Goal: Task Accomplishment & Management: Complete application form

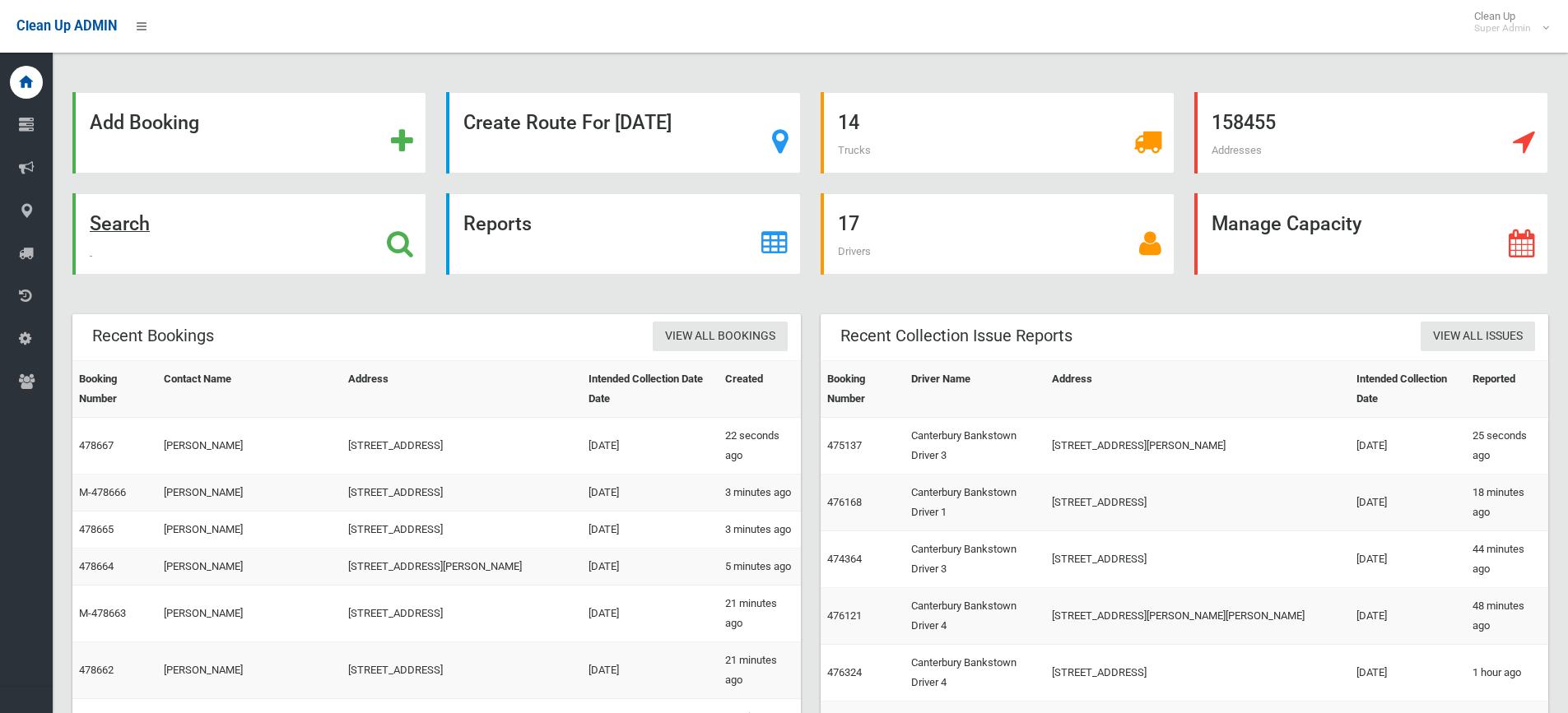
click at [130, 221] on strong "Search" at bounding box center [120, 224] width 60 height 23
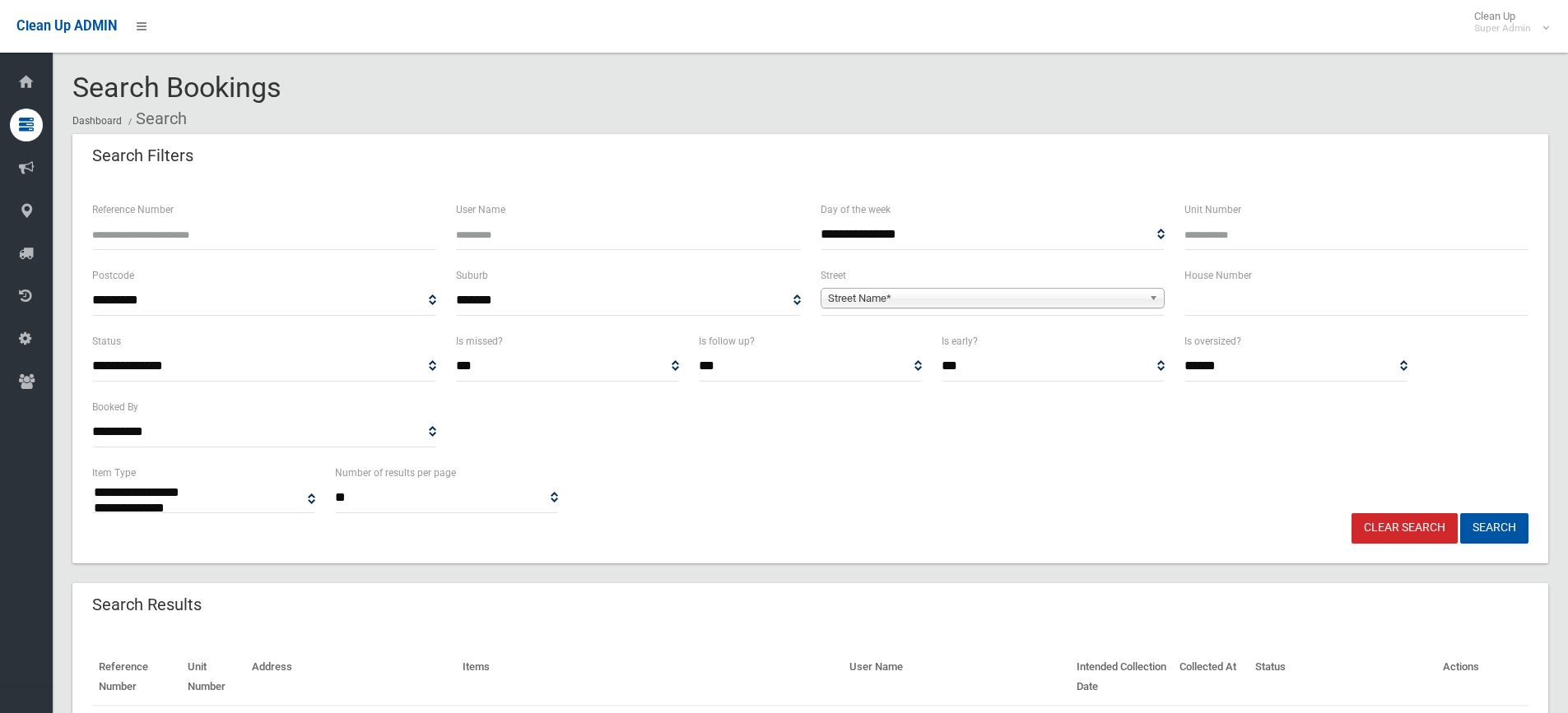
select select
click at [893, 297] on span "Street Name*" at bounding box center [984, 298] width 314 height 20
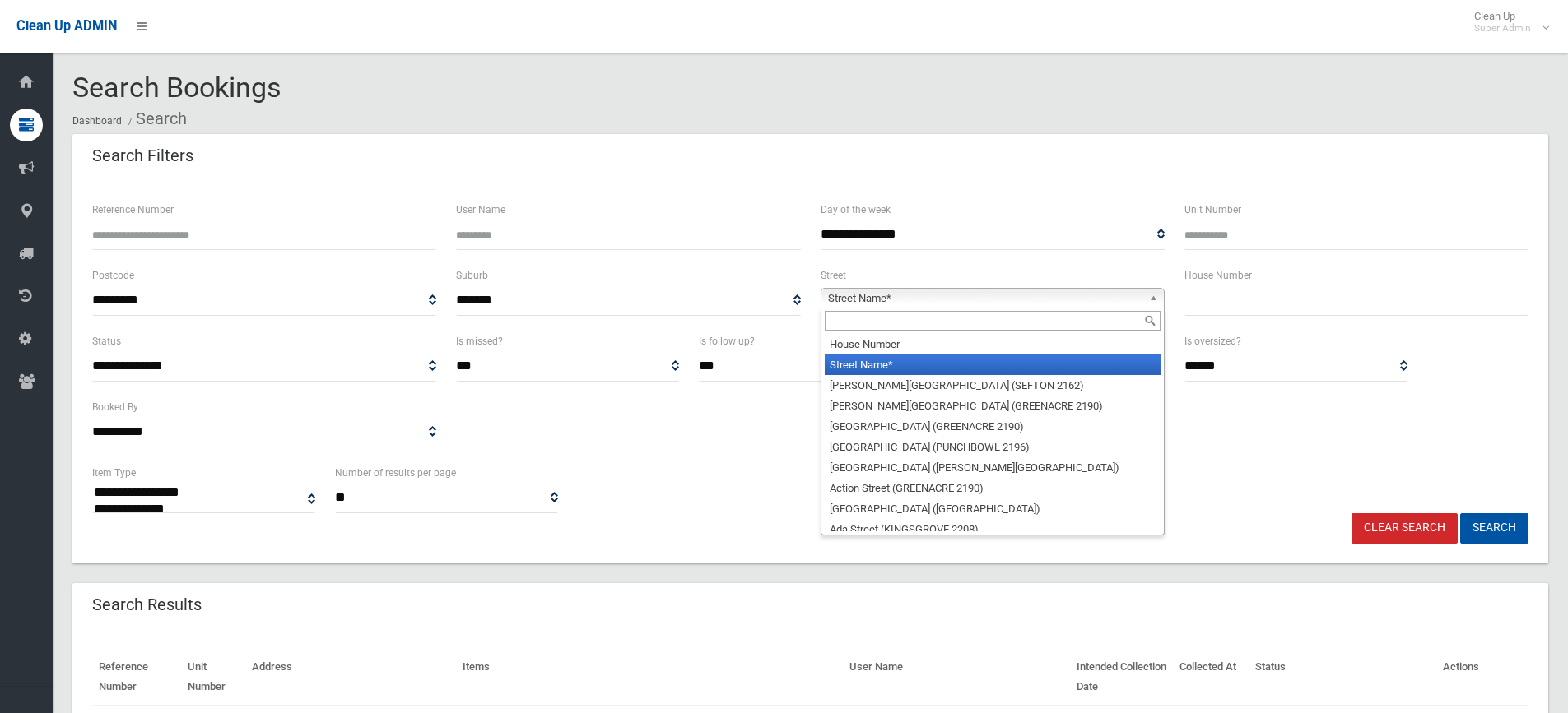
click at [868, 325] on input "text" at bounding box center [992, 320] width 336 height 20
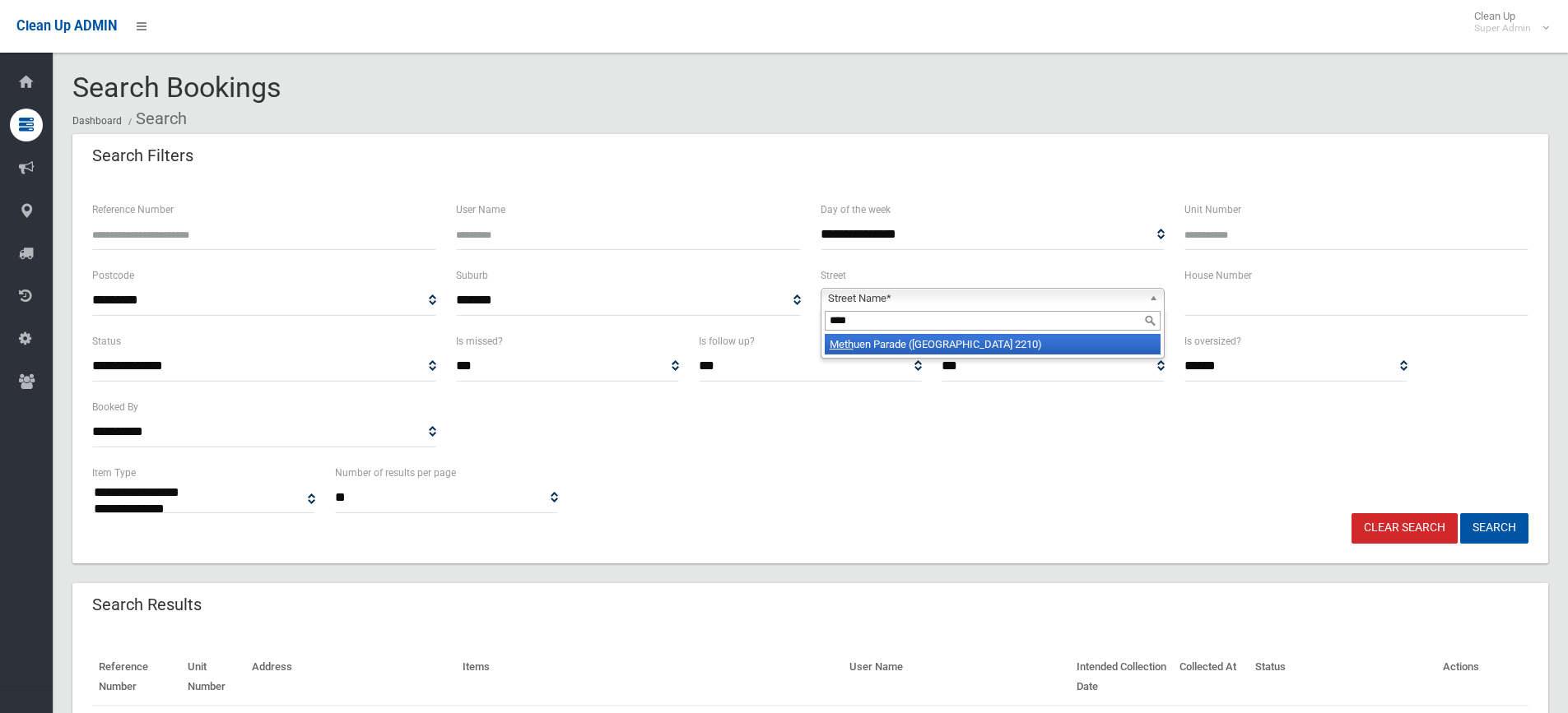
type input "****"
click at [892, 345] on li "Meth uen Parade (RIVERWOOD 2210)" at bounding box center [992, 345] width 336 height 21
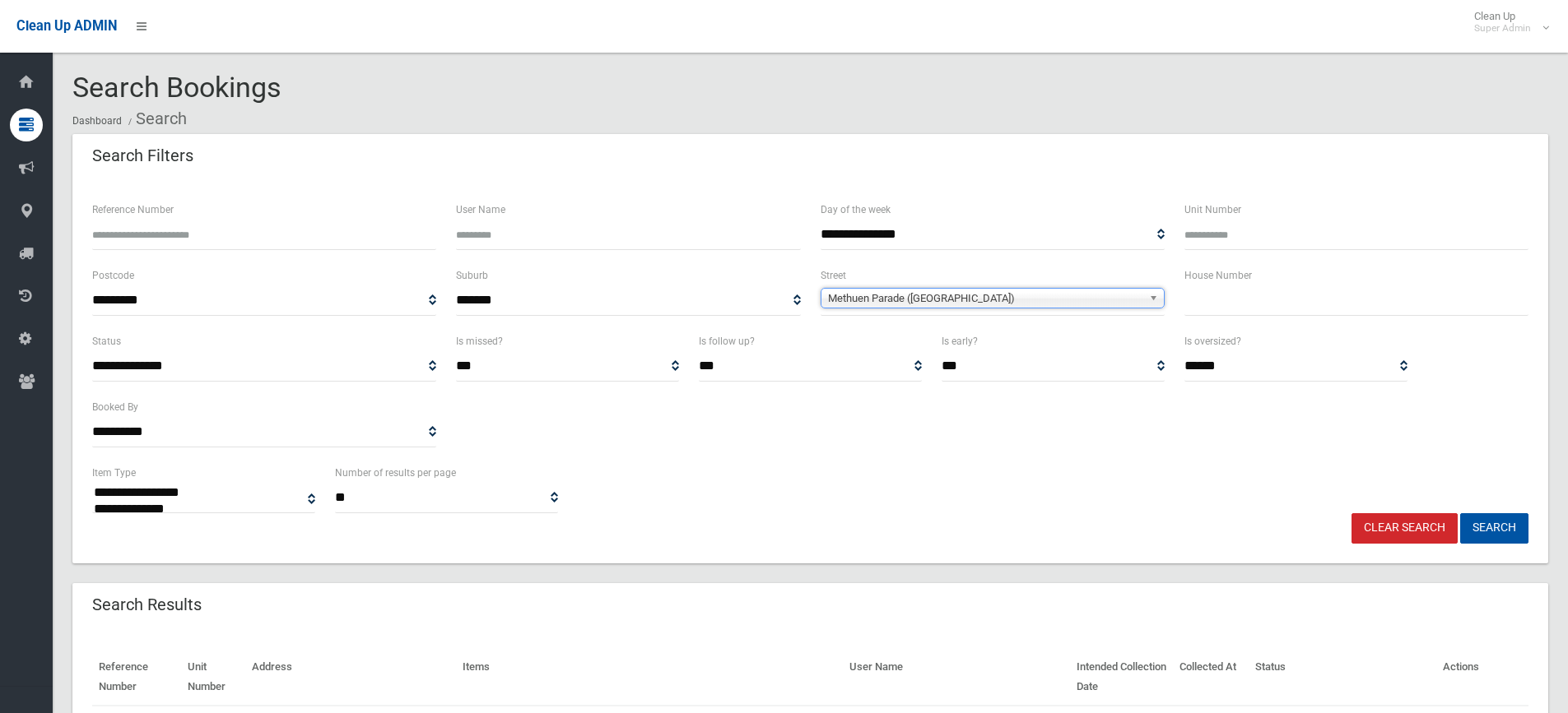
click at [1242, 290] on input "text" at bounding box center [1355, 300] width 344 height 31
type input "*"
click at [1492, 528] on button "Search" at bounding box center [1494, 528] width 68 height 31
select select
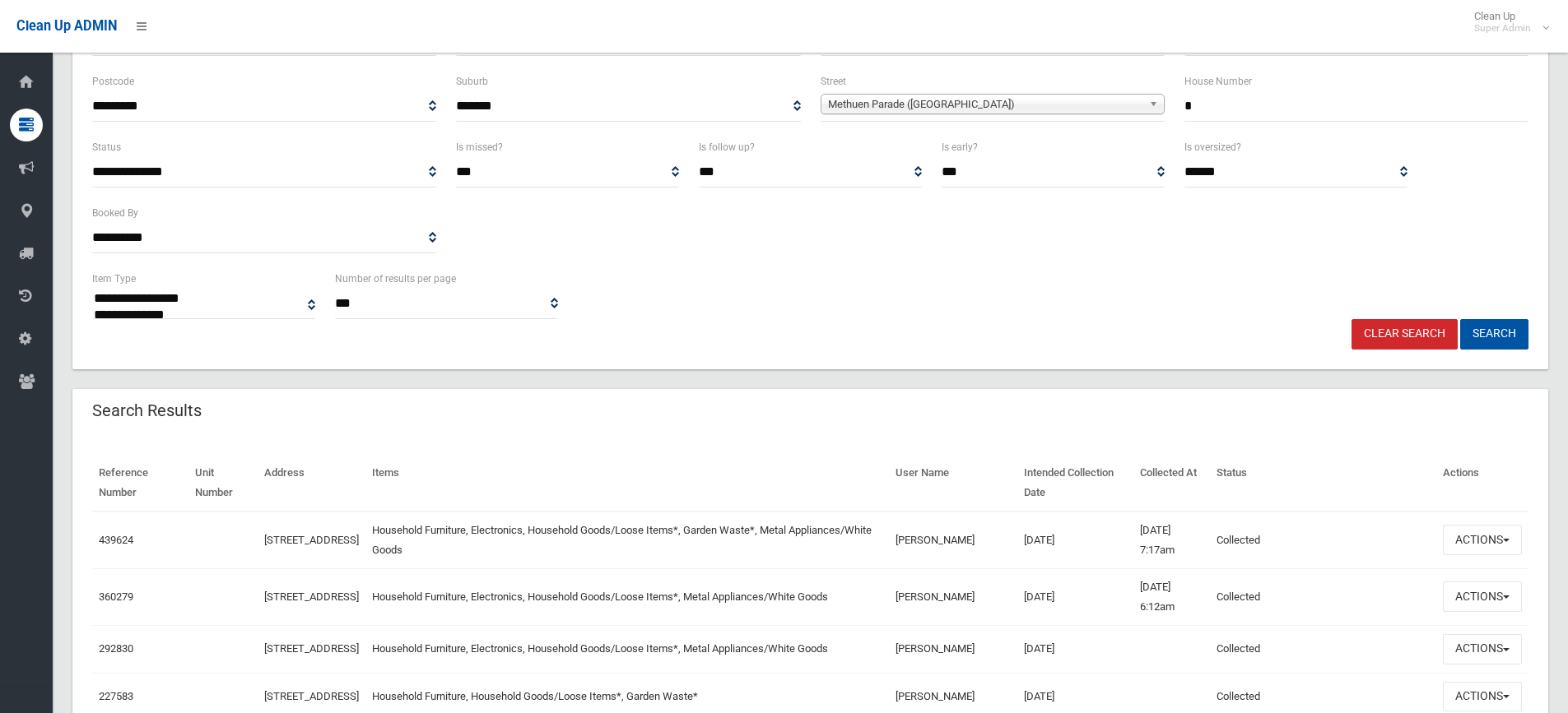
scroll to position [247, 0]
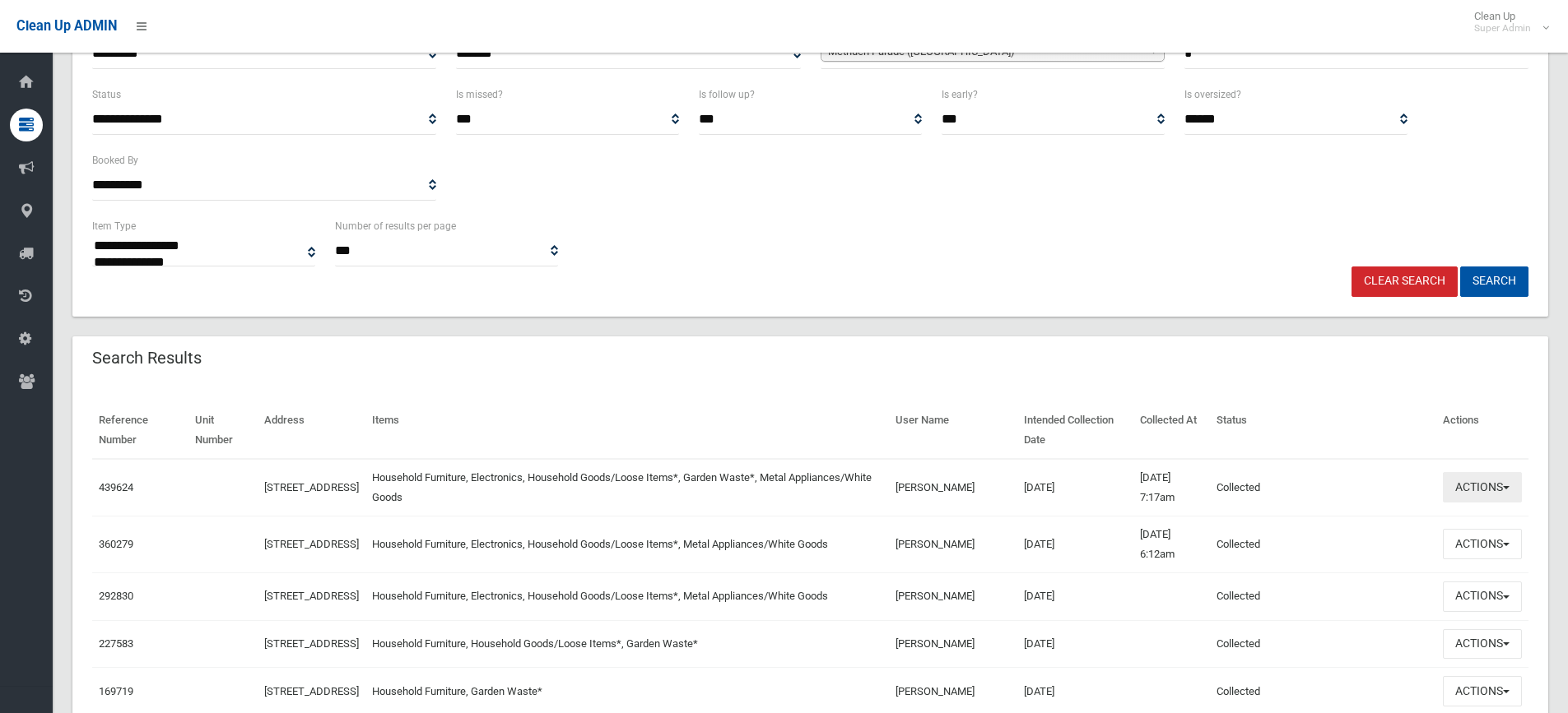
click at [1469, 493] on button "Actions" at bounding box center [1482, 487] width 79 height 31
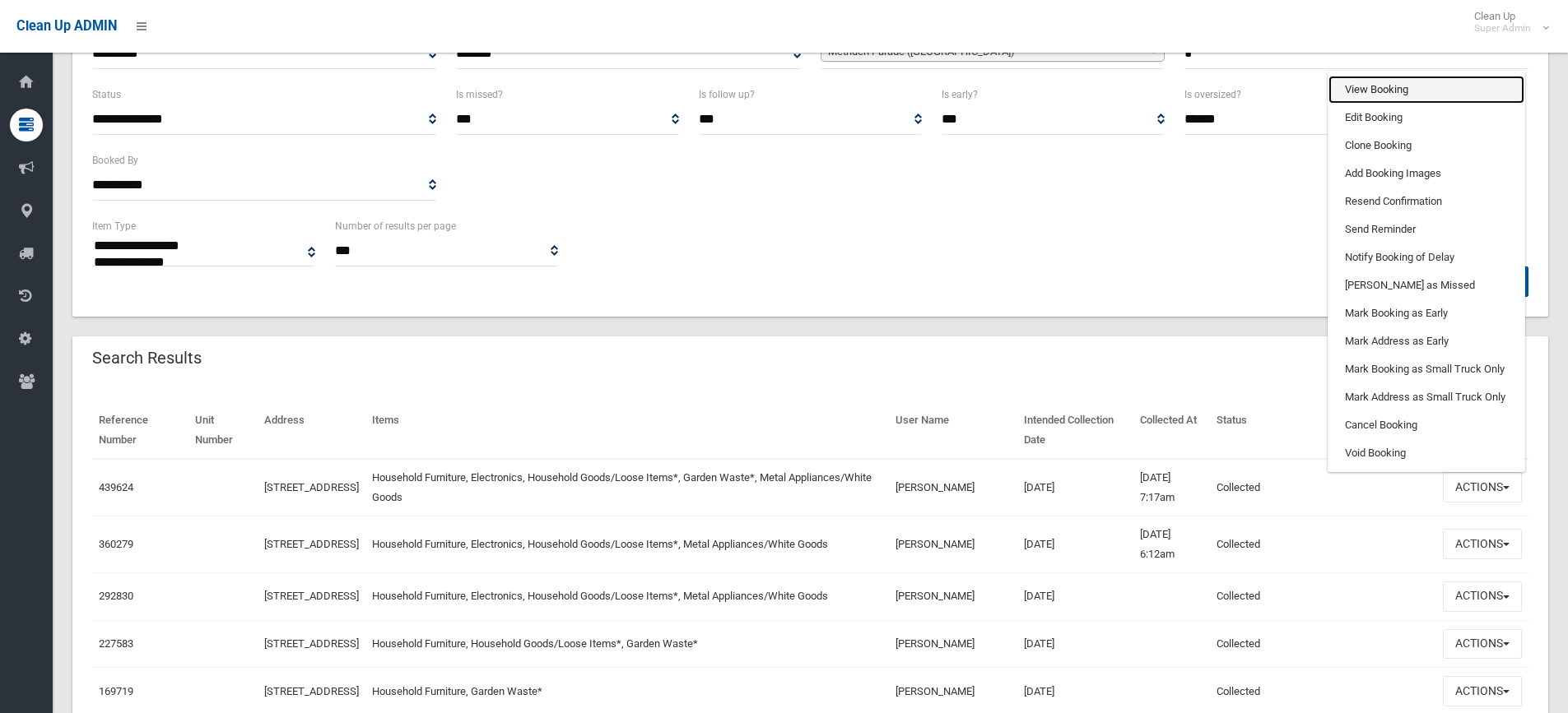
click at [1381, 80] on link "View Booking" at bounding box center [1426, 90] width 196 height 28
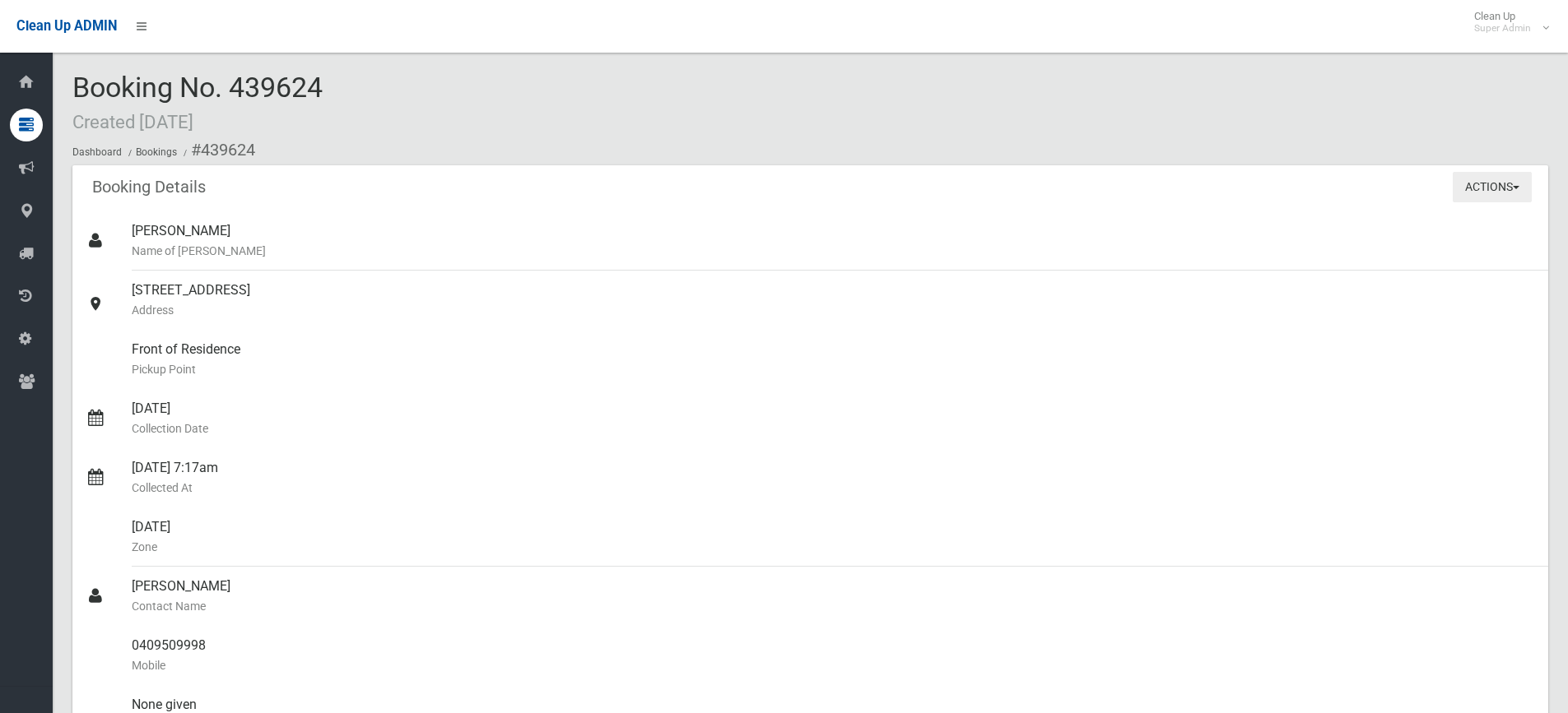
click at [1493, 190] on button "Actions" at bounding box center [1492, 187] width 79 height 31
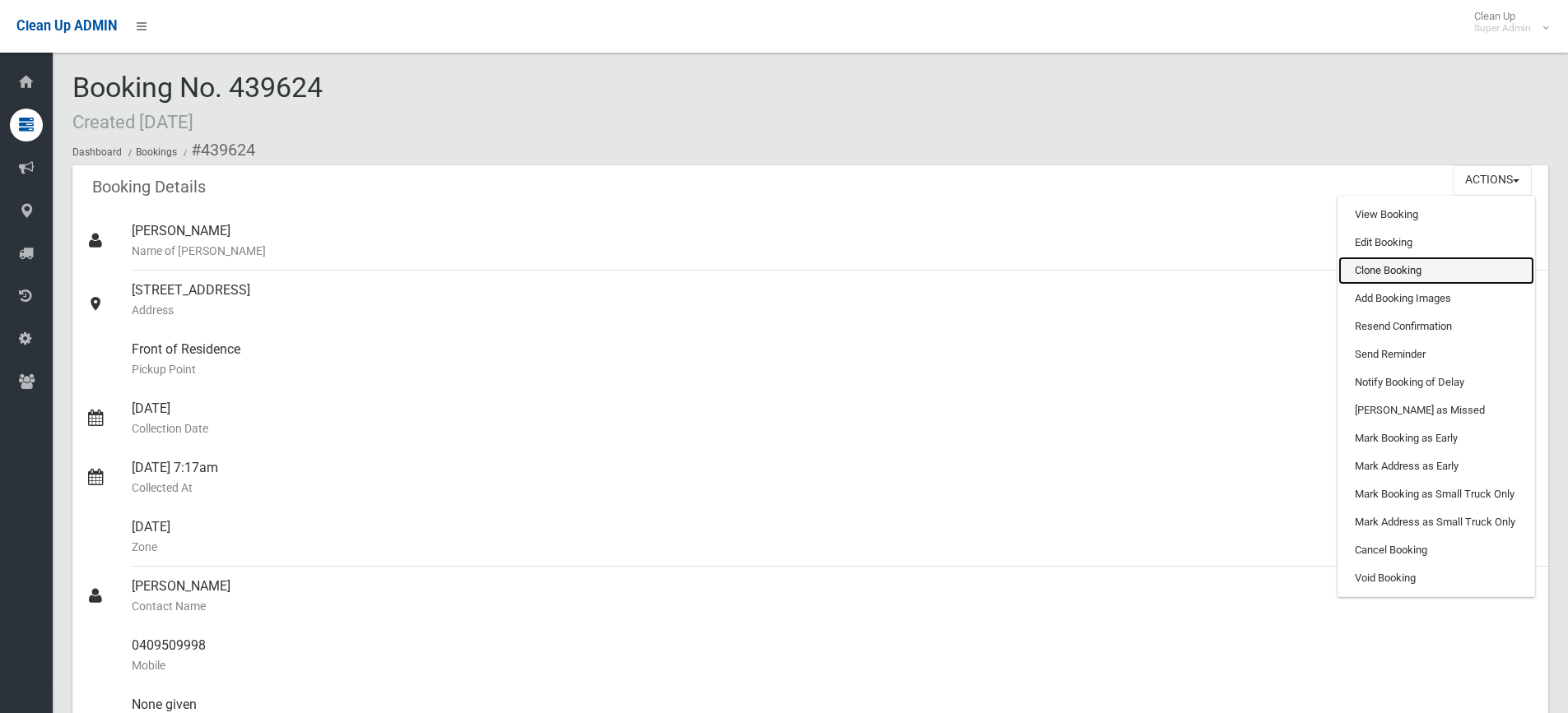
click at [1389, 269] on link "Clone Booking" at bounding box center [1436, 270] width 196 height 28
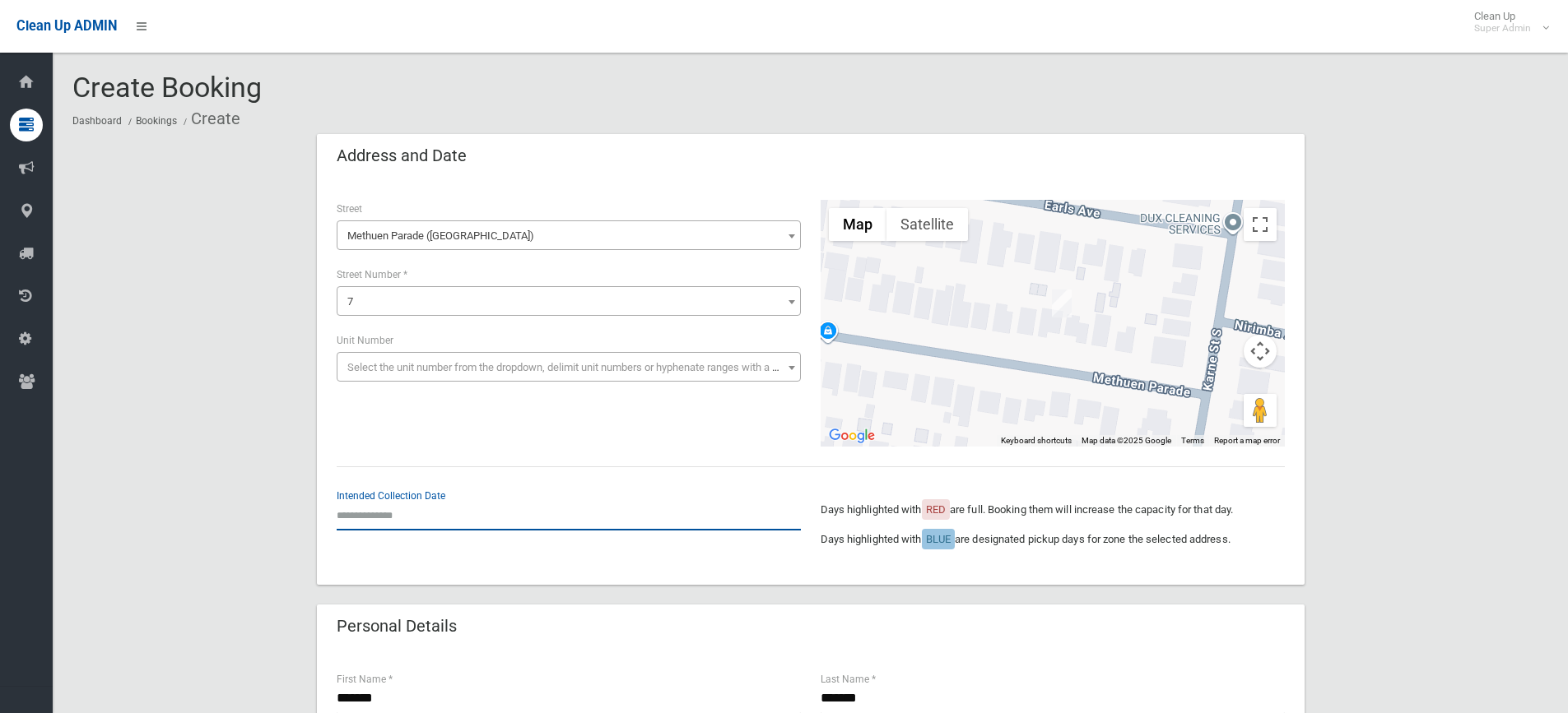
click at [398, 528] on input "text" at bounding box center [569, 515] width 464 height 31
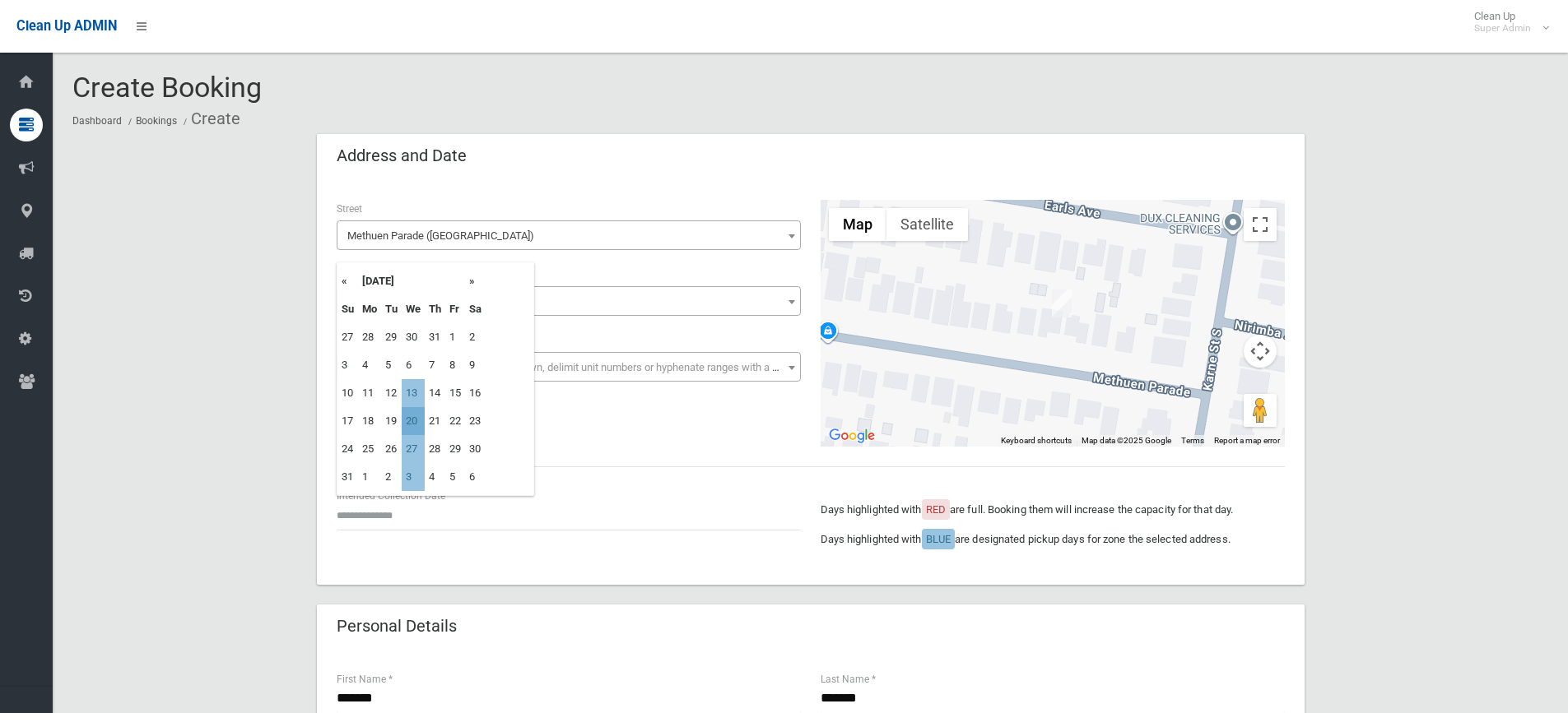
click at [410, 422] on td "20" at bounding box center [413, 422] width 23 height 28
type input "**********"
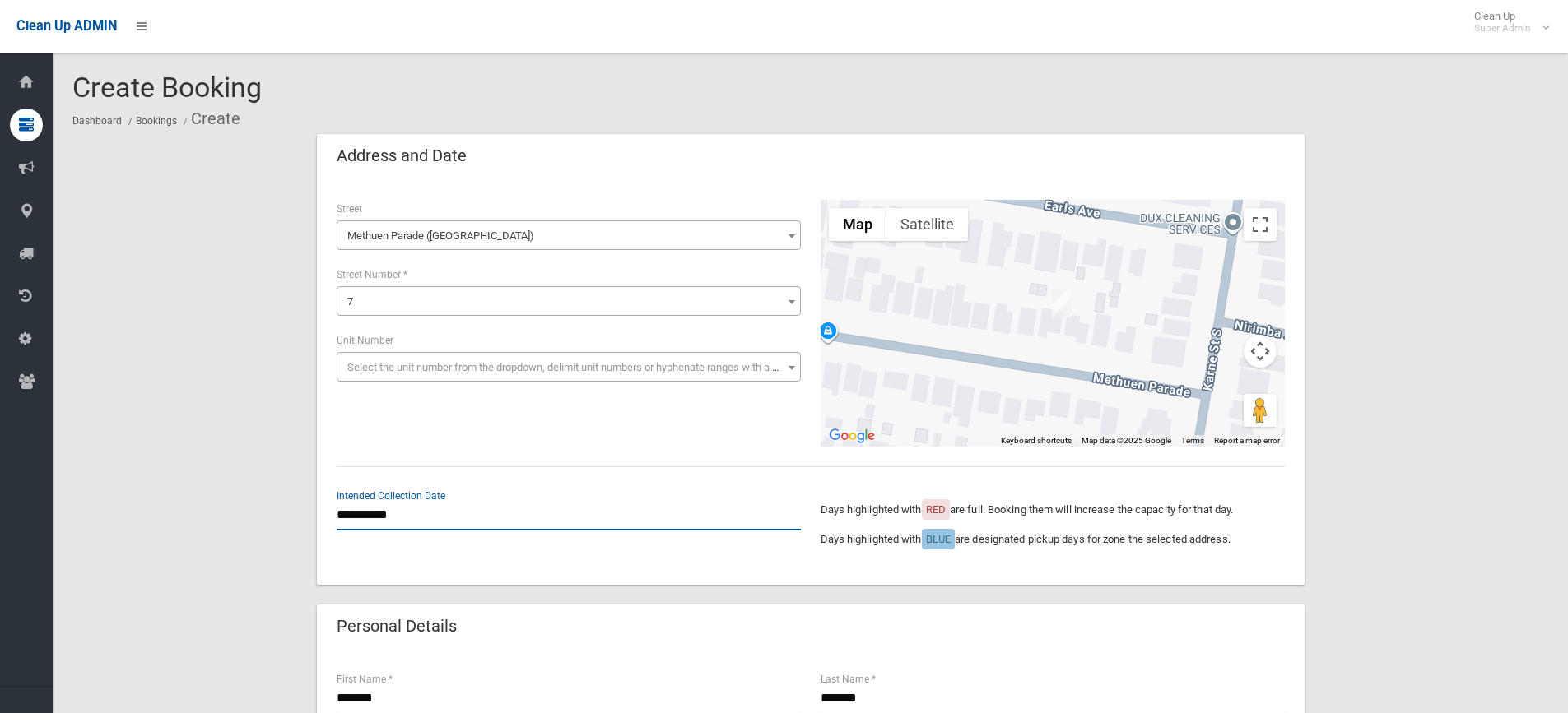
click at [396, 526] on input "**********" at bounding box center [569, 515] width 464 height 31
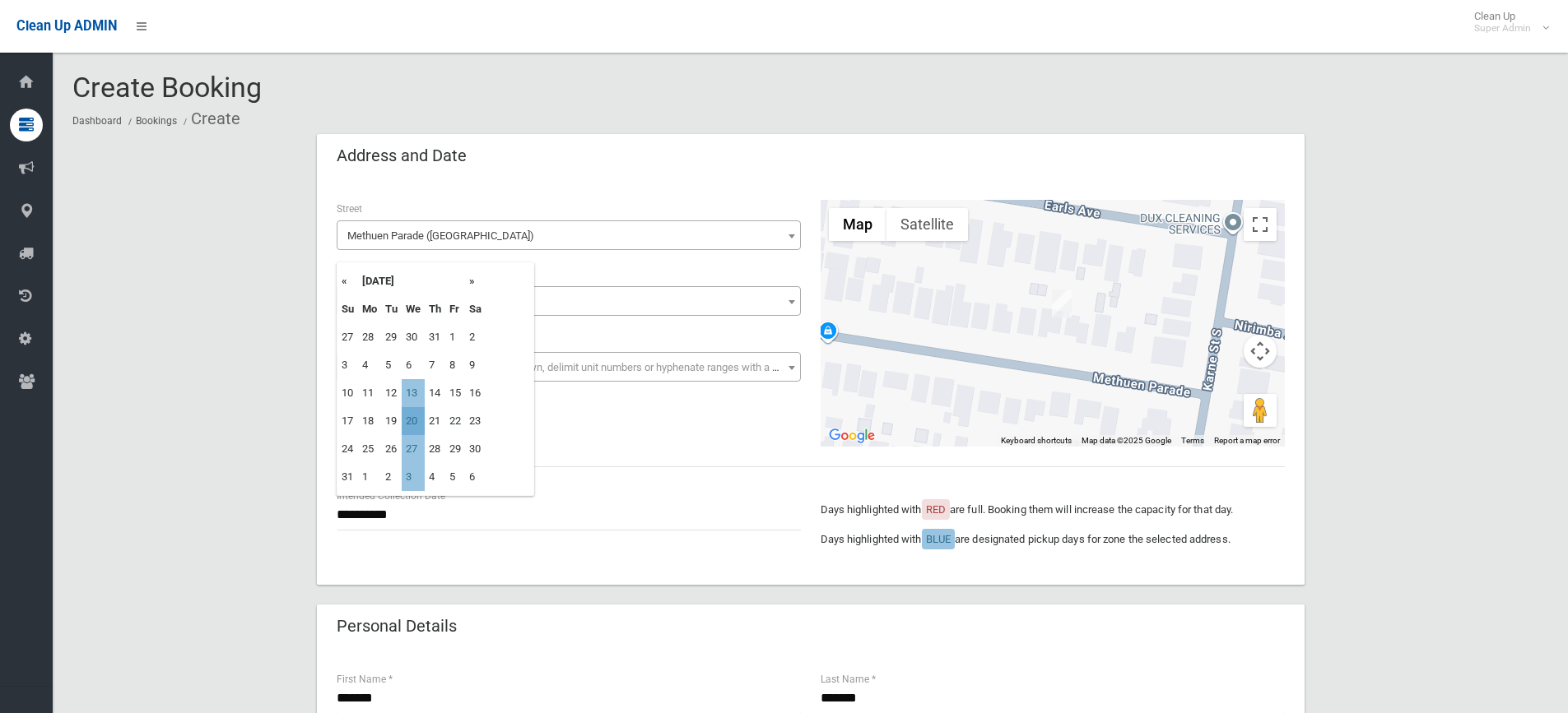
click at [418, 426] on td "20" at bounding box center [413, 422] width 23 height 28
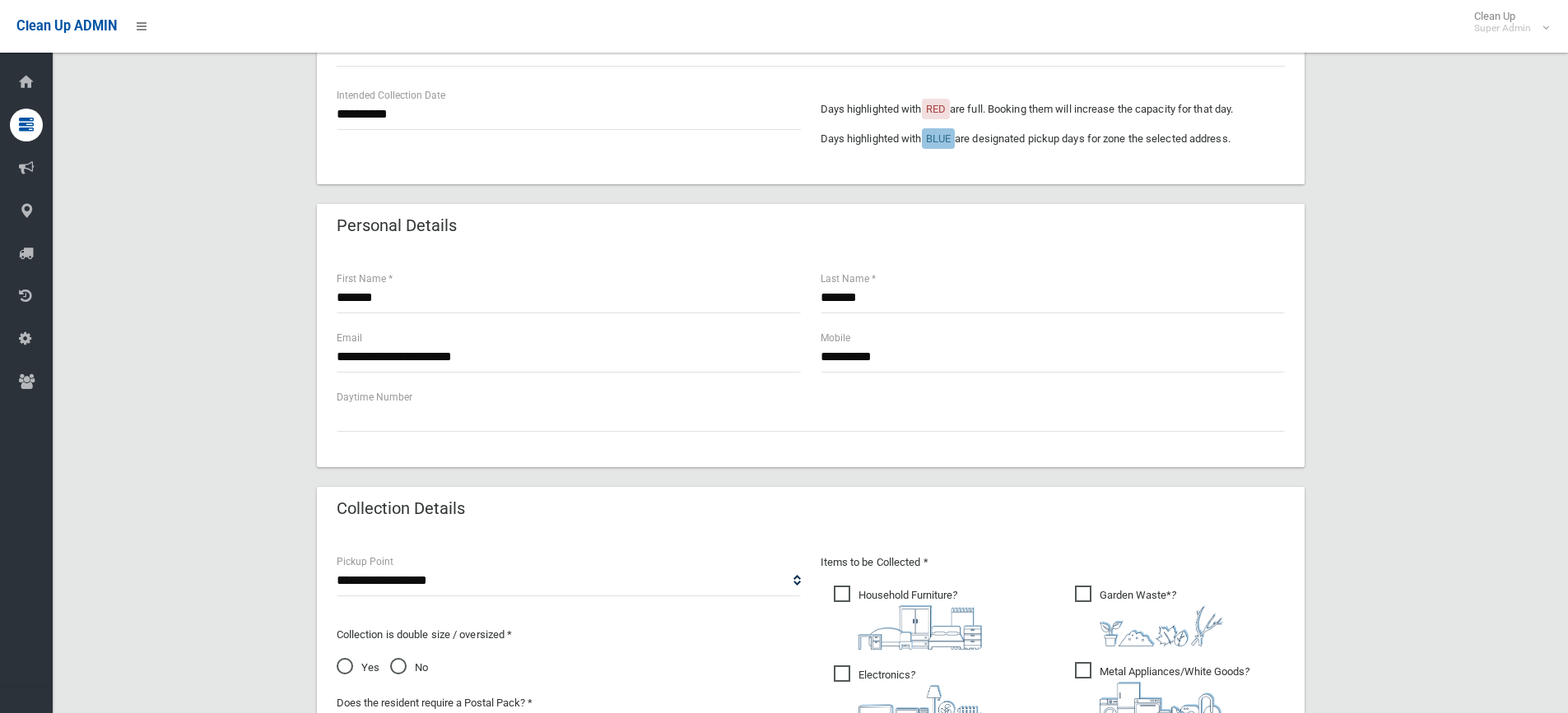
scroll to position [658, 0]
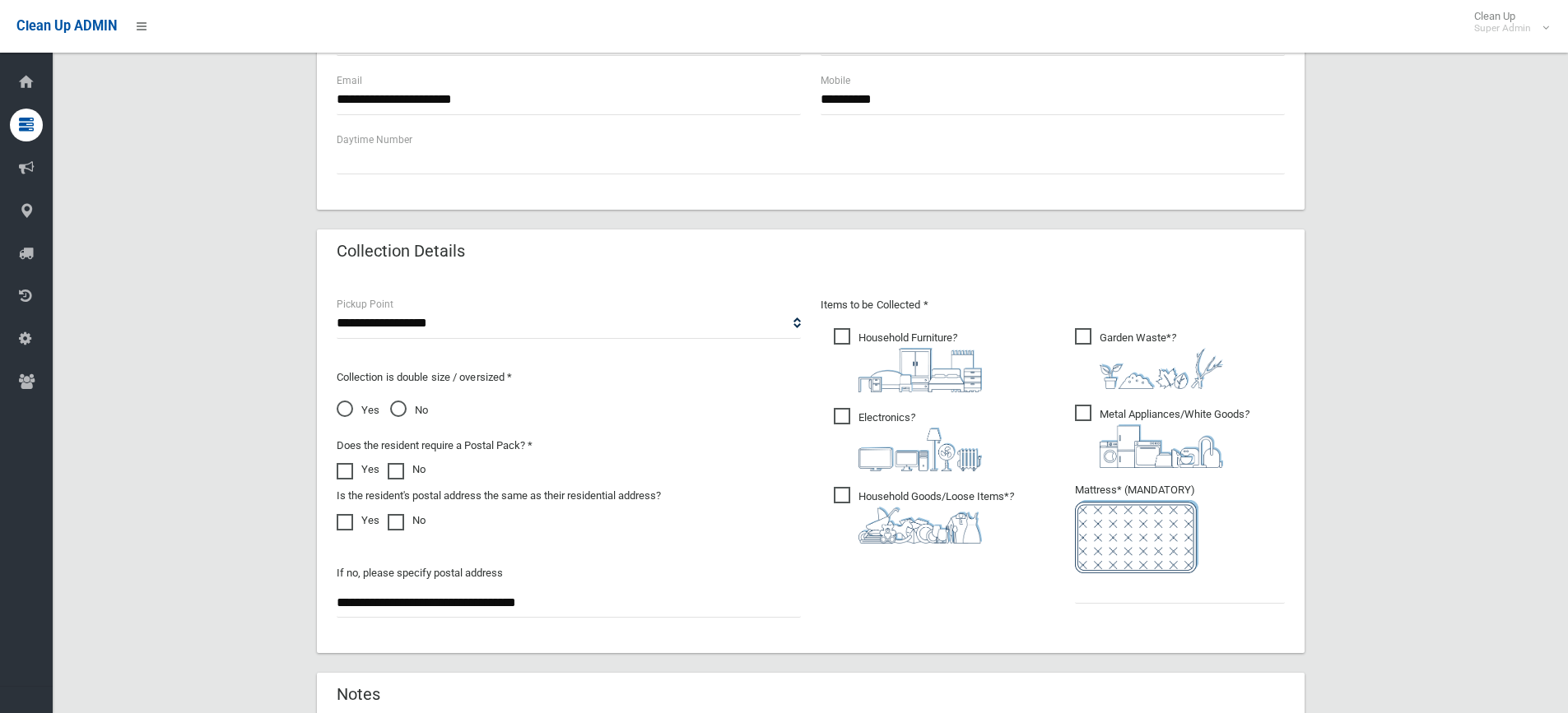
click at [844, 345] on span "Household Furniture ?" at bounding box center [907, 360] width 148 height 64
drag, startPoint x: 842, startPoint y: 407, endPoint x: 844, endPoint y: 430, distance: 23.1
click at [842, 408] on span "Electronics ?" at bounding box center [907, 439] width 148 height 63
click at [845, 502] on span "Household Goods/Loose Items* ?" at bounding box center [924, 515] width 180 height 57
click at [1087, 341] on span "Garden Waste* ?" at bounding box center [1148, 359] width 148 height 61
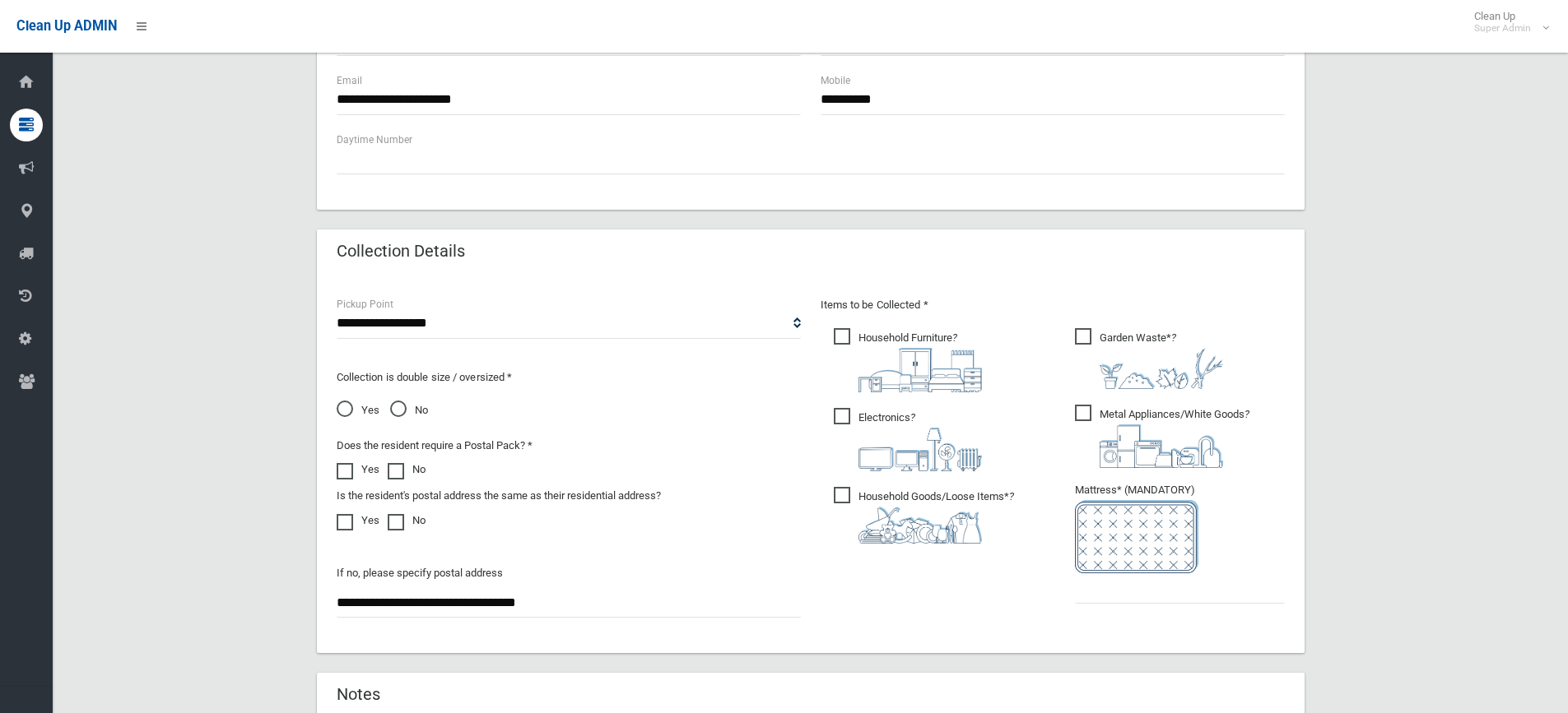
click at [1085, 416] on span "Metal Appliances/White Goods ?" at bounding box center [1161, 437] width 174 height 63
click at [1116, 592] on input "text" at bounding box center [1180, 588] width 210 height 31
type input "*"
click at [399, 416] on span "No" at bounding box center [409, 410] width 38 height 20
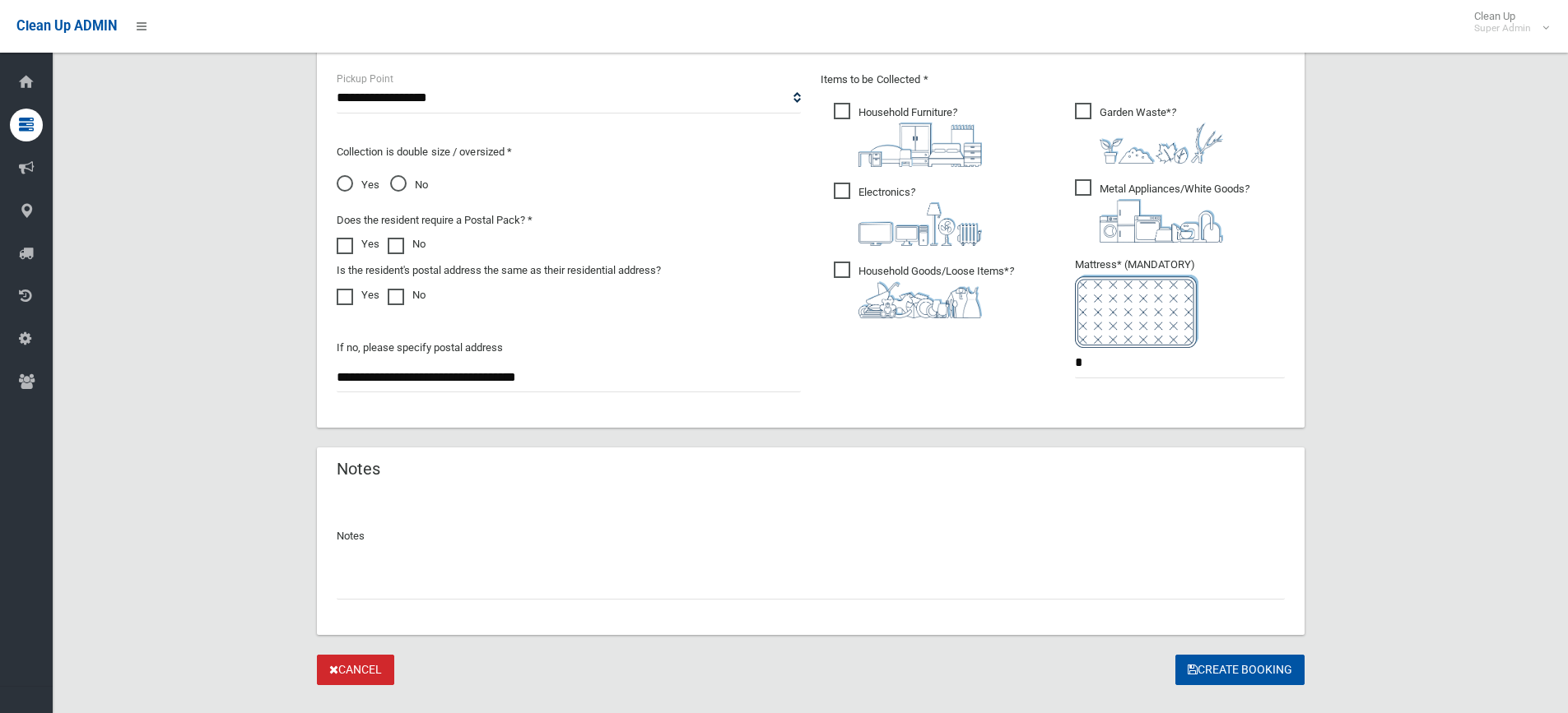
scroll to position [915, 0]
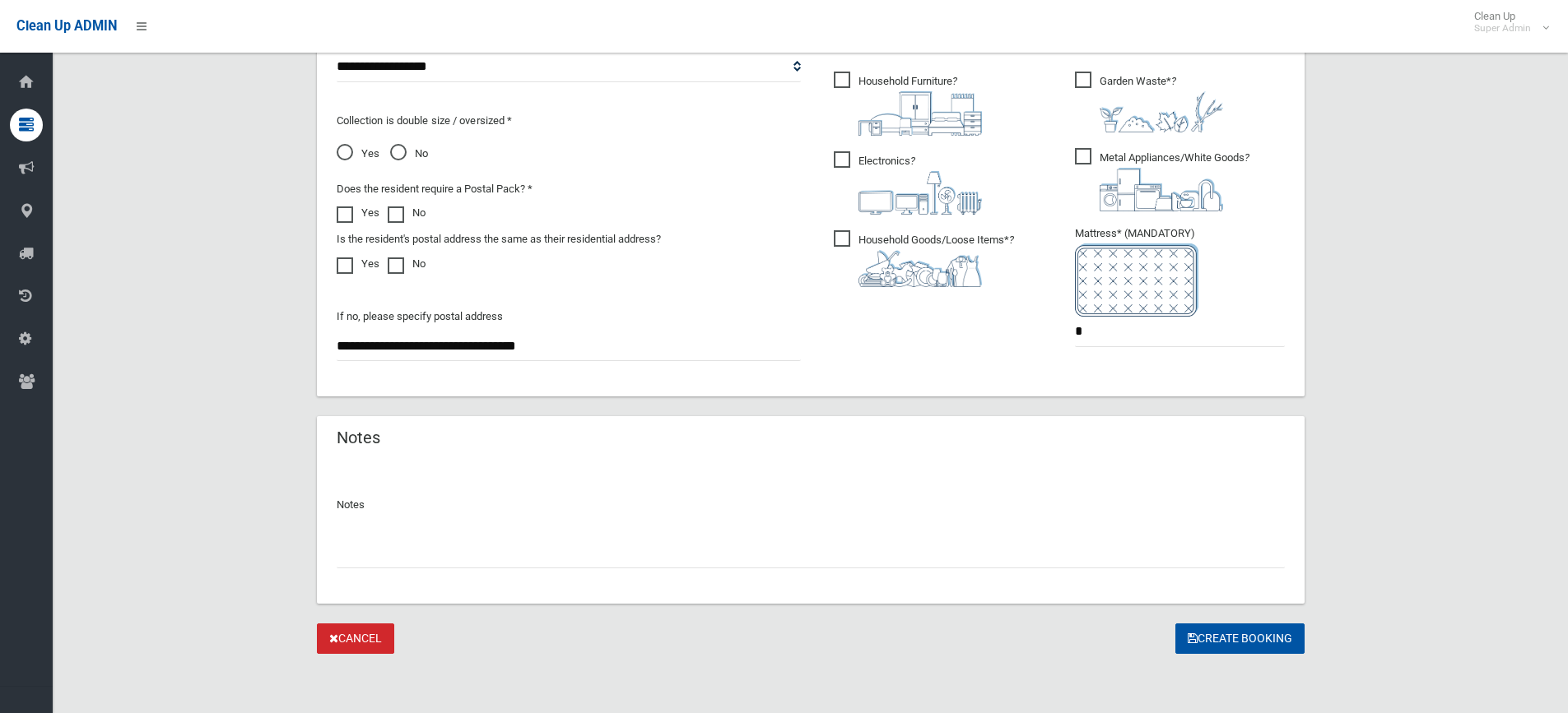
click at [478, 559] on input "text" at bounding box center [810, 553] width 948 height 31
type input "**********"
click at [1222, 643] on button "Create Booking" at bounding box center [1240, 639] width 130 height 31
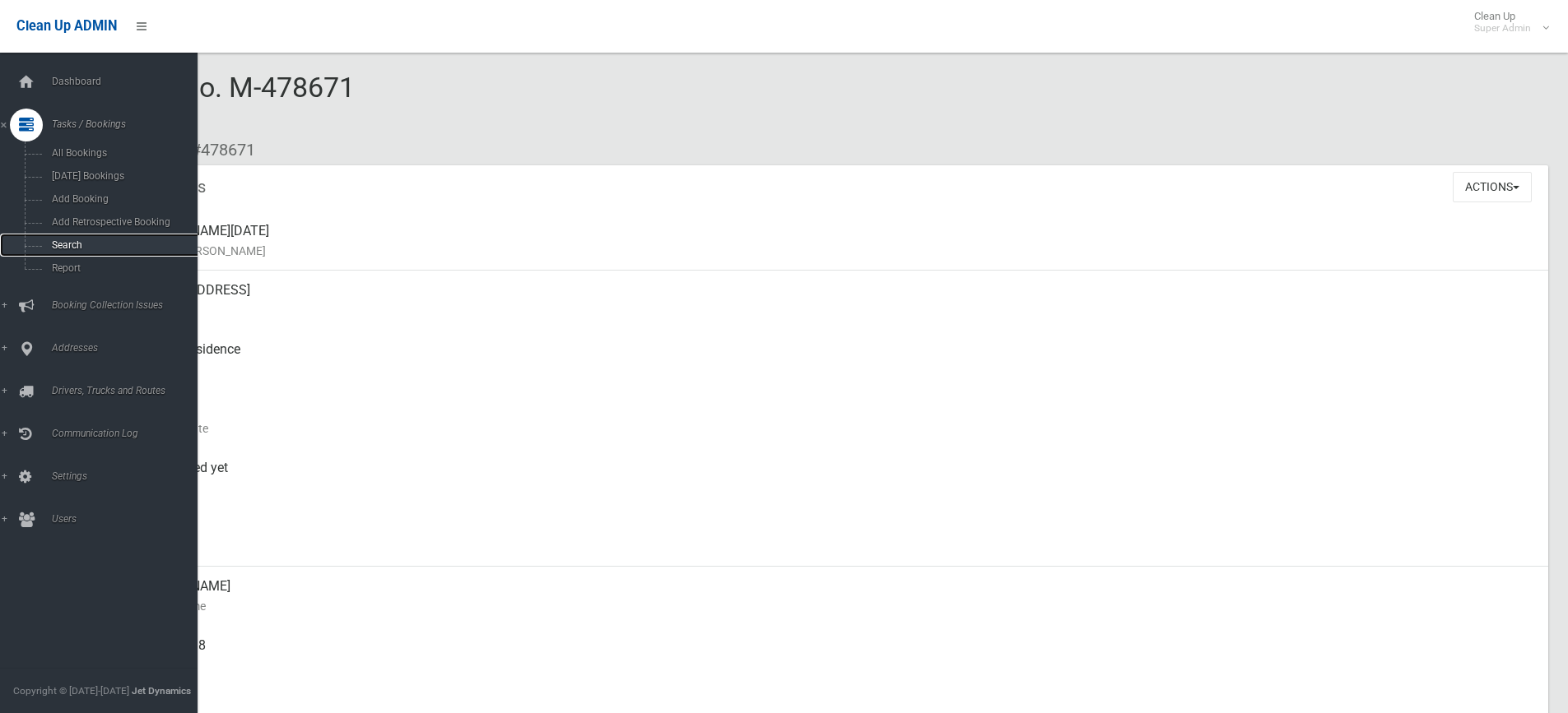
click at [77, 245] on span "Search" at bounding box center [122, 245] width 149 height 11
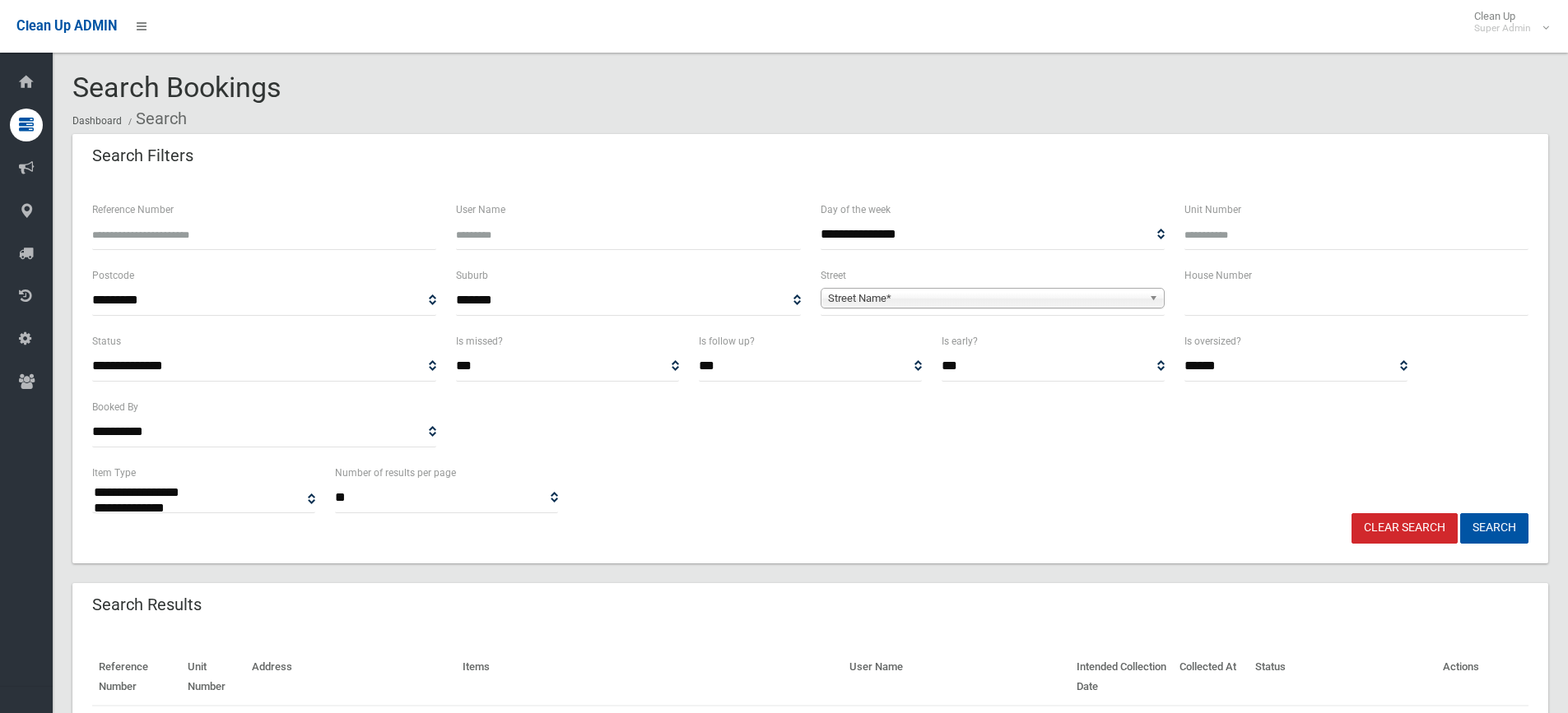
select select
click at [1224, 298] on input "text" at bounding box center [1355, 300] width 344 height 31
drag, startPoint x: 1217, startPoint y: 302, endPoint x: 1138, endPoint y: 298, distance: 79.1
click at [1138, 298] on div "**********" at bounding box center [810, 298] width 1456 height 66
type input "*"
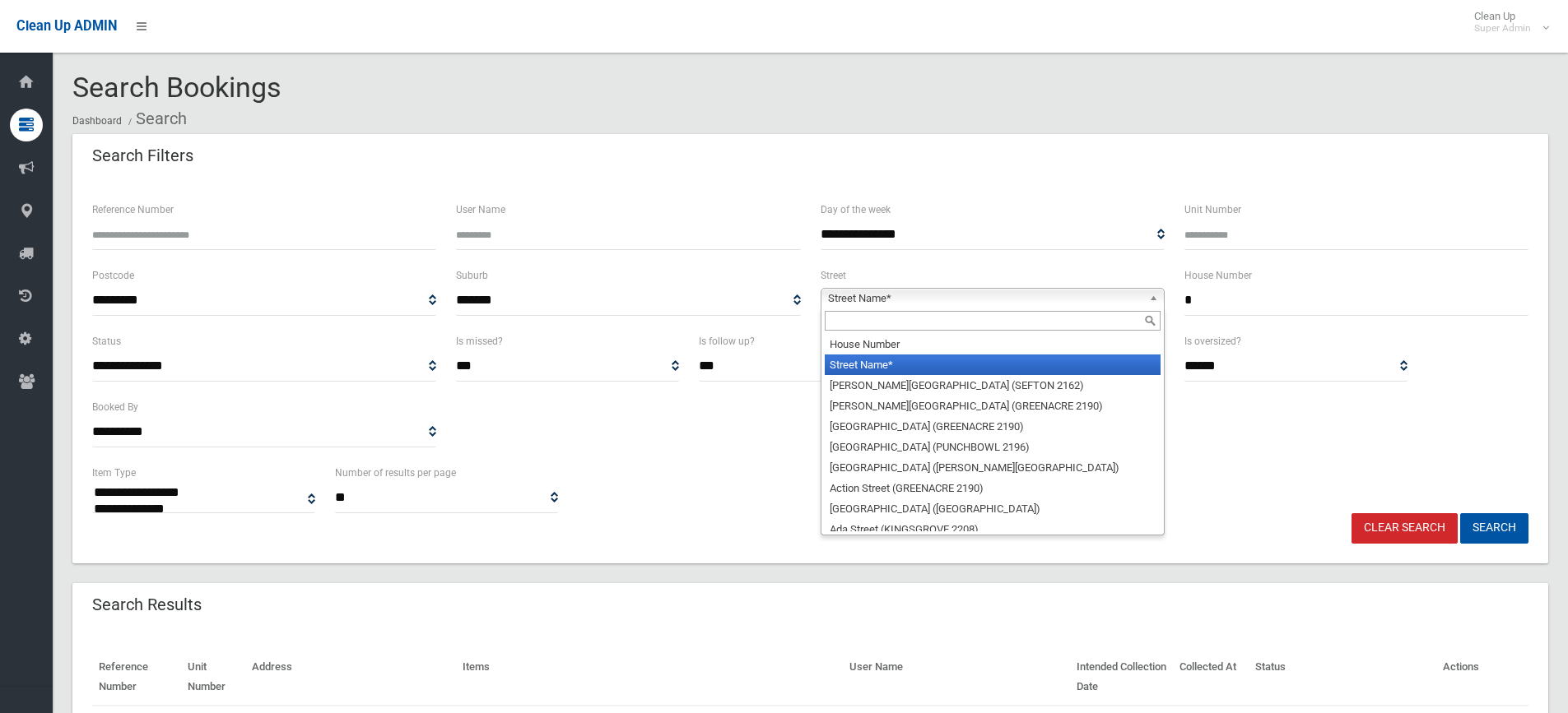
click at [855, 301] on span "Street Name*" at bounding box center [984, 298] width 314 height 20
click at [853, 321] on input "text" at bounding box center [992, 320] width 336 height 20
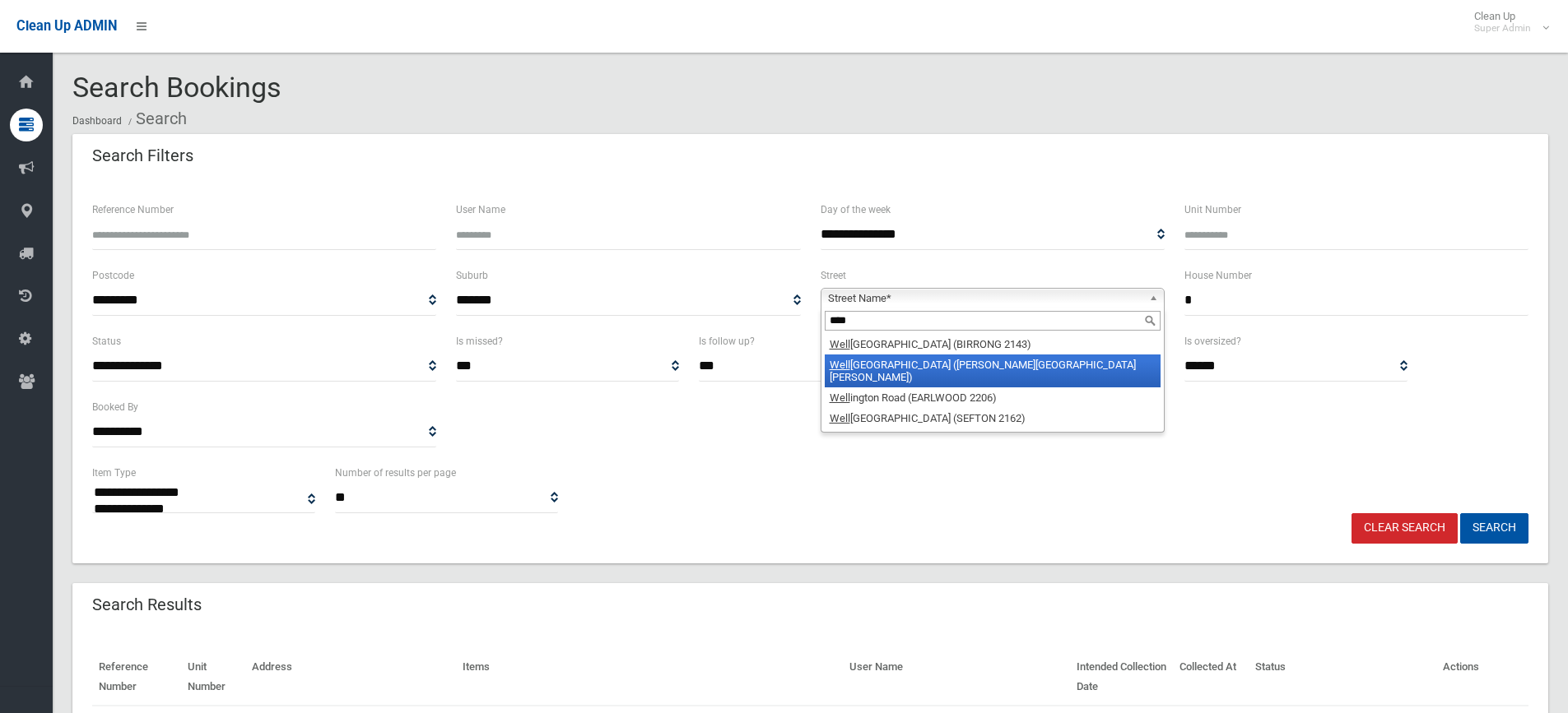
type input "****"
click at [897, 362] on li "Well ington Road (CHESTER HILL 2162)" at bounding box center [992, 371] width 336 height 33
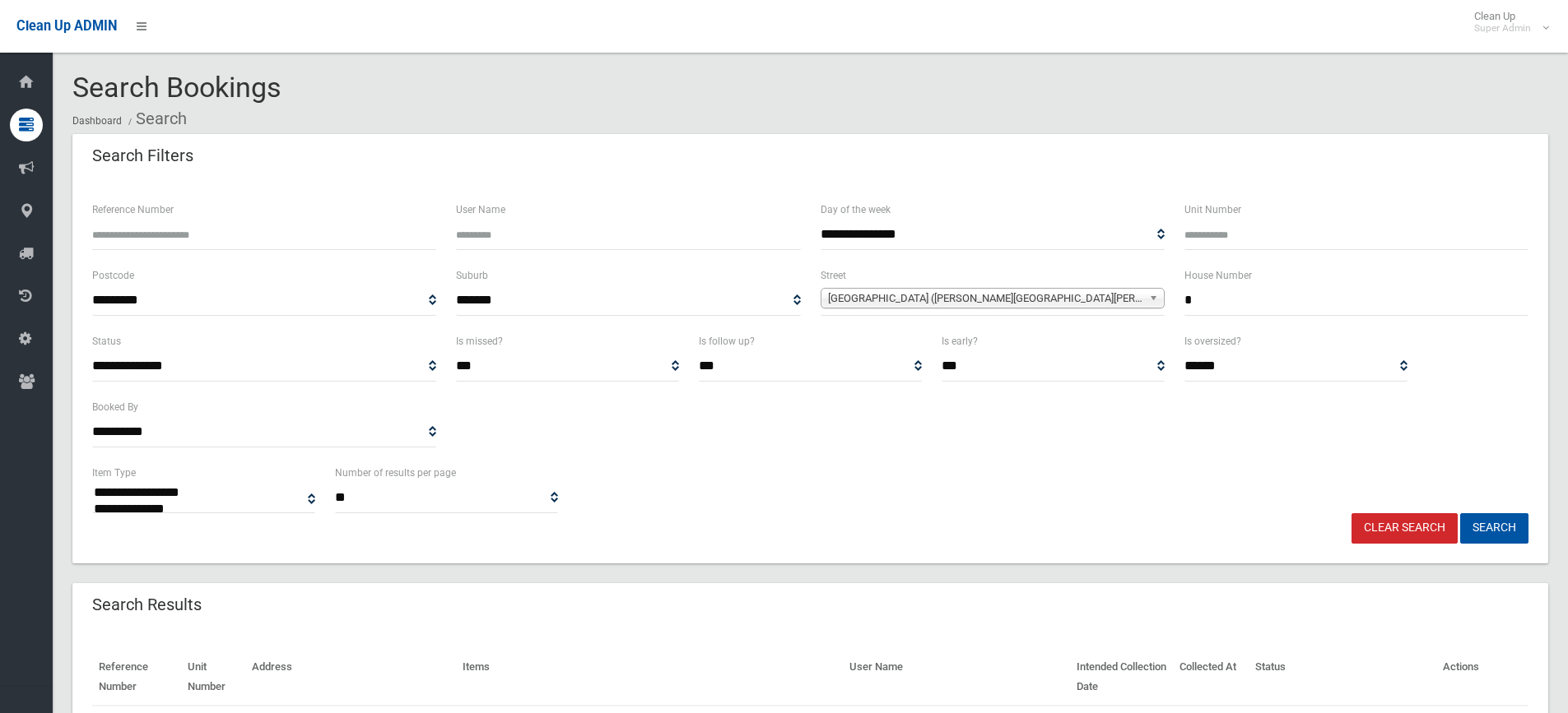
click at [1233, 288] on input "*" at bounding box center [1355, 300] width 344 height 31
click at [1213, 304] on input "**" at bounding box center [1355, 300] width 344 height 31
type input "*"
type input "**"
click at [1482, 532] on button "Search" at bounding box center [1494, 528] width 68 height 31
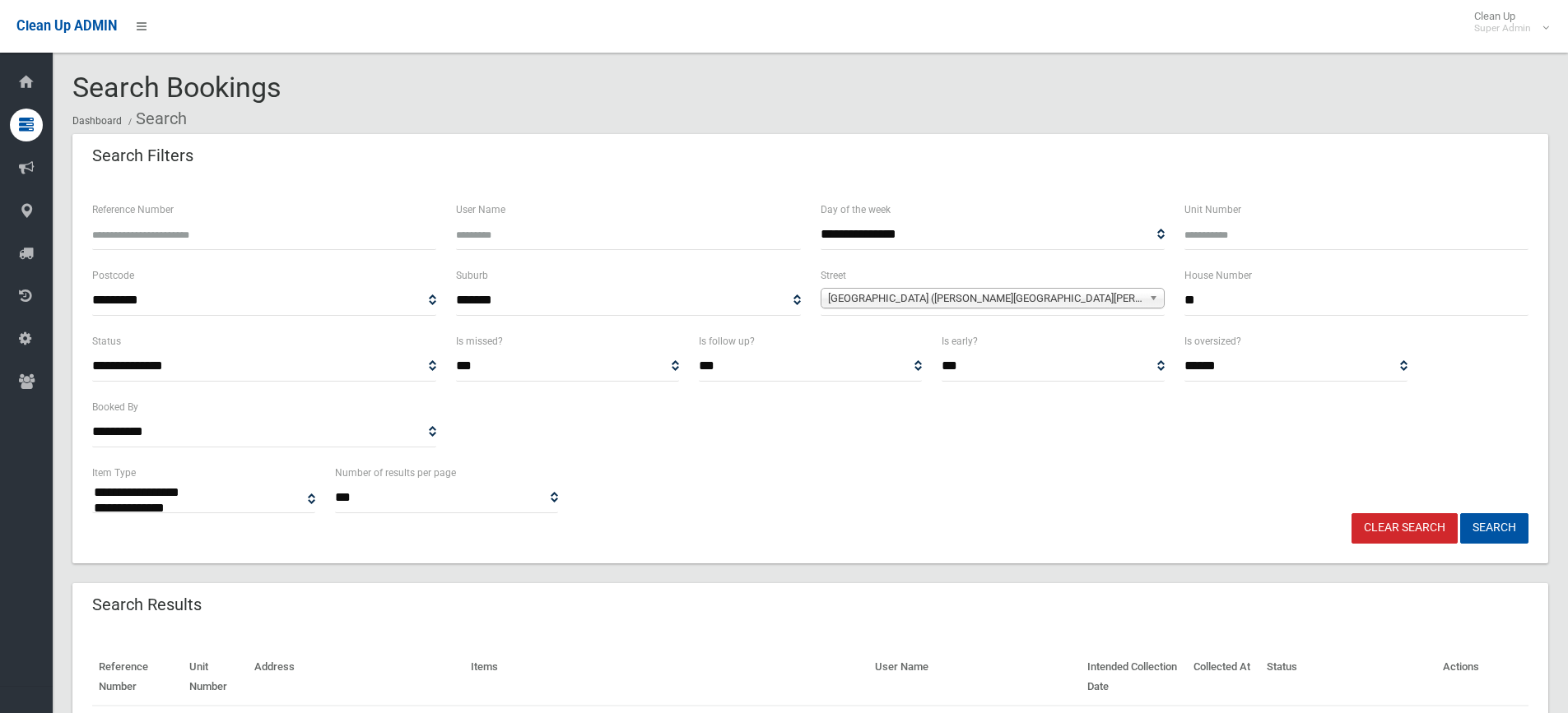
select select
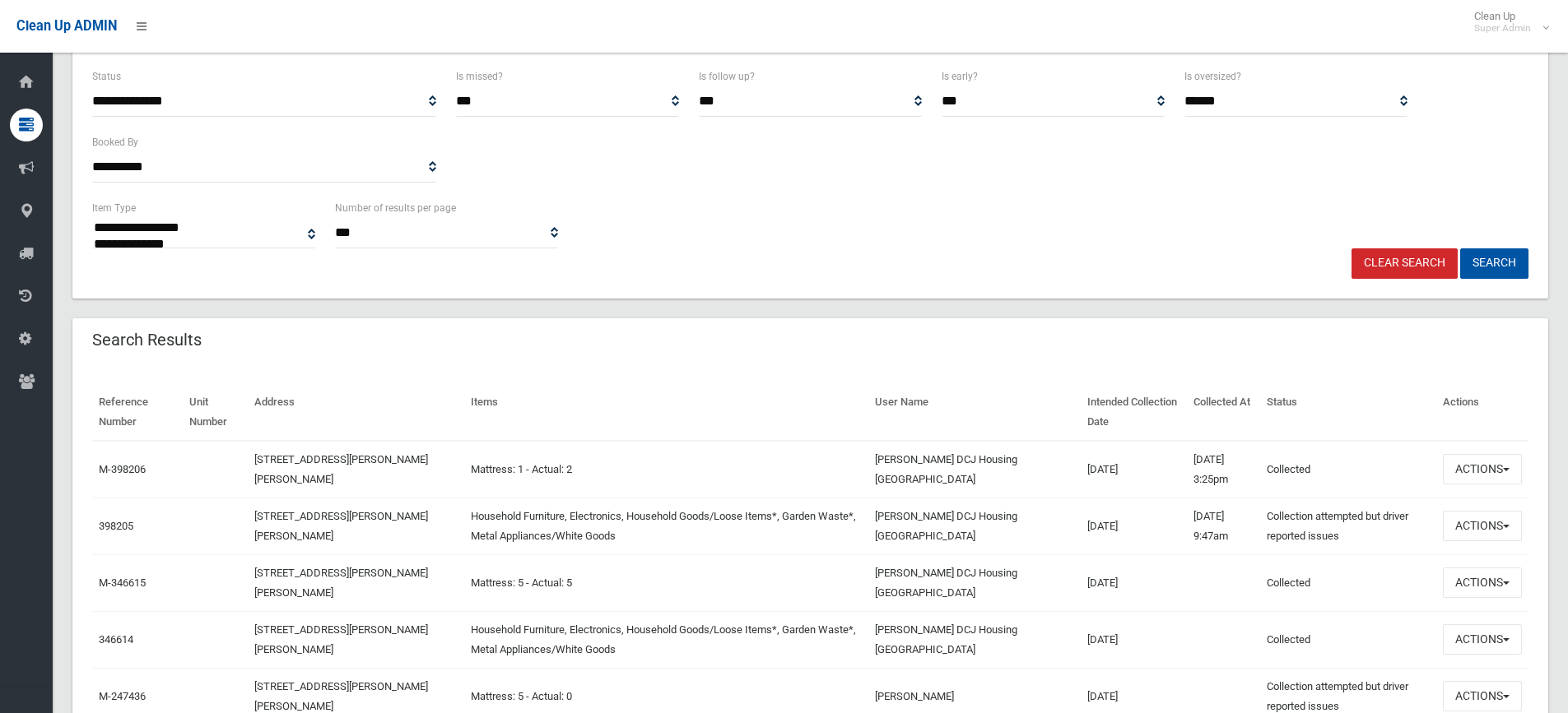
scroll to position [411, 0]
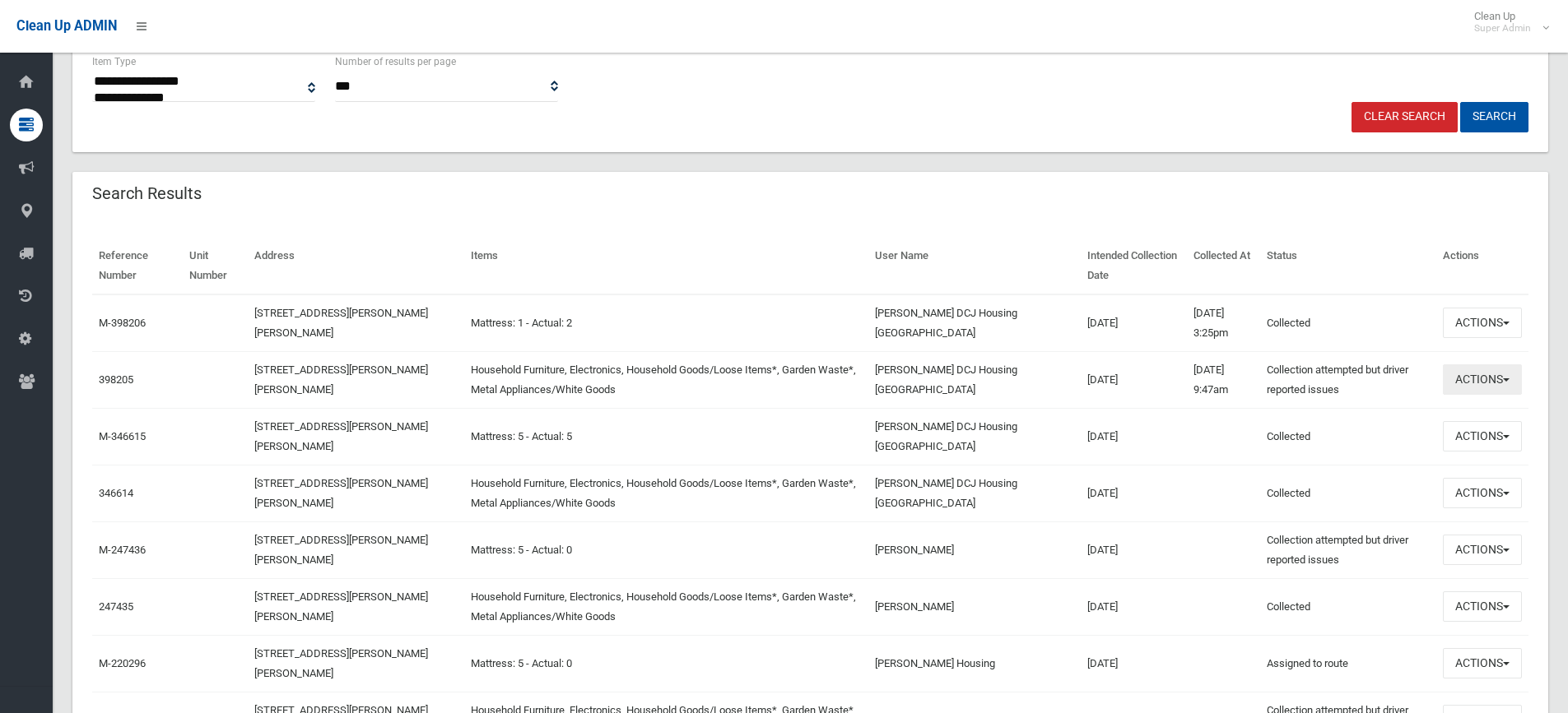
click at [1453, 382] on button "Actions" at bounding box center [1482, 380] width 79 height 31
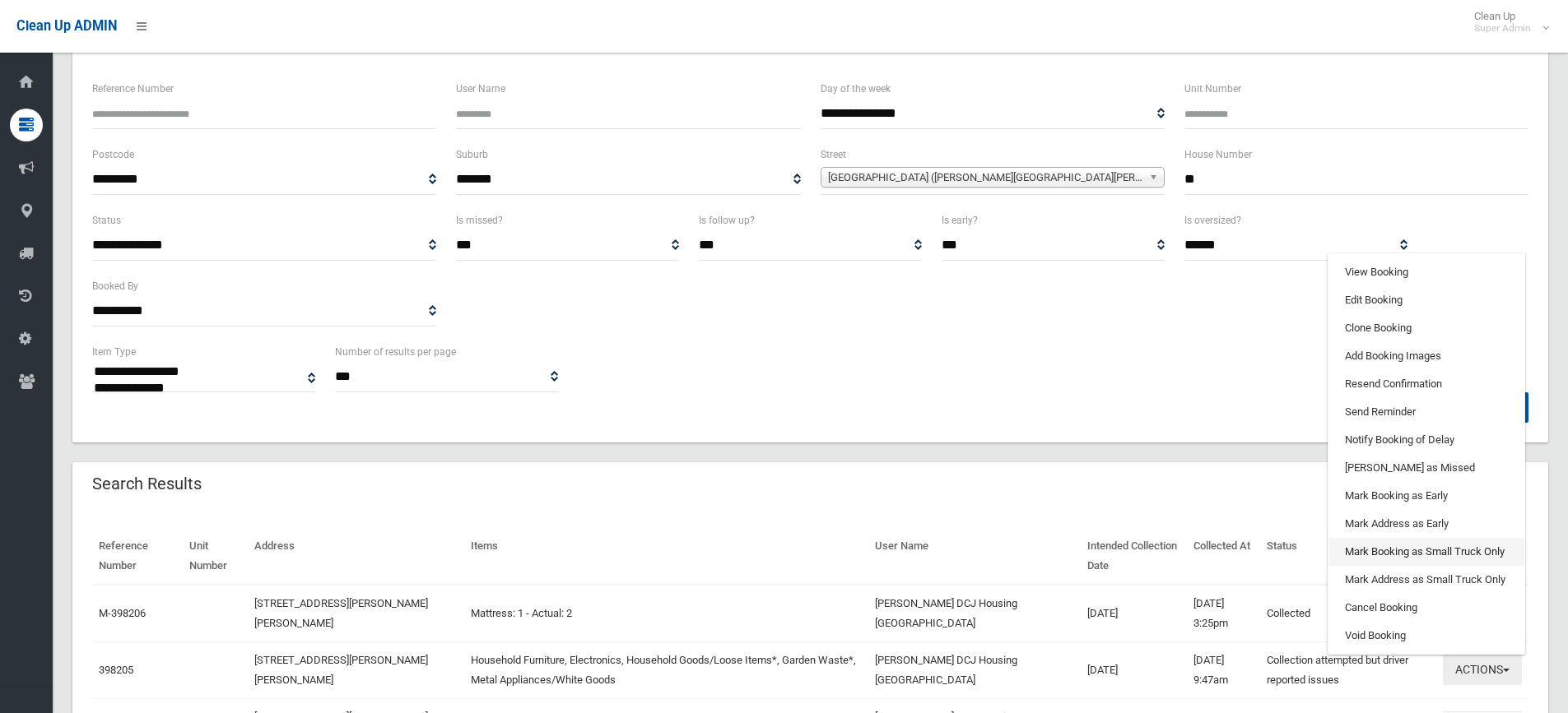
scroll to position [82, 0]
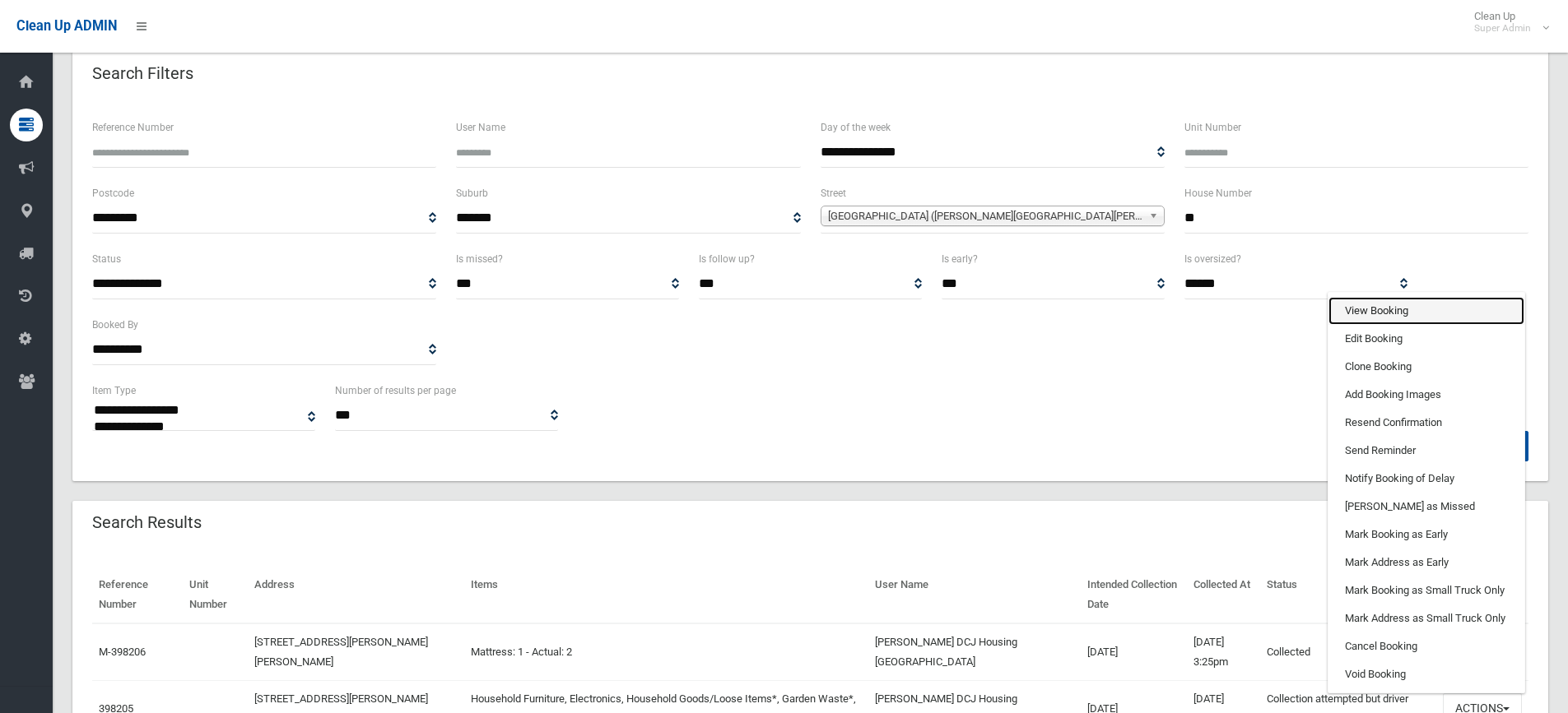
click at [1383, 313] on link "View Booking" at bounding box center [1426, 311] width 196 height 28
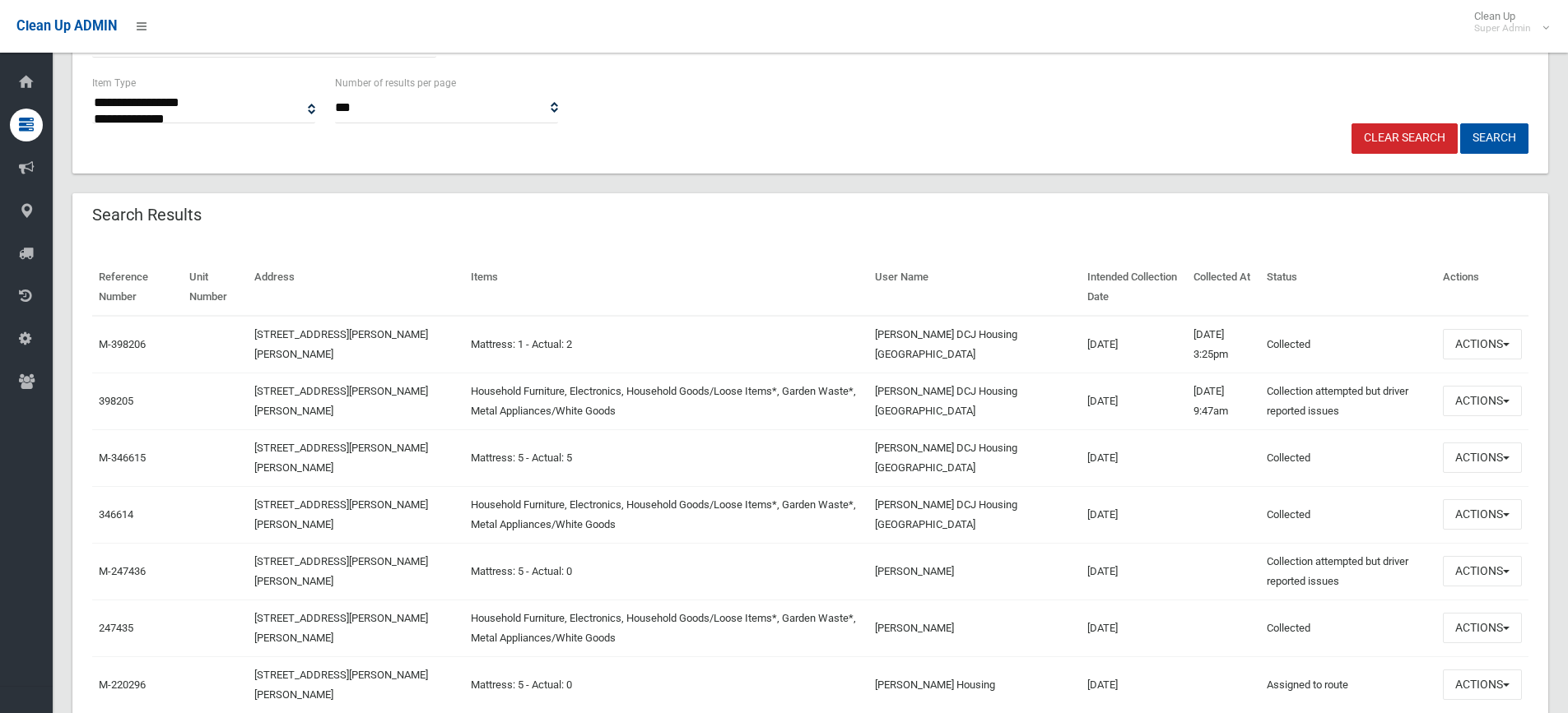
scroll to position [493, 0]
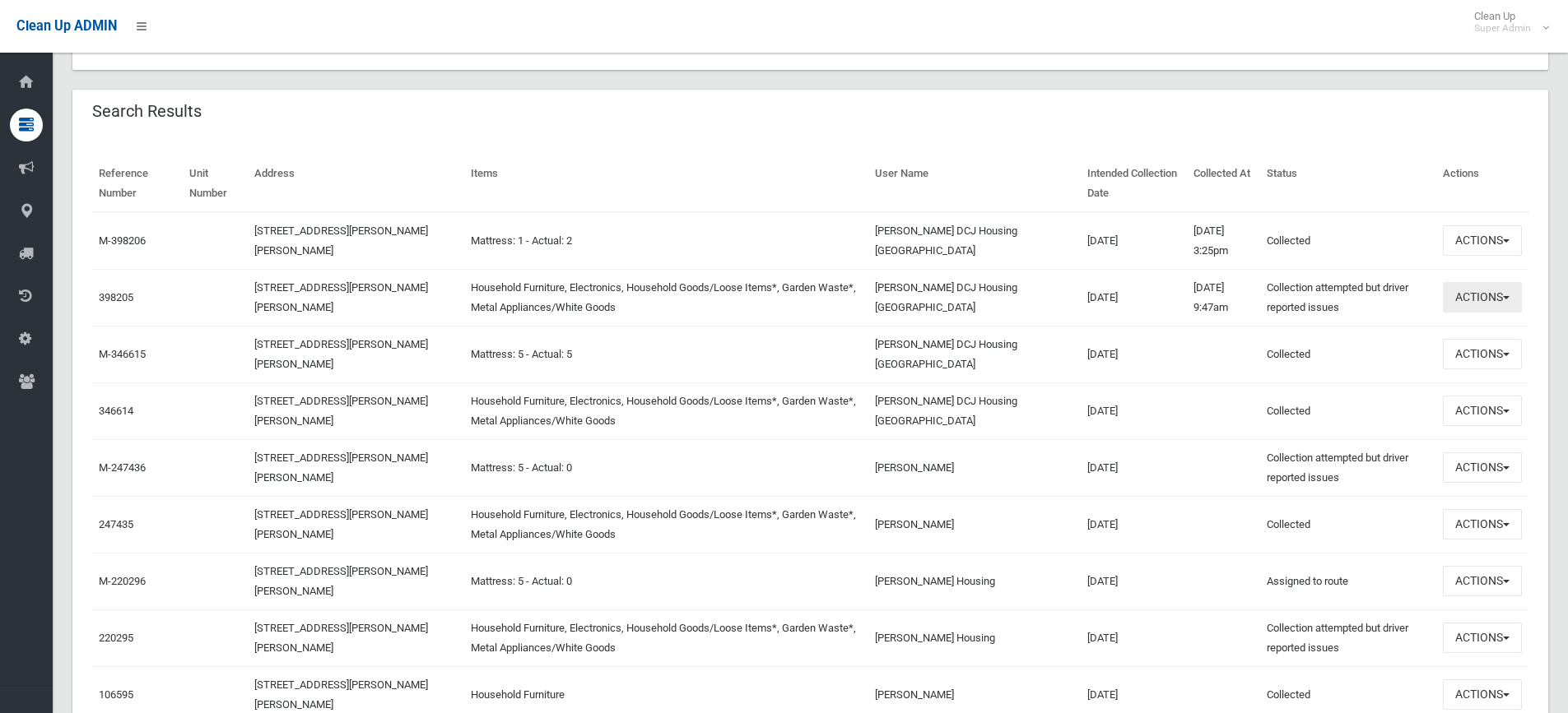
click at [1472, 301] on button "Actions" at bounding box center [1482, 297] width 79 height 31
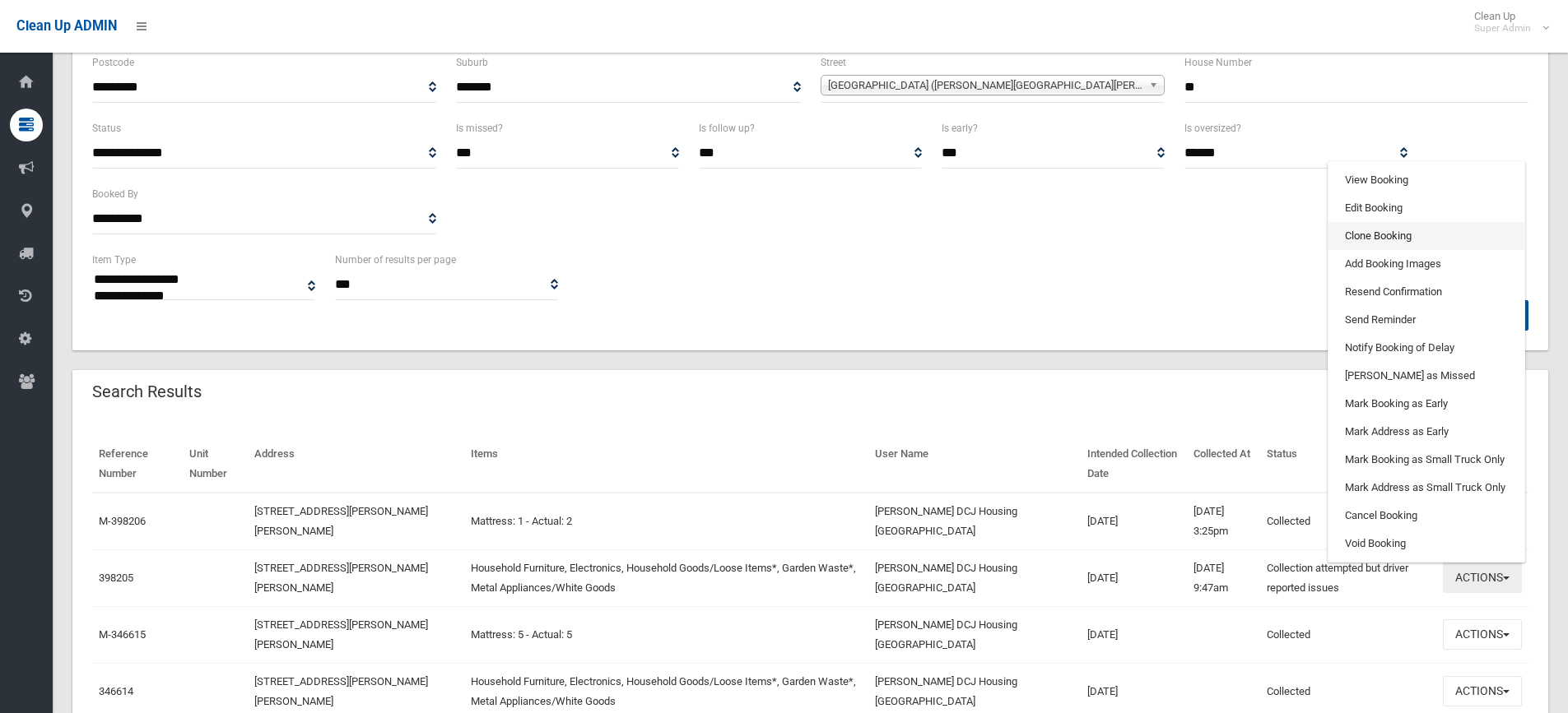
scroll to position [164, 0]
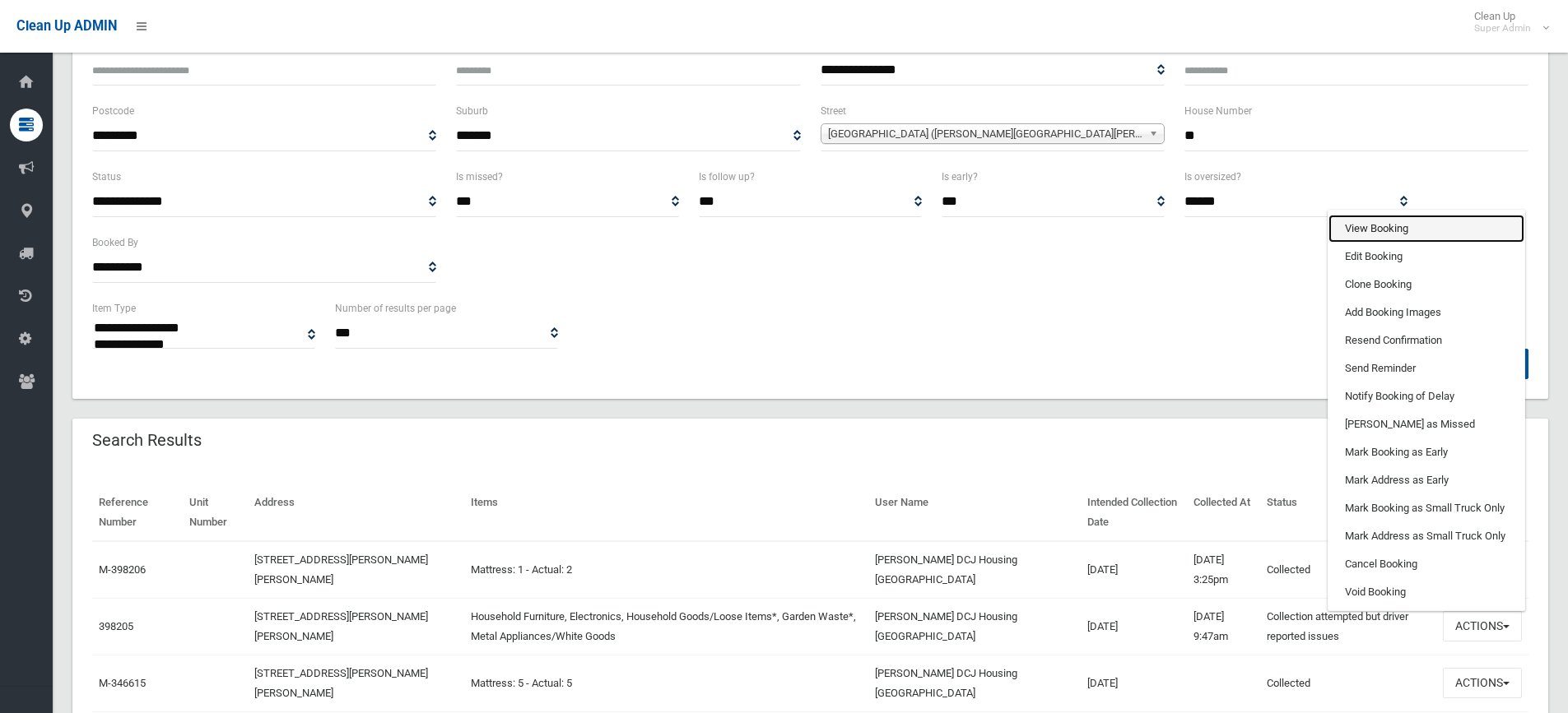
click at [1372, 234] on link "View Booking" at bounding box center [1426, 228] width 196 height 28
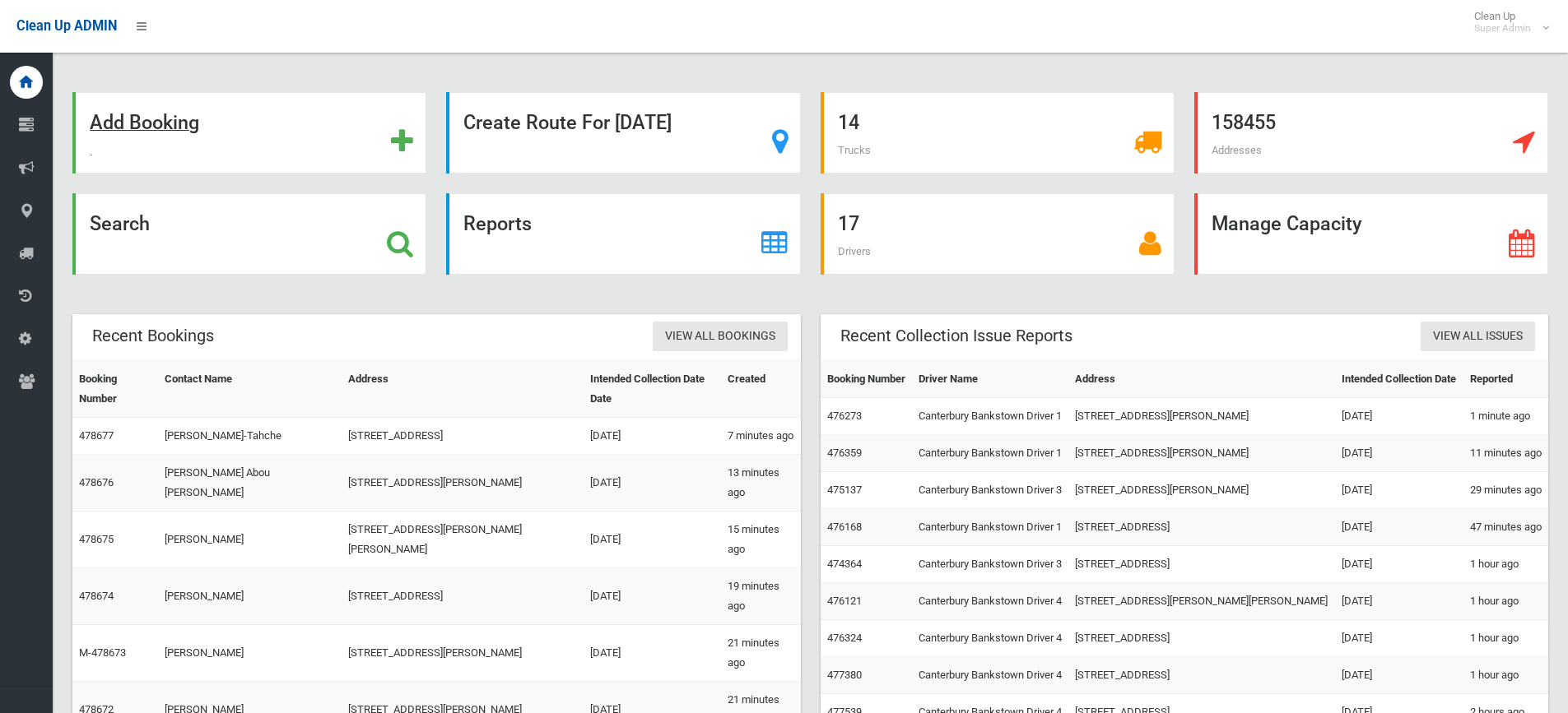
click at [180, 128] on strong "Add Booking" at bounding box center [144, 122] width 109 height 23
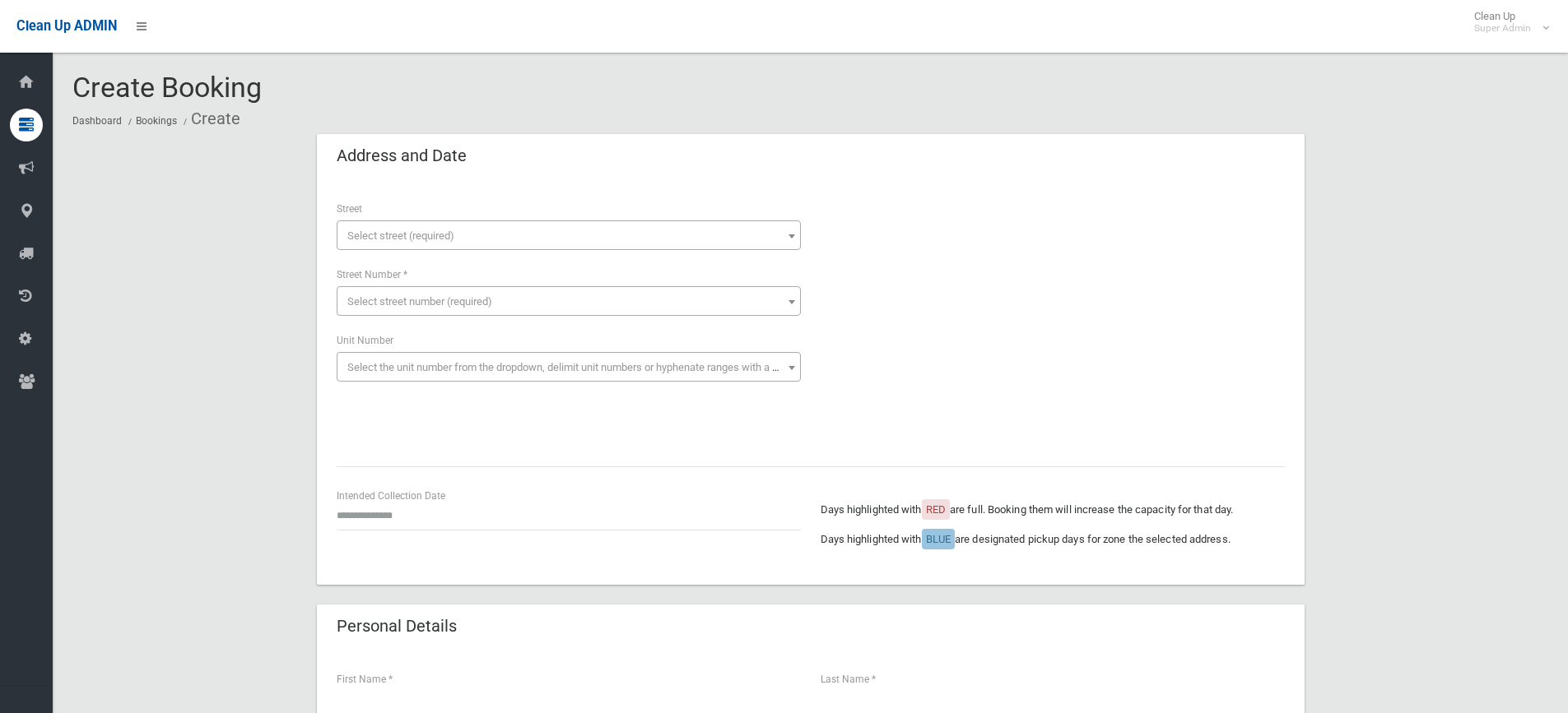
click at [416, 241] on span "Select street (required)" at bounding box center [401, 235] width 107 height 12
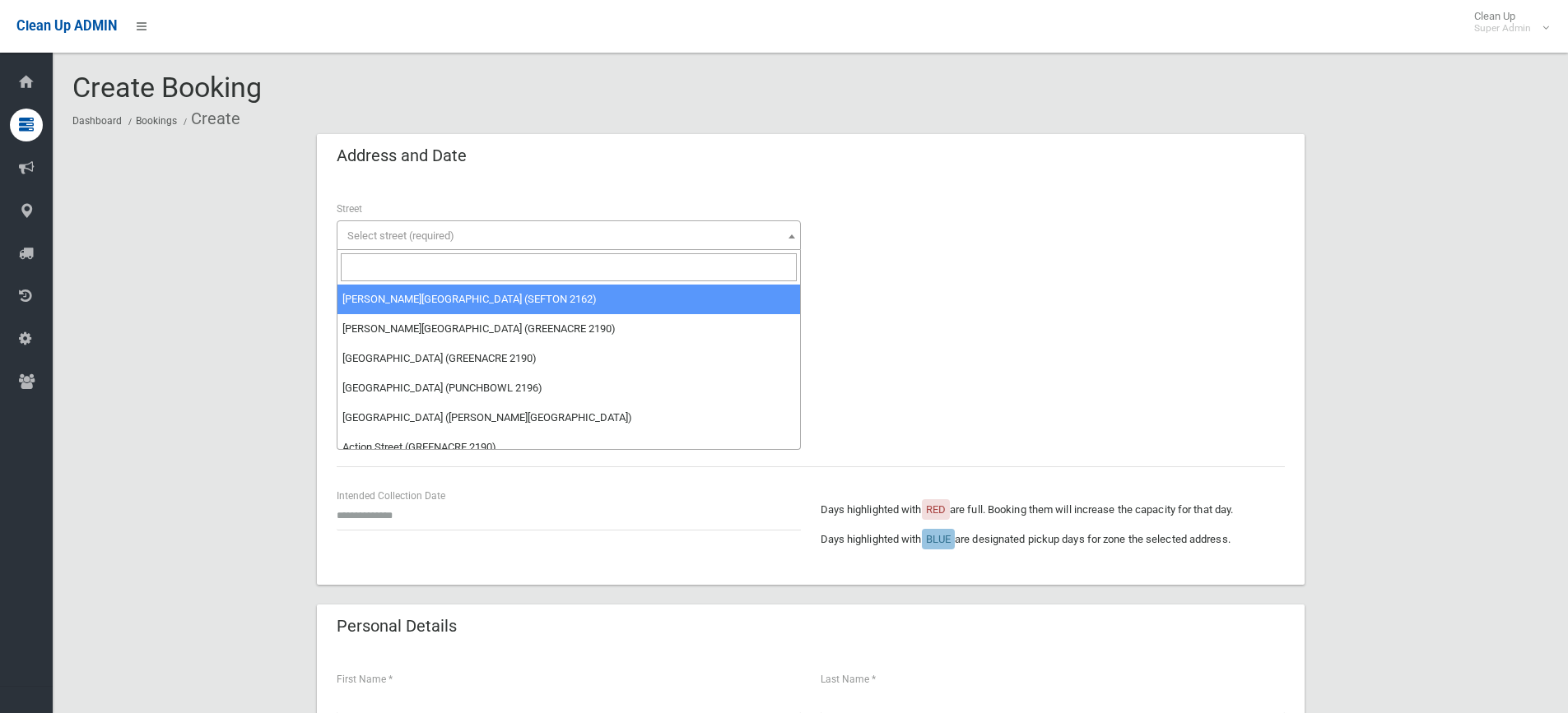
click at [401, 270] on input "search" at bounding box center [568, 268] width 456 height 28
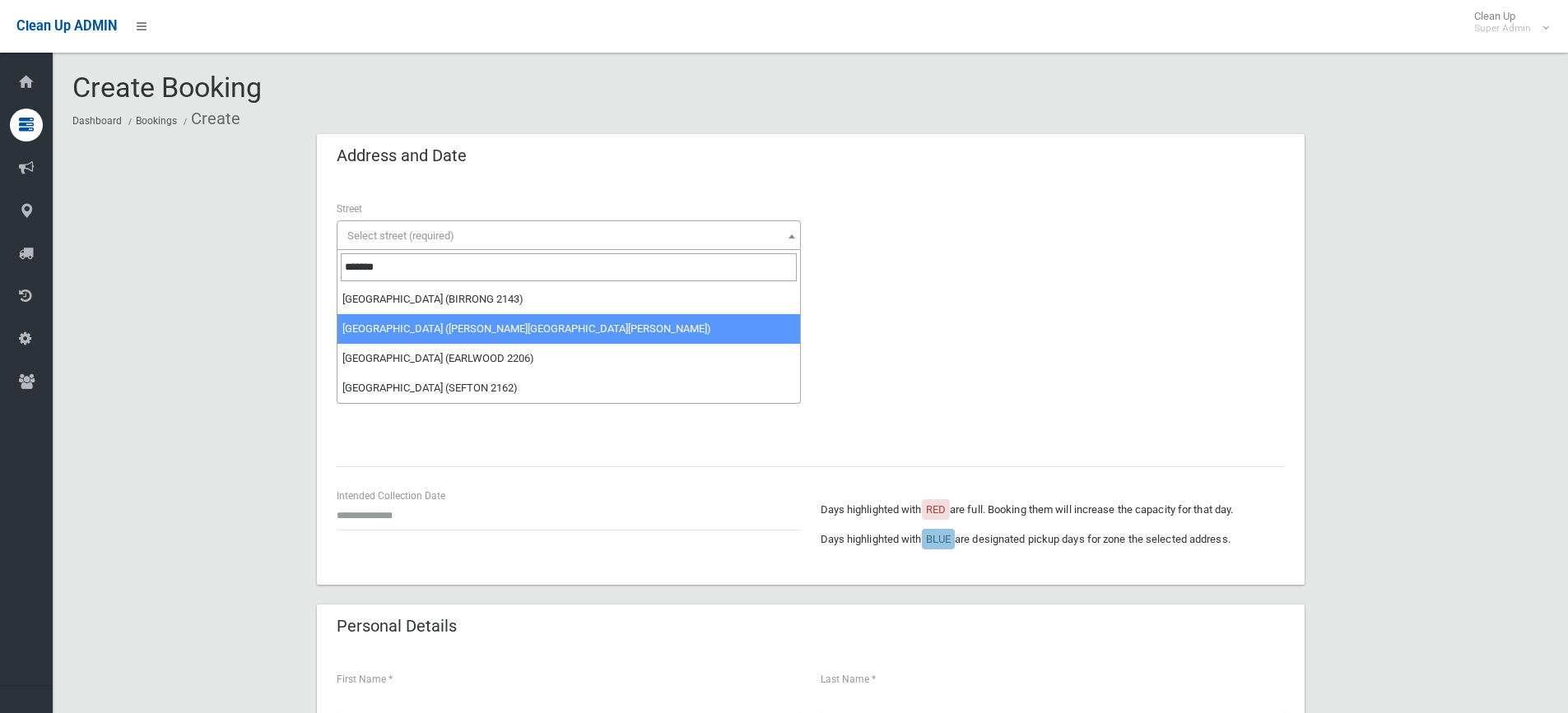
type input "*******"
select select "****"
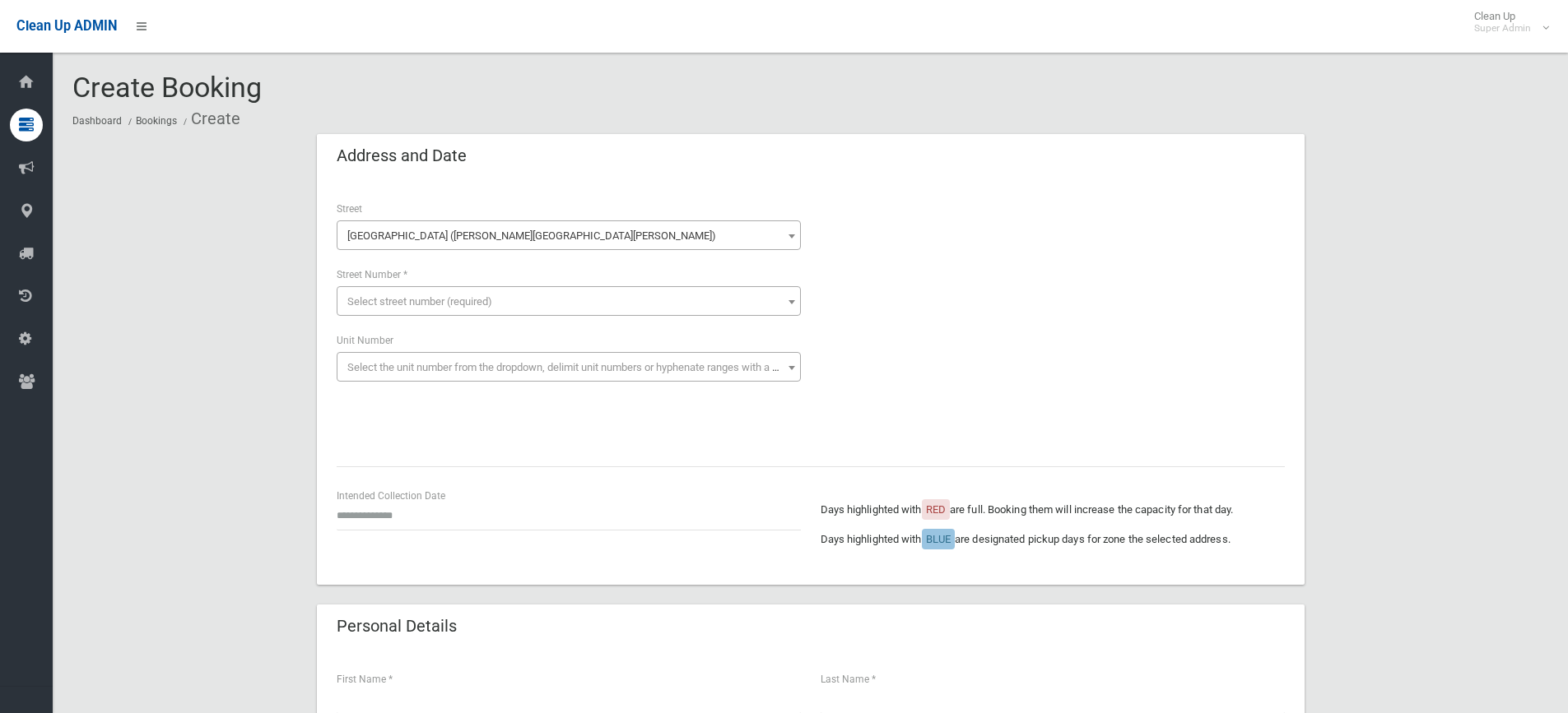
click at [385, 308] on span "Select street number (required)" at bounding box center [568, 302] width 456 height 23
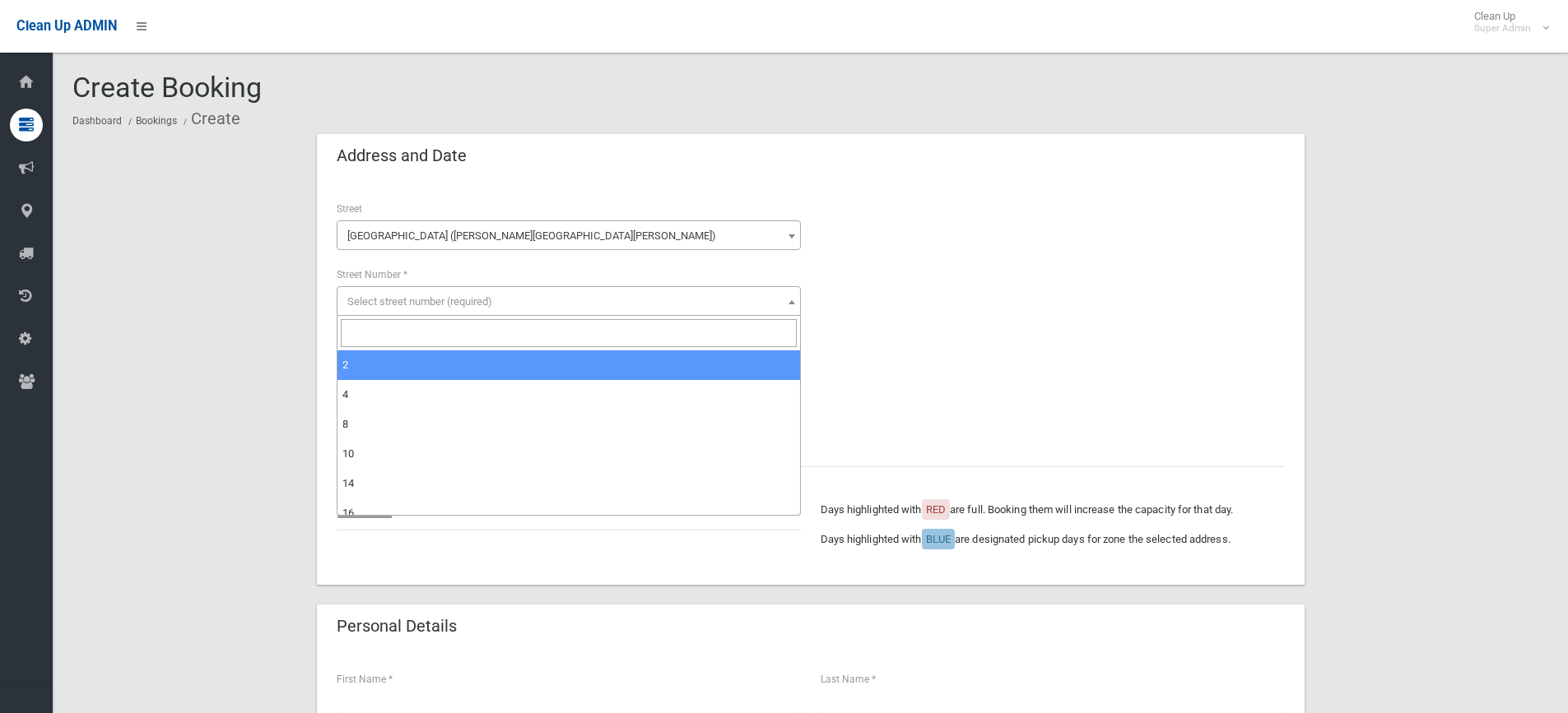
click at [372, 332] on input "search" at bounding box center [568, 333] width 456 height 28
type input "**"
select select "**"
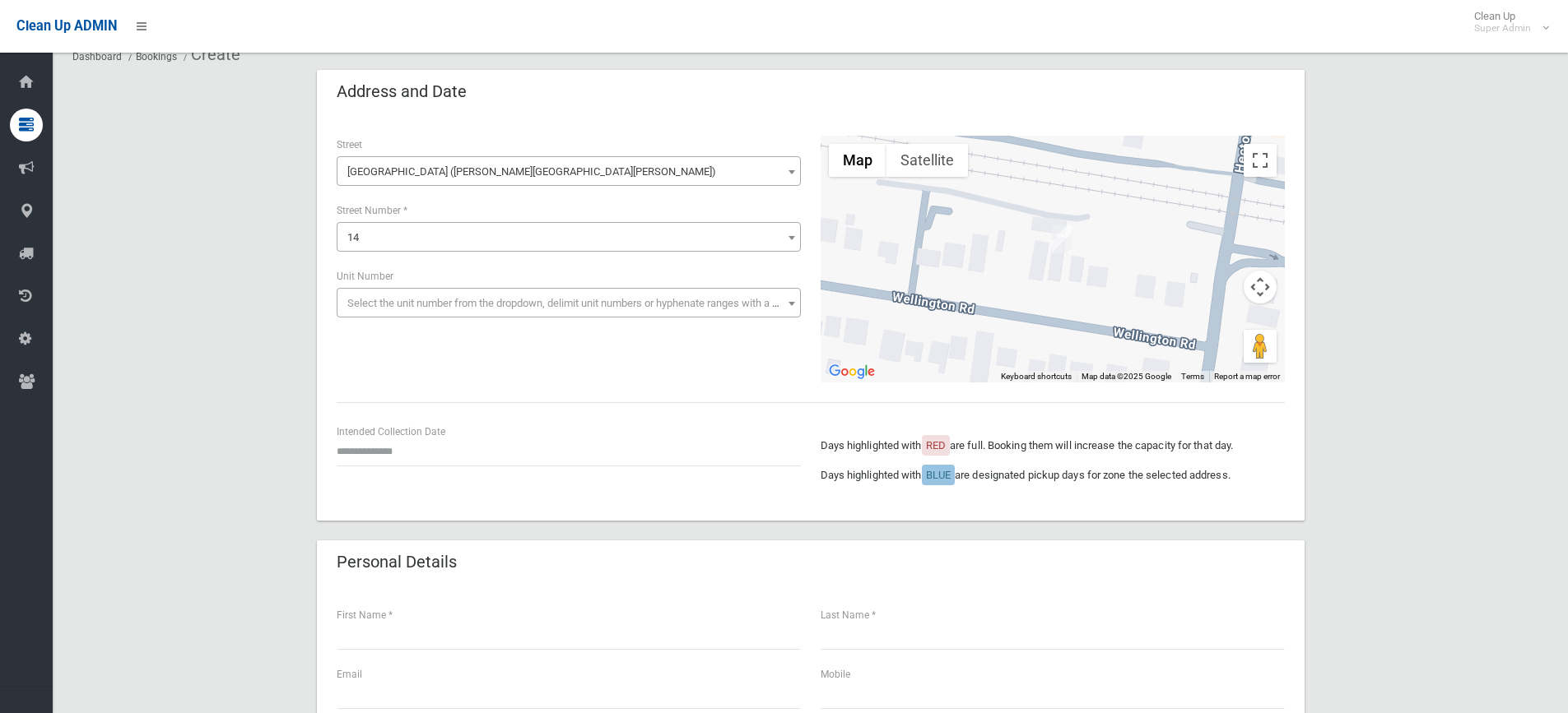
scroll to position [247, 0]
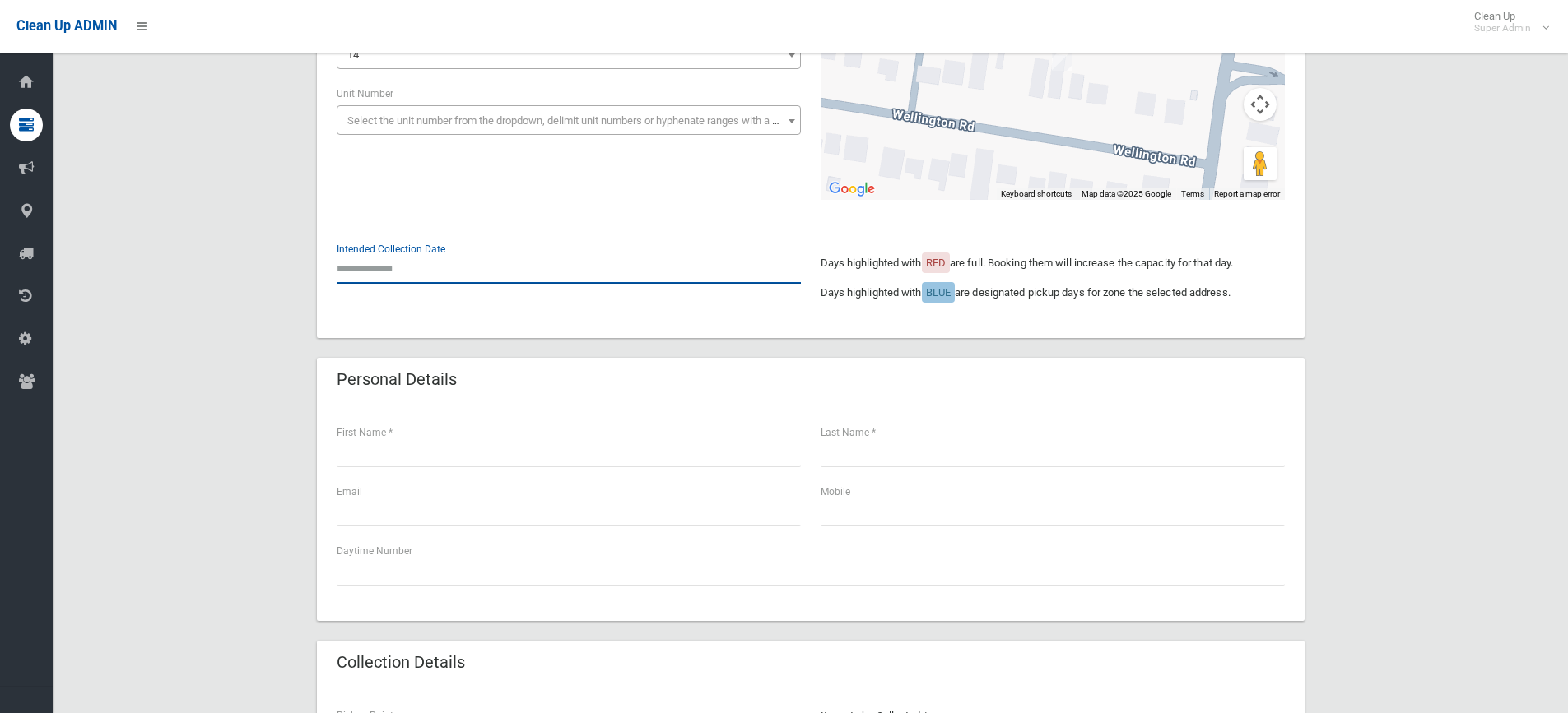
click at [394, 269] on input "text" at bounding box center [569, 269] width 464 height 31
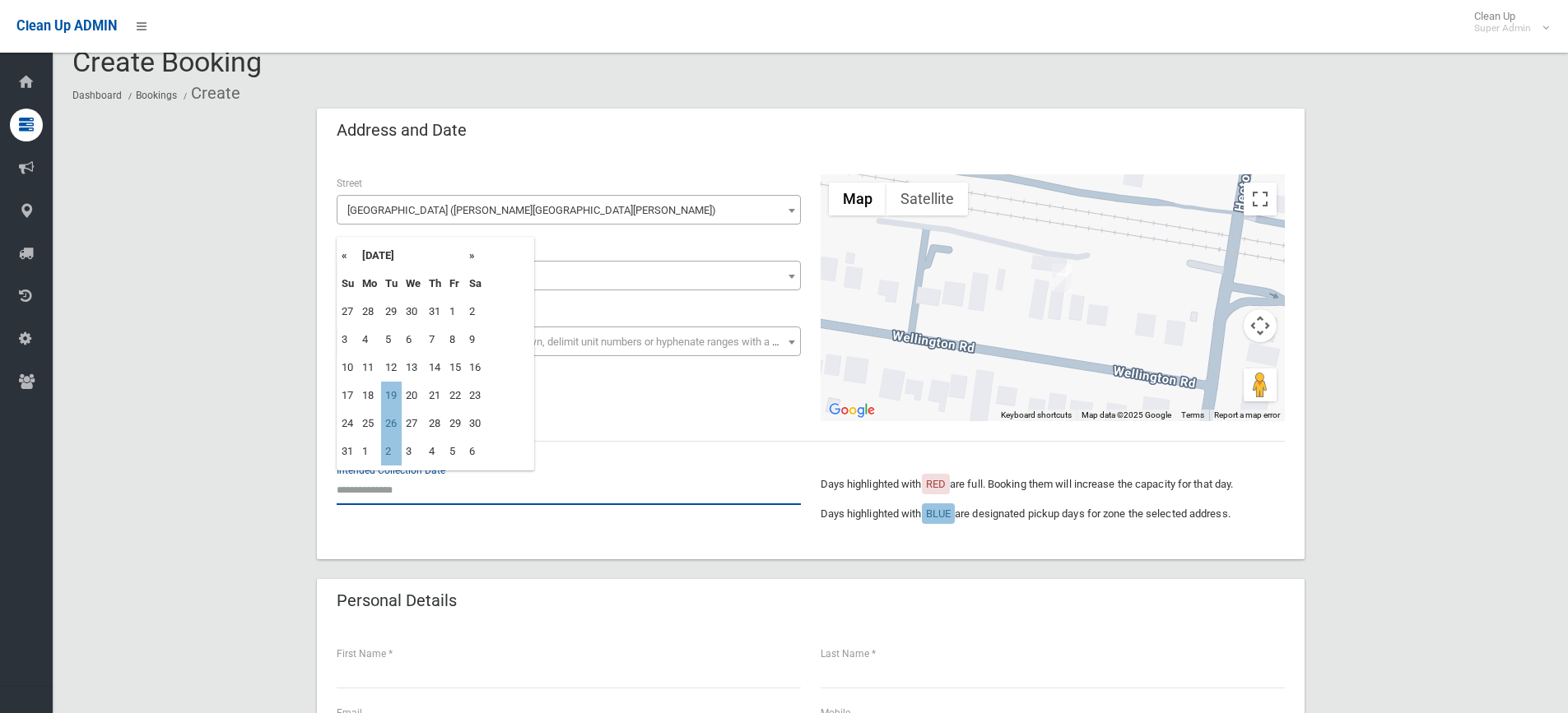
scroll to position [0, 0]
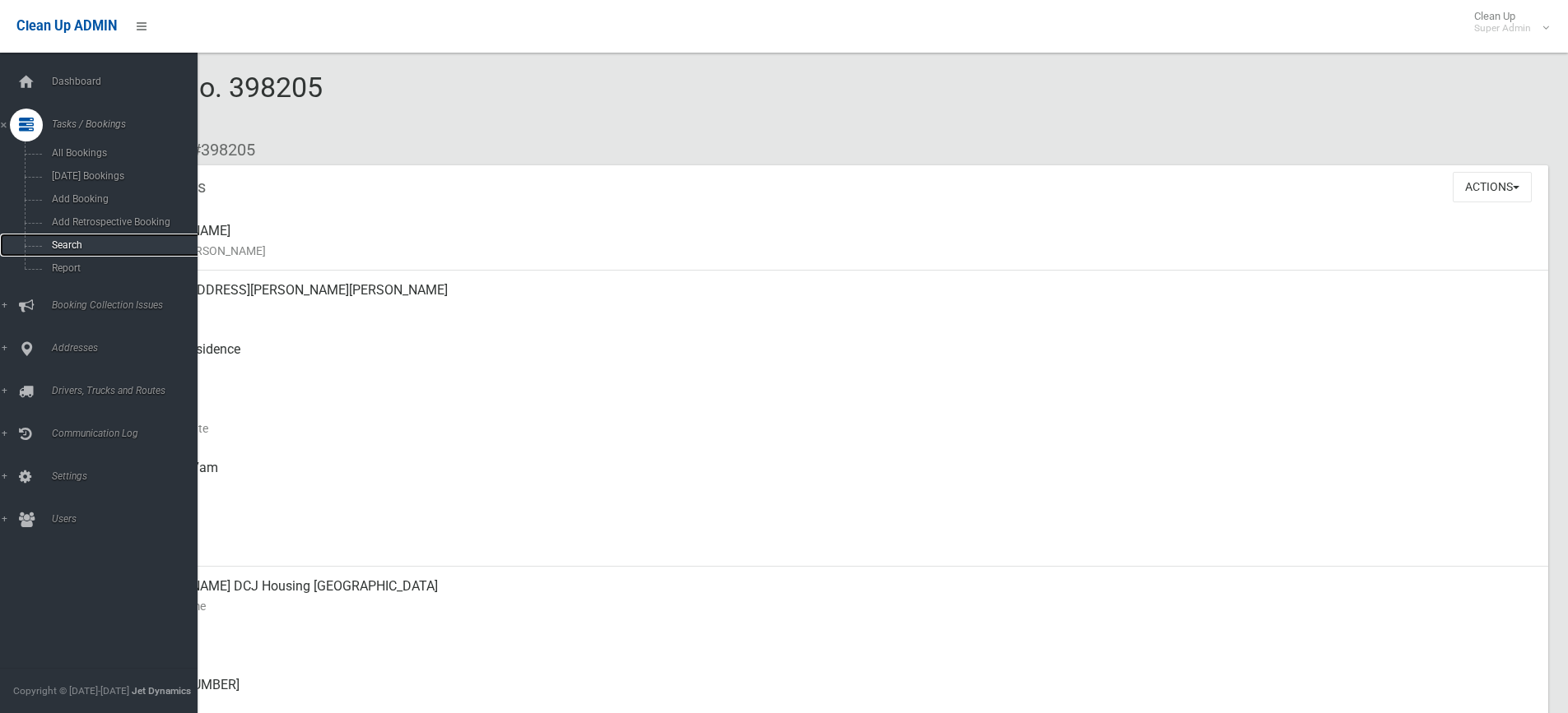
click at [70, 248] on span "Search" at bounding box center [122, 245] width 149 height 11
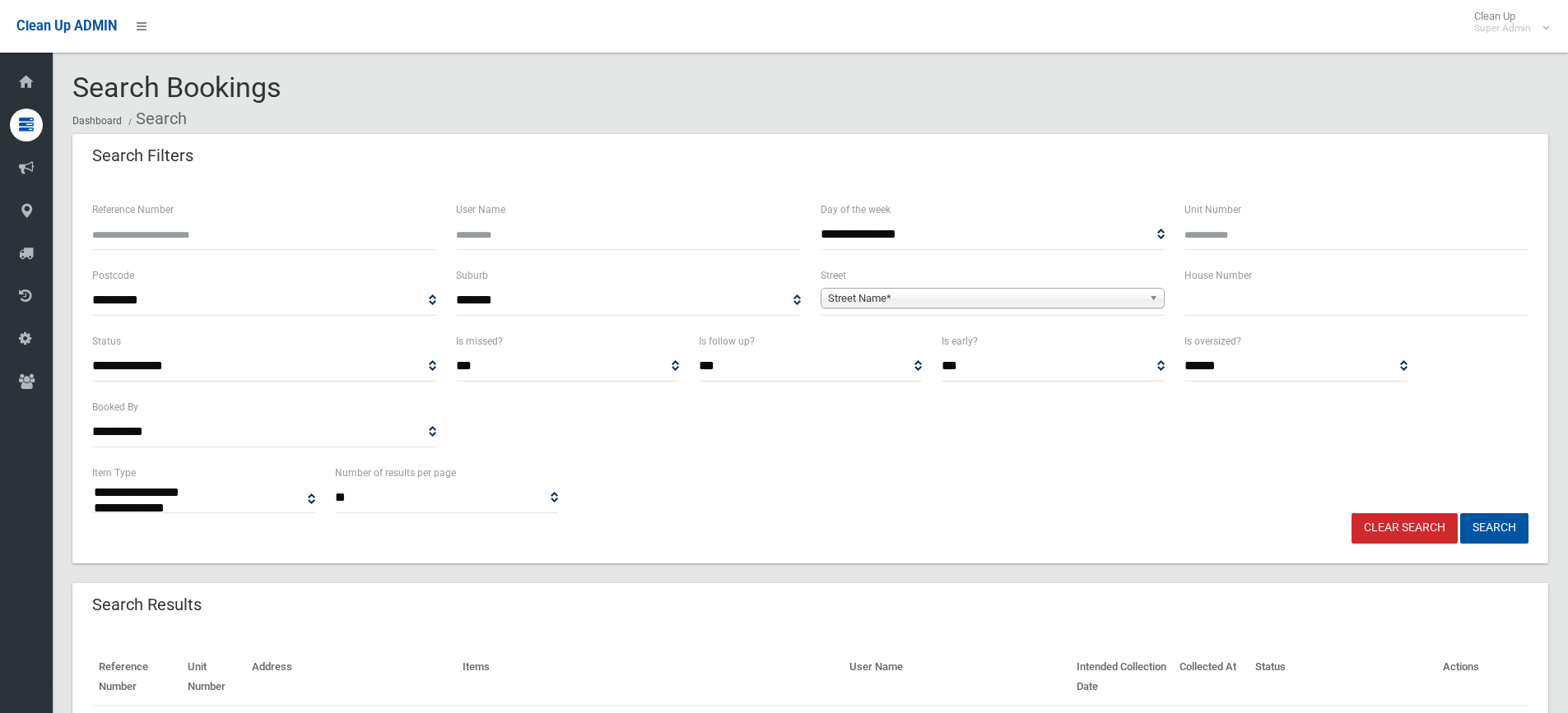
select select
click at [850, 297] on span "Street Name*" at bounding box center [984, 298] width 314 height 20
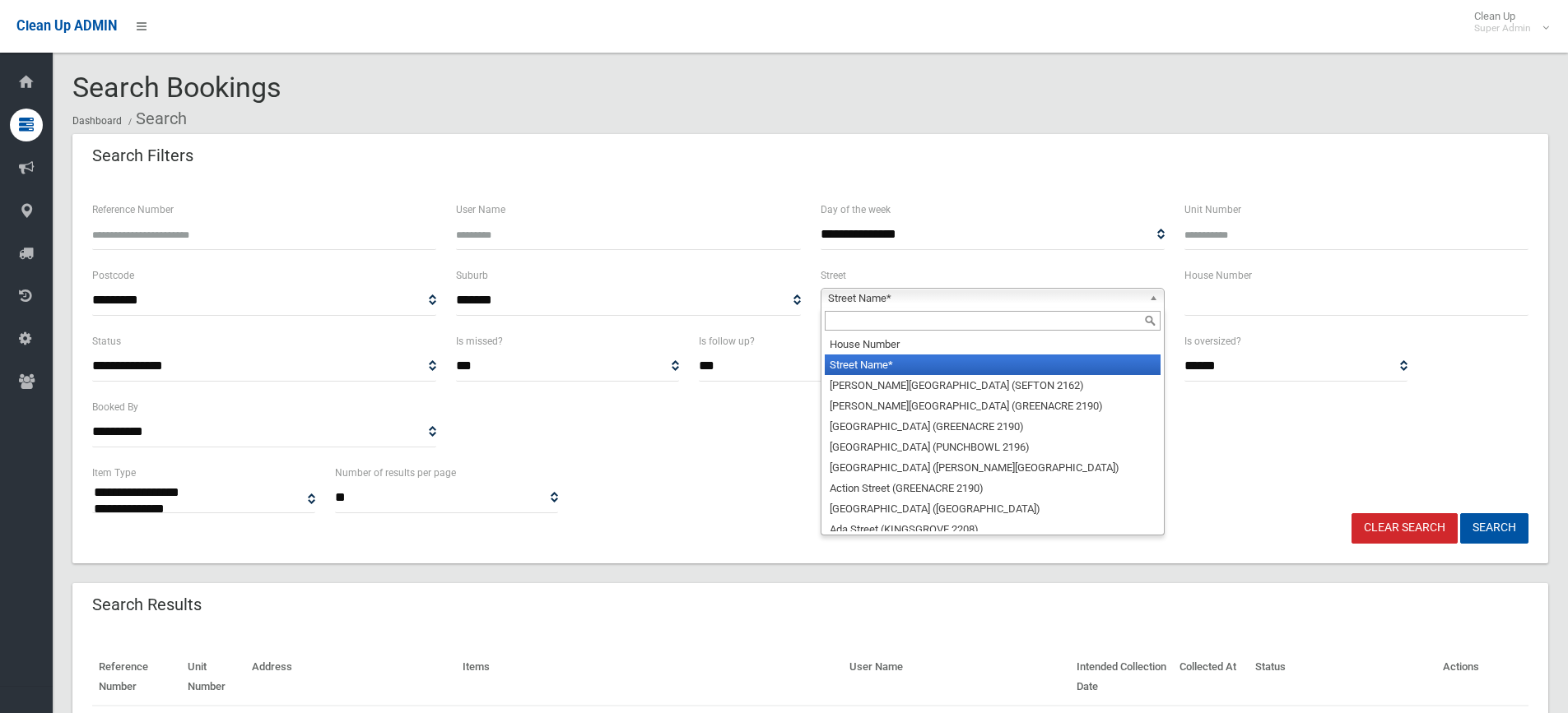
click at [853, 324] on input "text" at bounding box center [992, 320] width 336 height 20
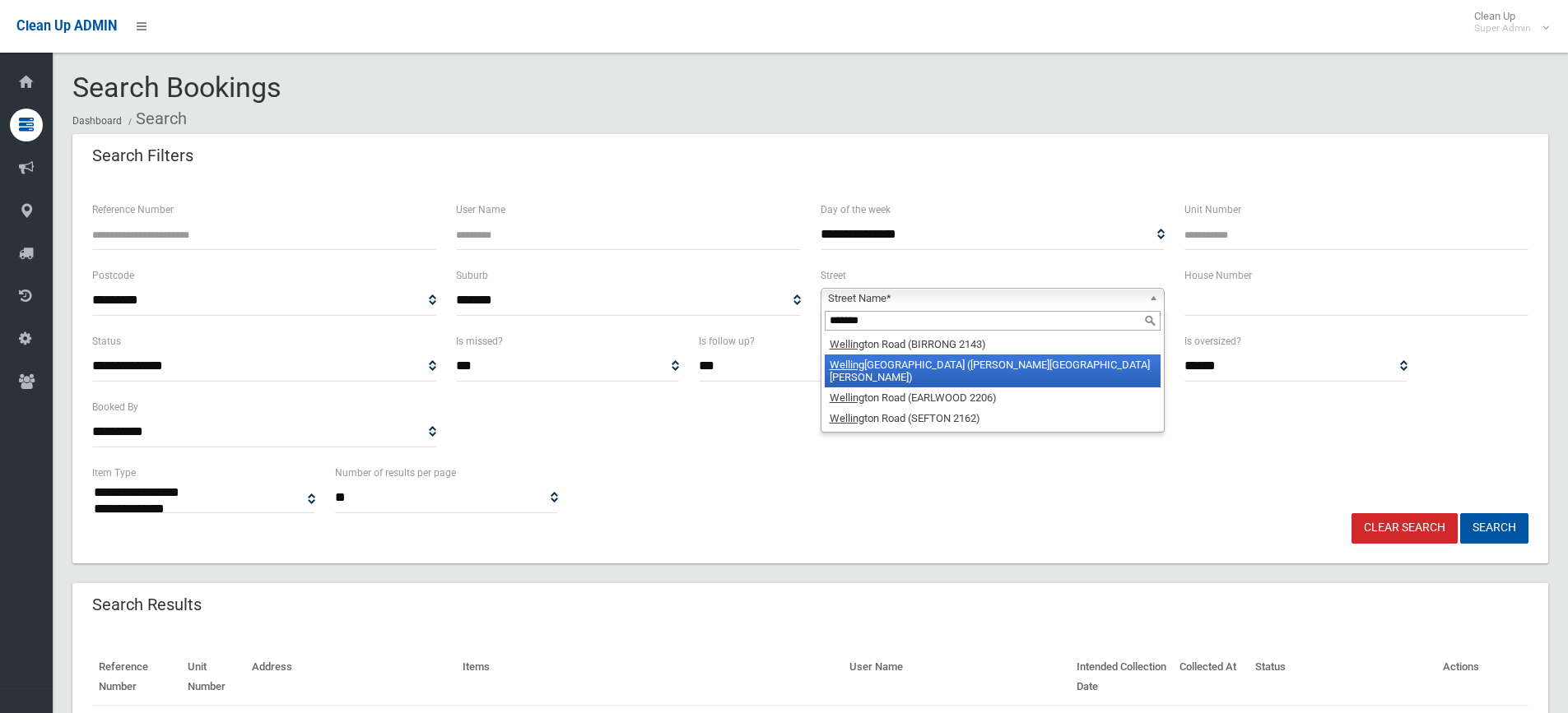
type input "*******"
click at [955, 370] on li "Welling ton Road (CHESTER HILL 2162)" at bounding box center [992, 371] width 336 height 33
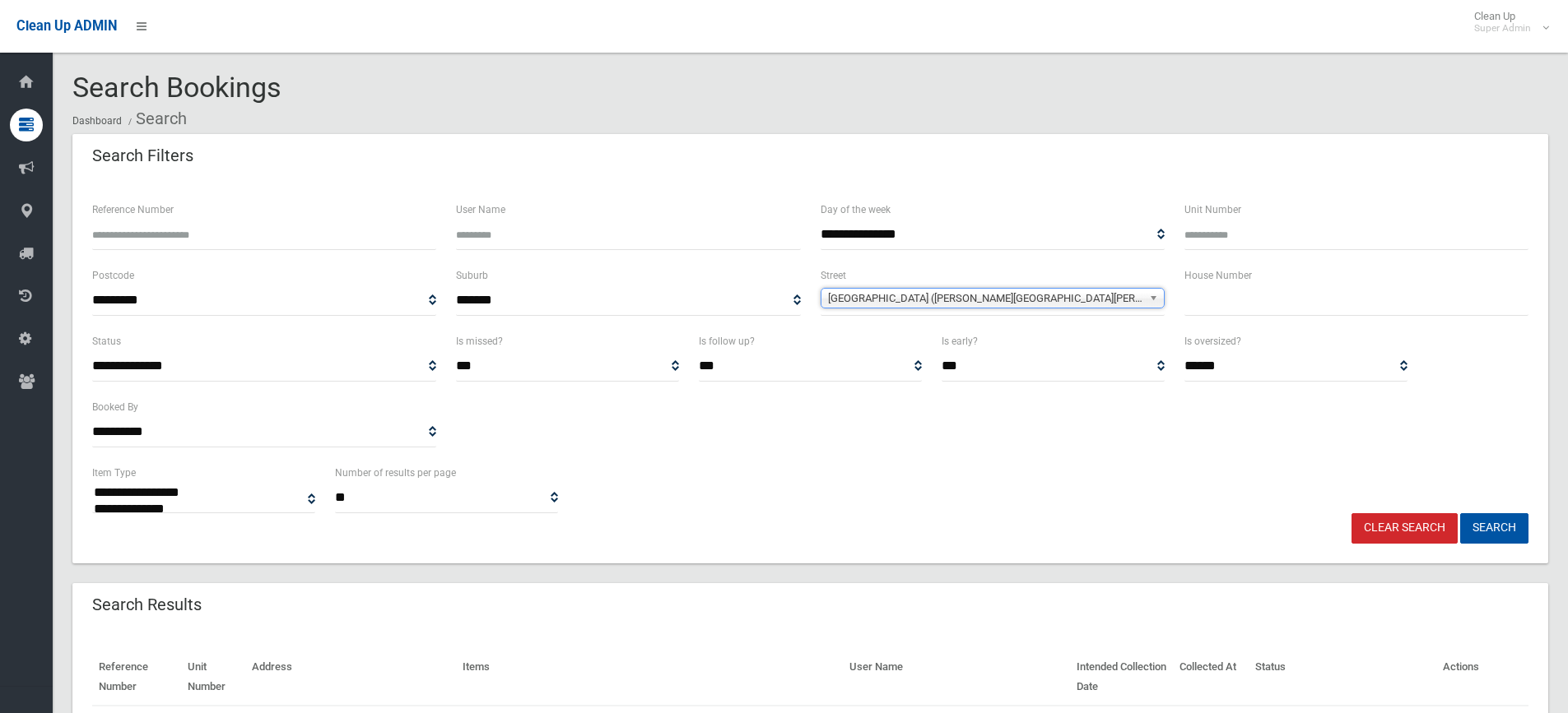
click at [1213, 304] on input "text" at bounding box center [1355, 300] width 344 height 31
type input "**"
click at [1460, 514] on button "Search" at bounding box center [1494, 528] width 68 height 31
select select
click at [1227, 303] on input "**" at bounding box center [1355, 300] width 344 height 31
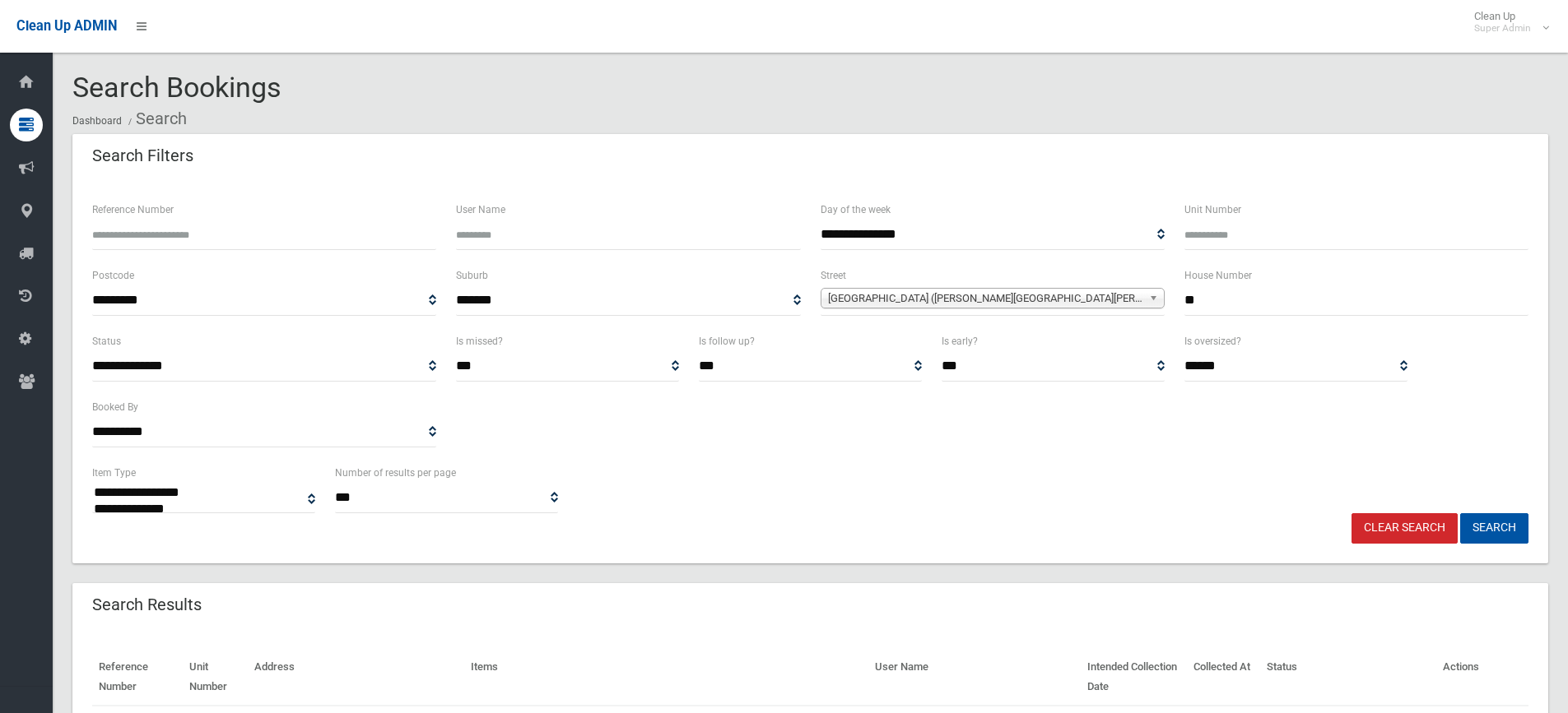
type input "*"
type input "**"
drag, startPoint x: 931, startPoint y: 301, endPoint x: 914, endPoint y: 314, distance: 21.4
click at [930, 301] on span "[GEOGRAPHIC_DATA] ([PERSON_NAME][GEOGRAPHIC_DATA][PERSON_NAME])" at bounding box center [984, 298] width 314 height 20
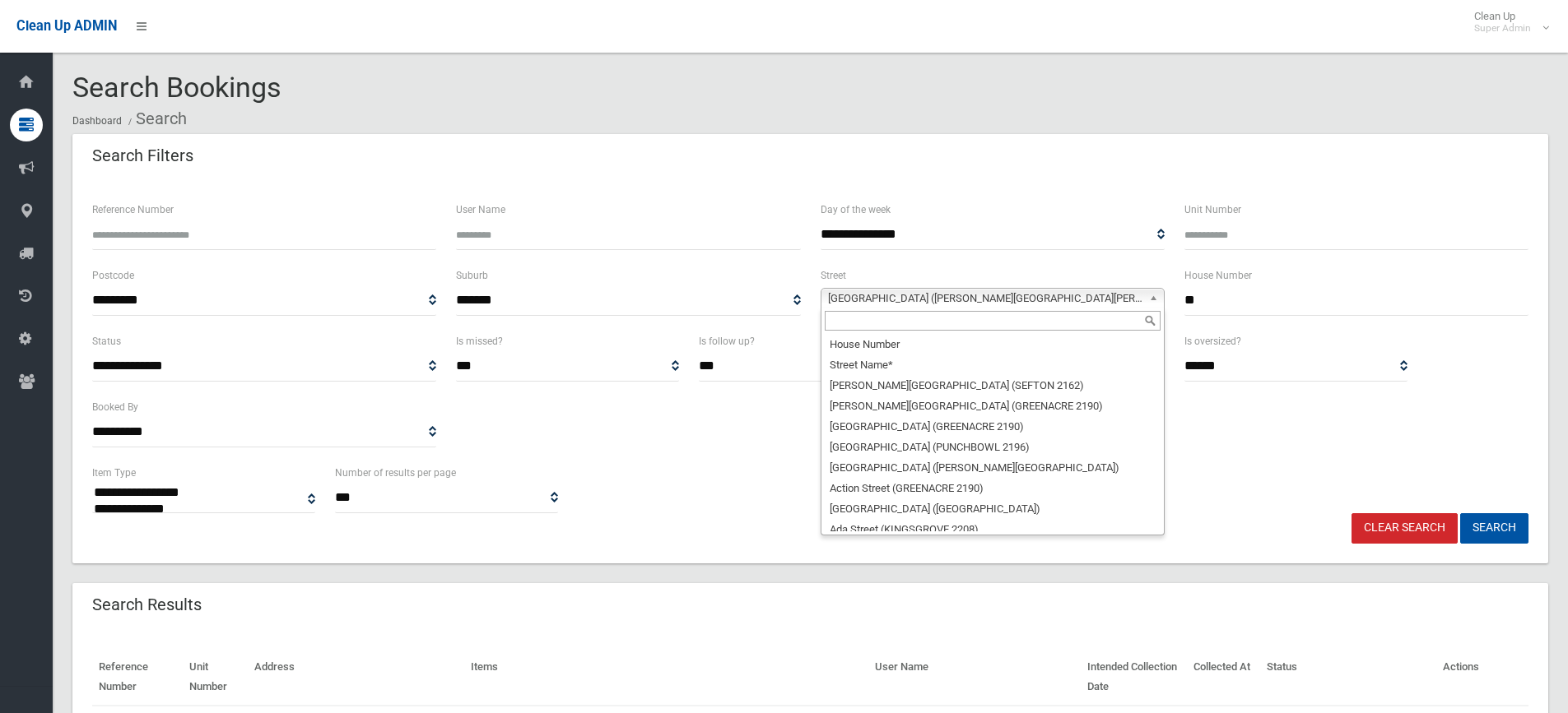
scroll to position [45609, 0]
click at [900, 325] on input "text" at bounding box center [992, 320] width 336 height 20
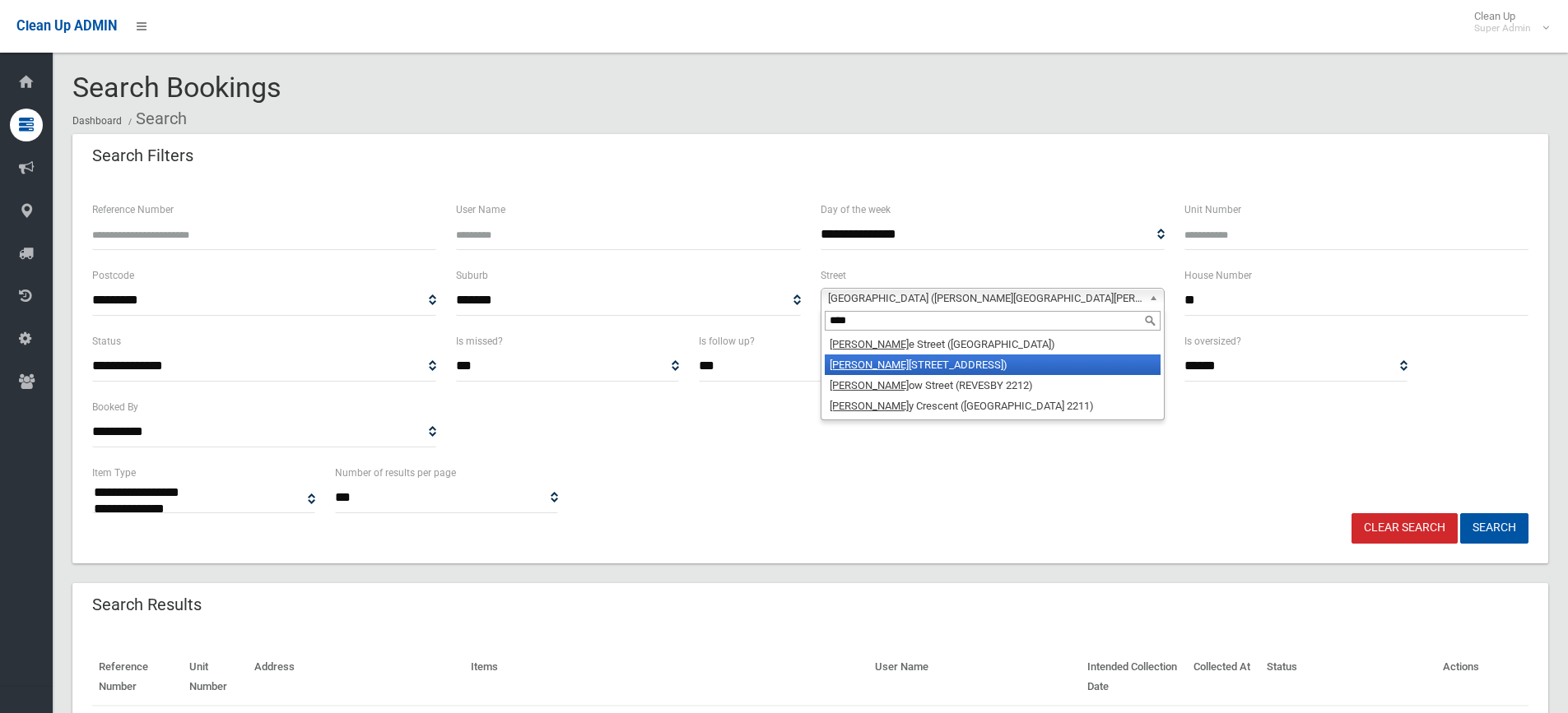
type input "****"
click at [917, 366] on li "Barr emma Road (LAKEMBA 2195)" at bounding box center [992, 365] width 336 height 21
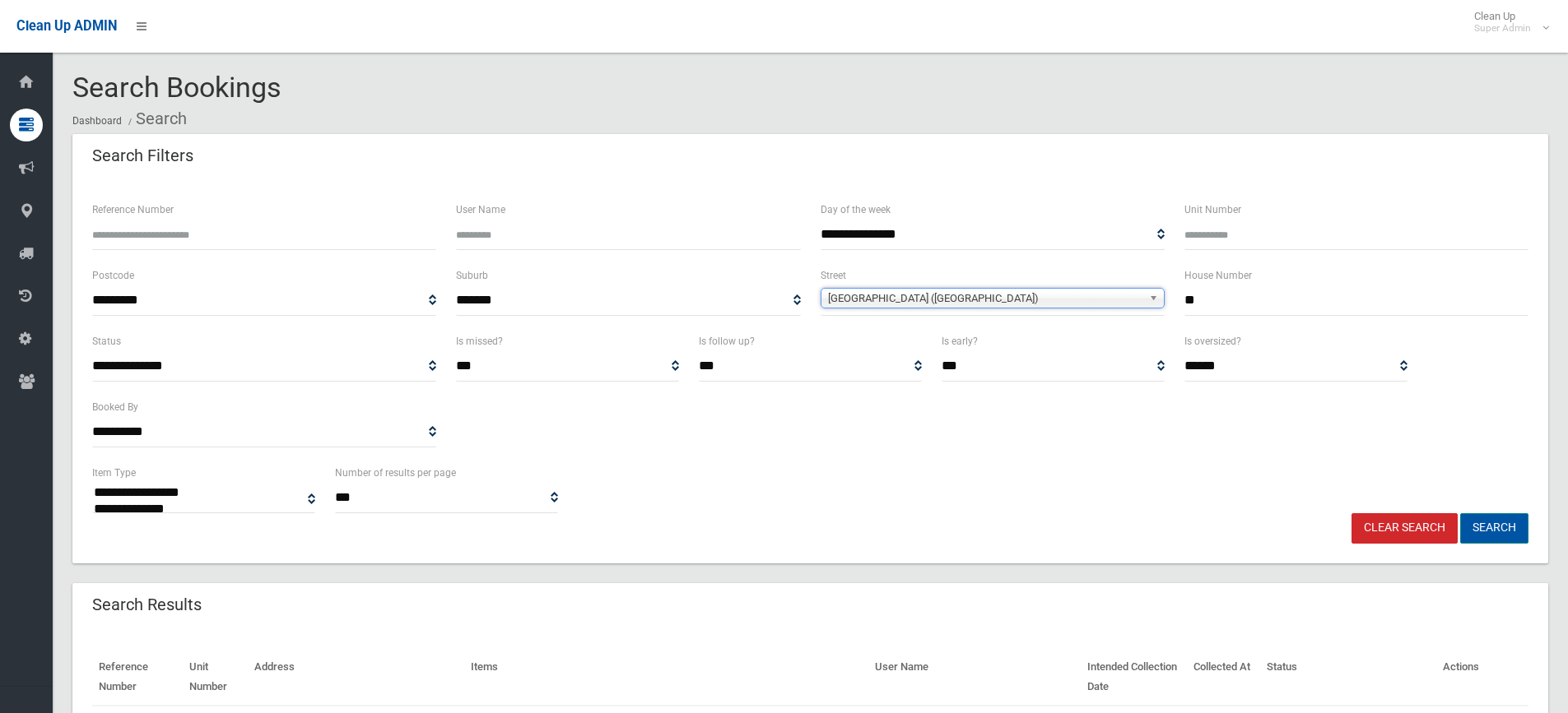
click at [1509, 543] on button "Search" at bounding box center [1494, 528] width 68 height 31
click at [1500, 531] on button "Search" at bounding box center [1494, 528] width 68 height 31
select select
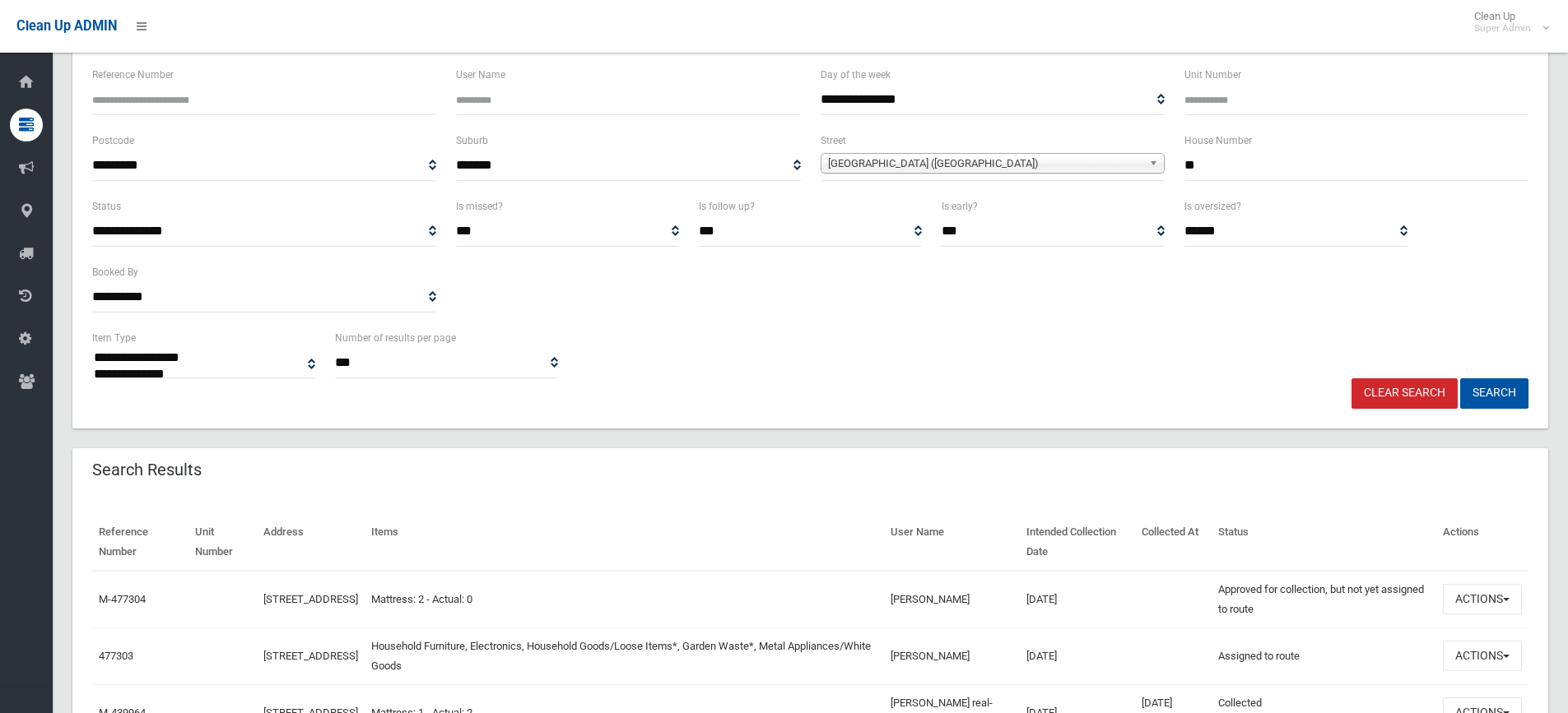
scroll to position [411, 0]
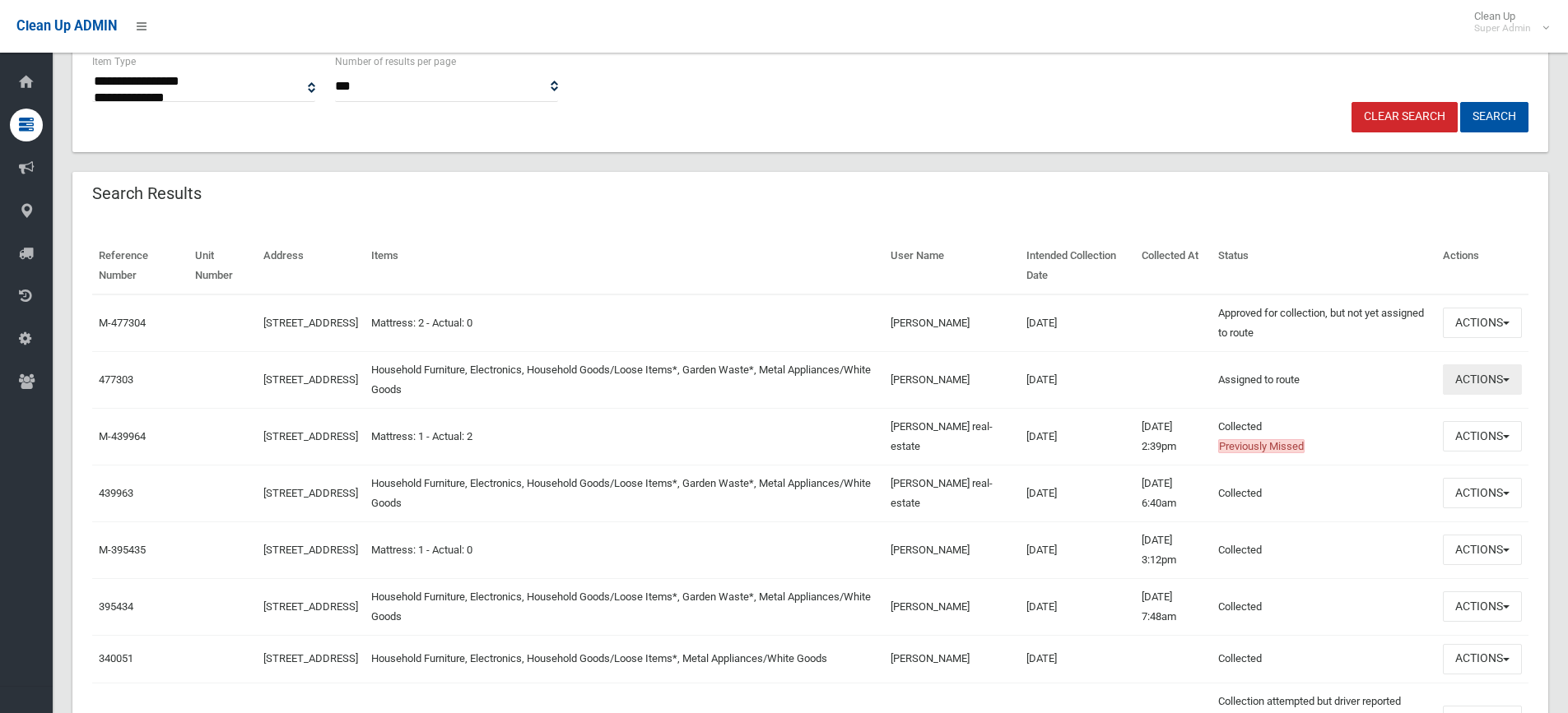
click at [1469, 368] on button "Actions" at bounding box center [1482, 380] width 79 height 31
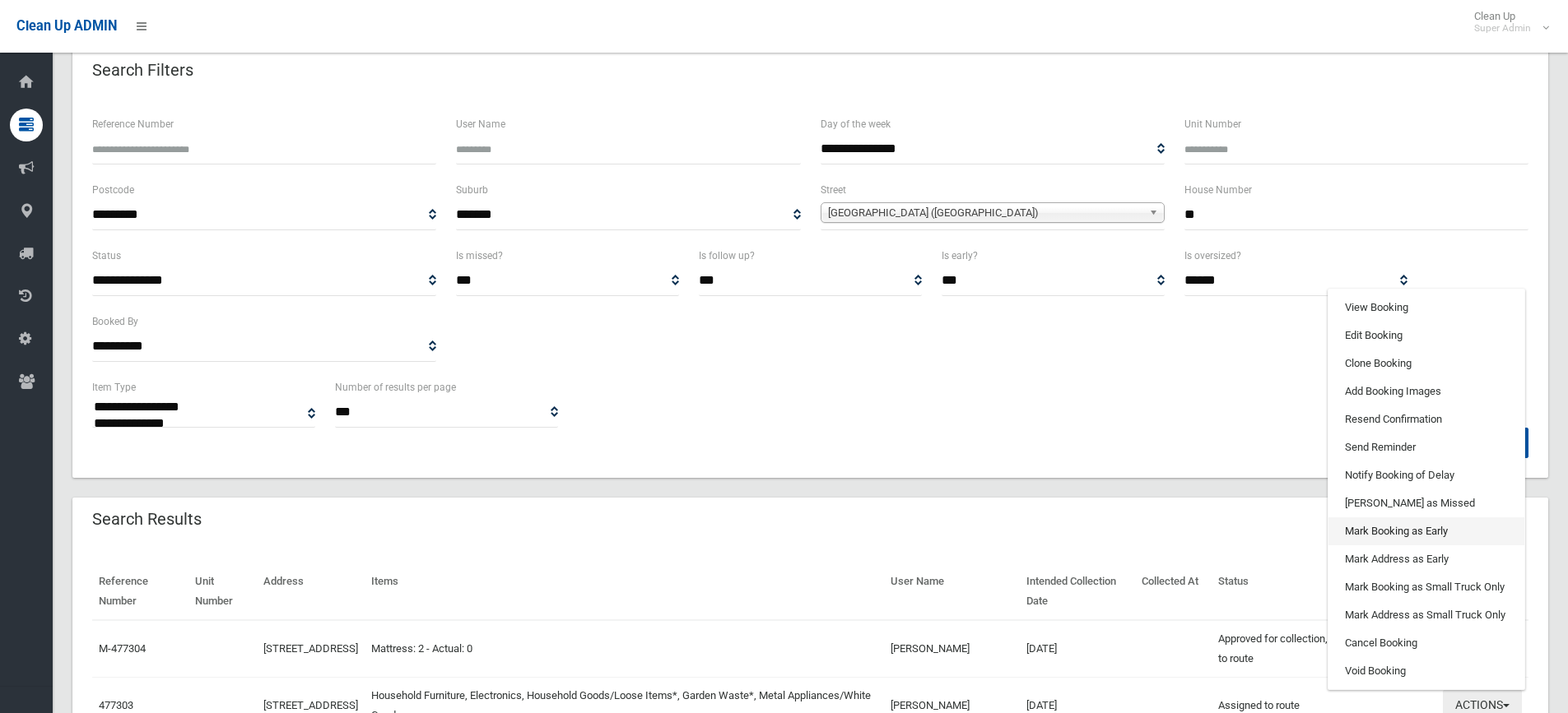
scroll to position [82, 0]
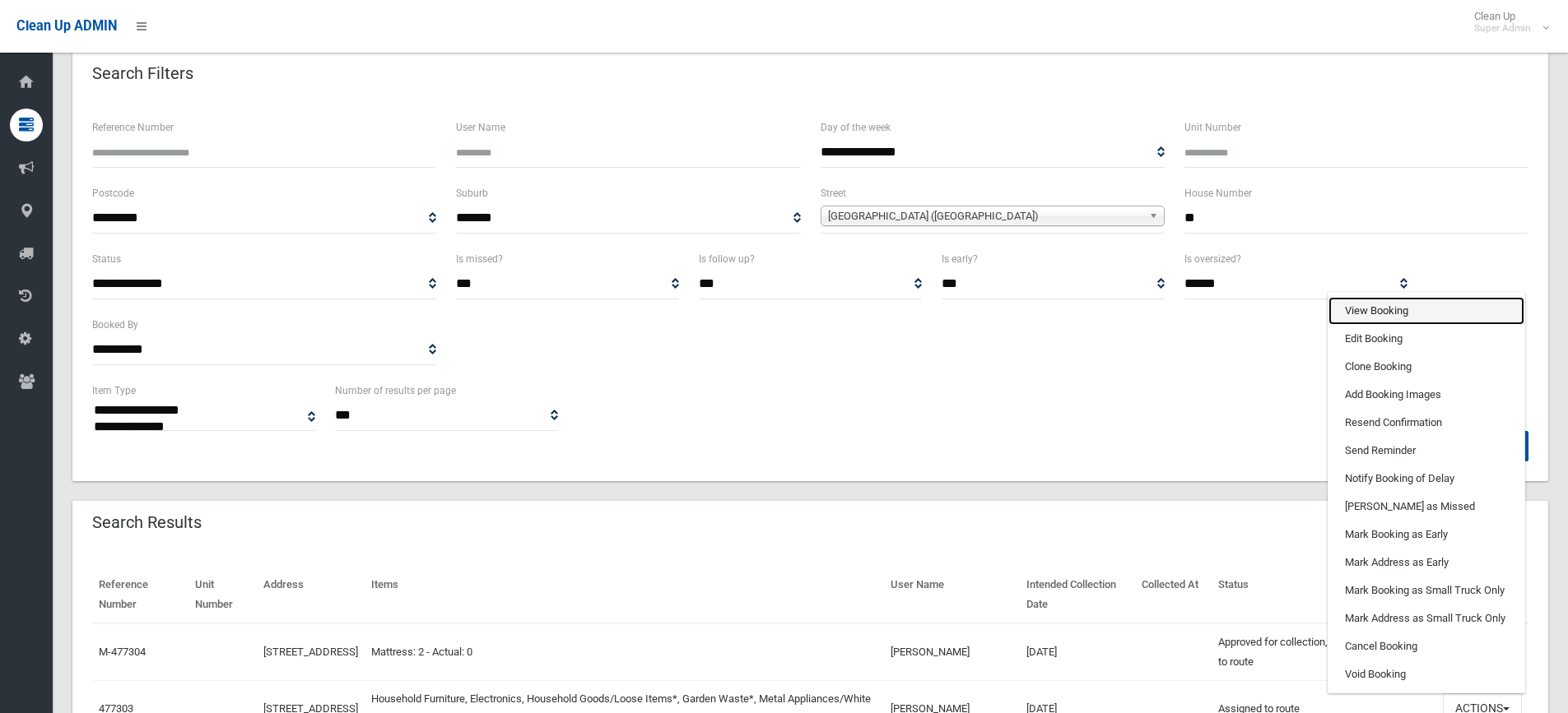
click at [1364, 315] on link "View Booking" at bounding box center [1426, 311] width 196 height 28
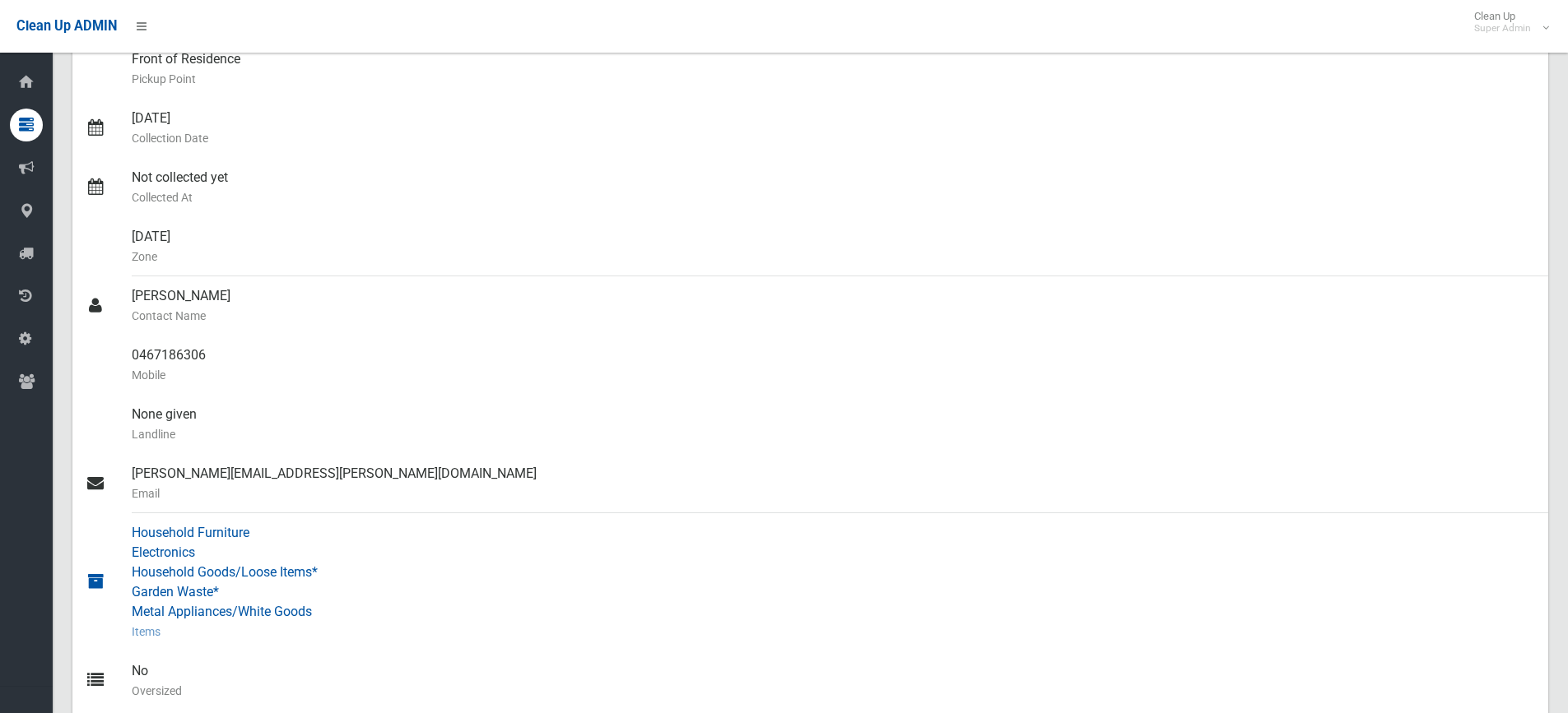
scroll to position [329, 0]
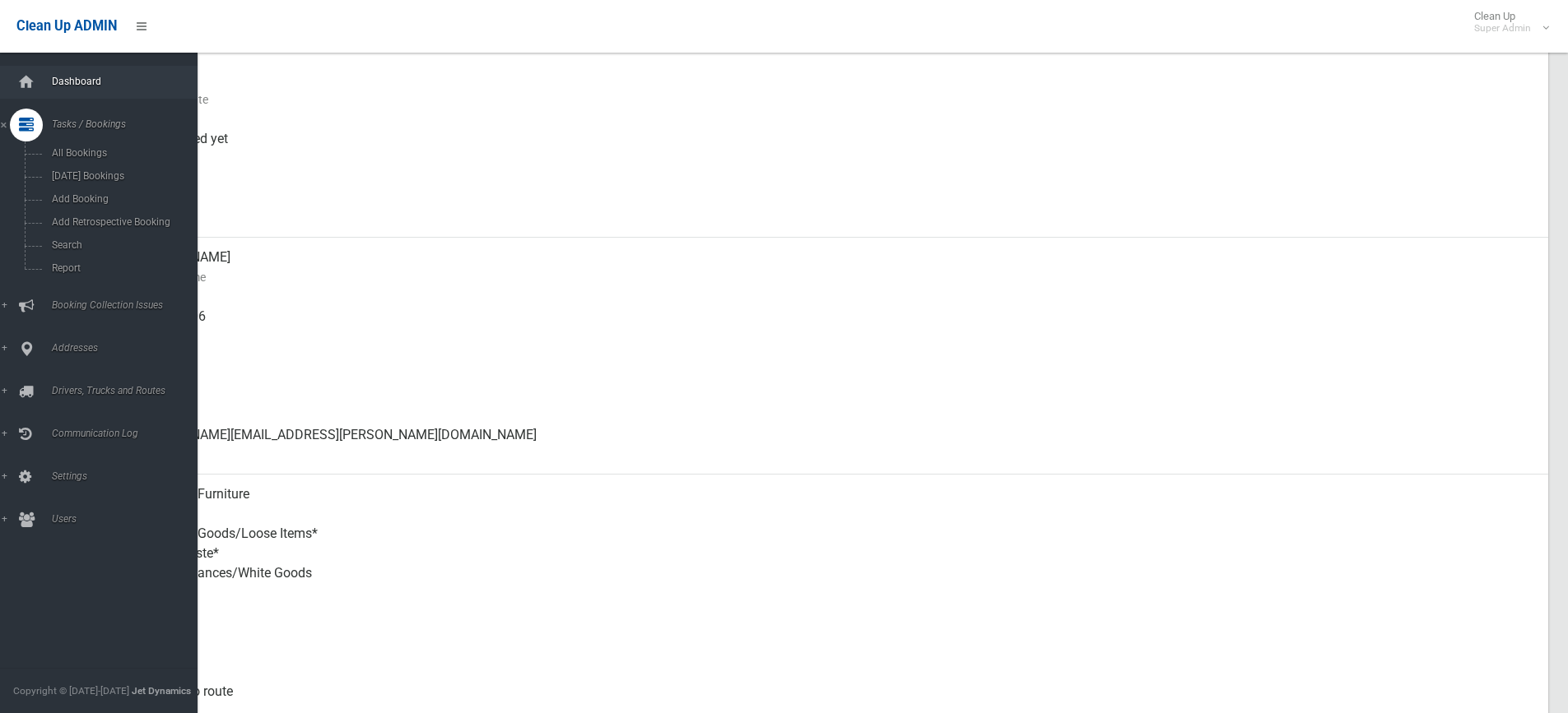
click at [98, 82] on span "Dashboard" at bounding box center [129, 81] width 163 height 11
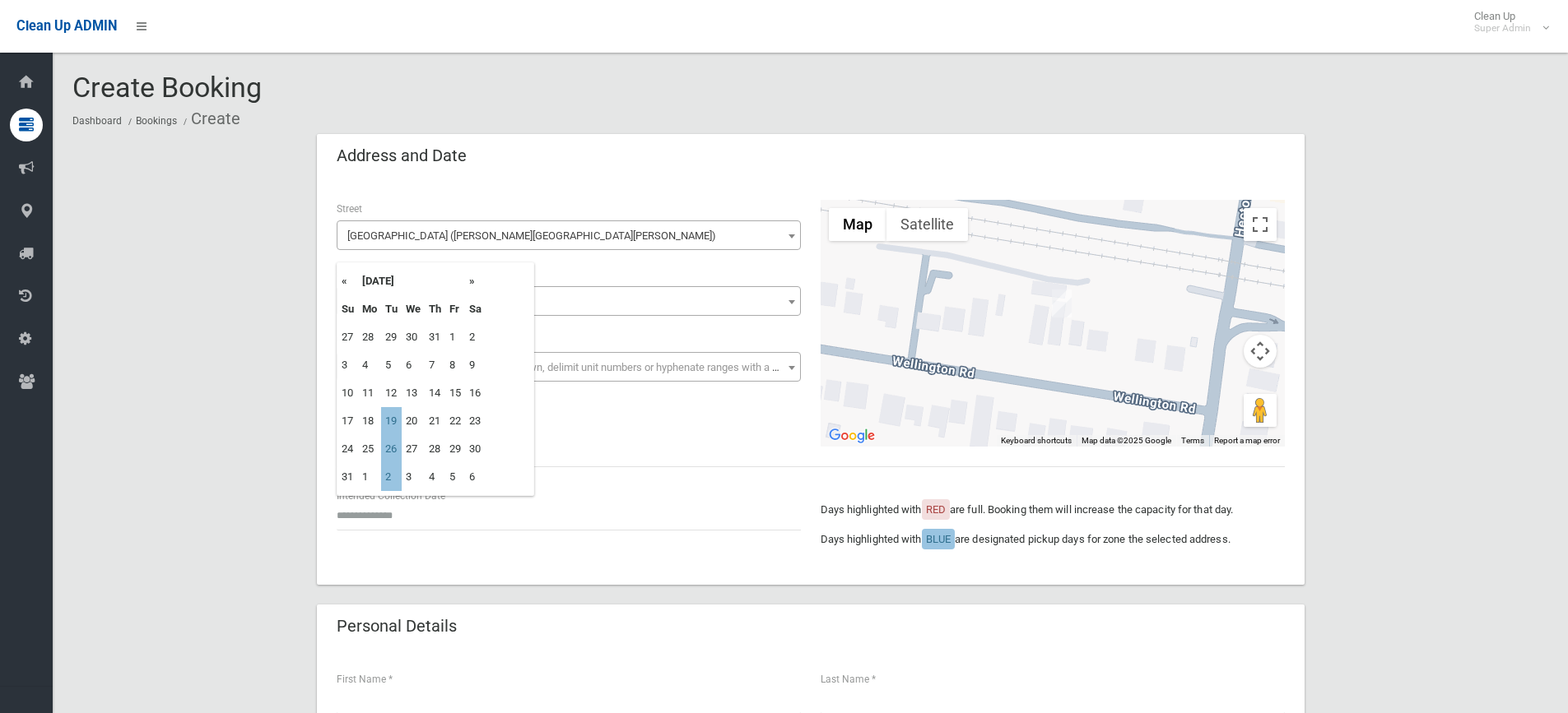
select select "****"
select select "**"
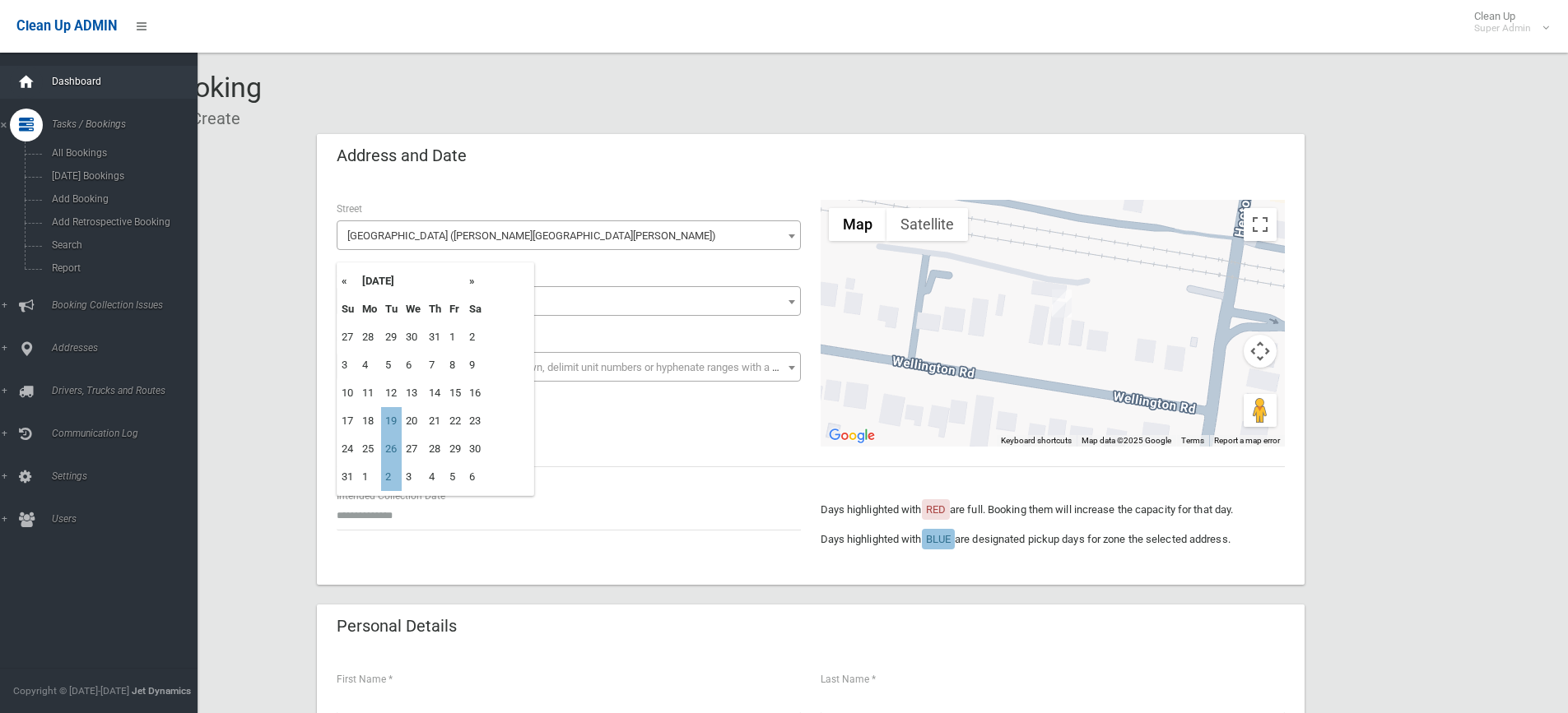
click at [29, 87] on icon at bounding box center [26, 82] width 18 height 33
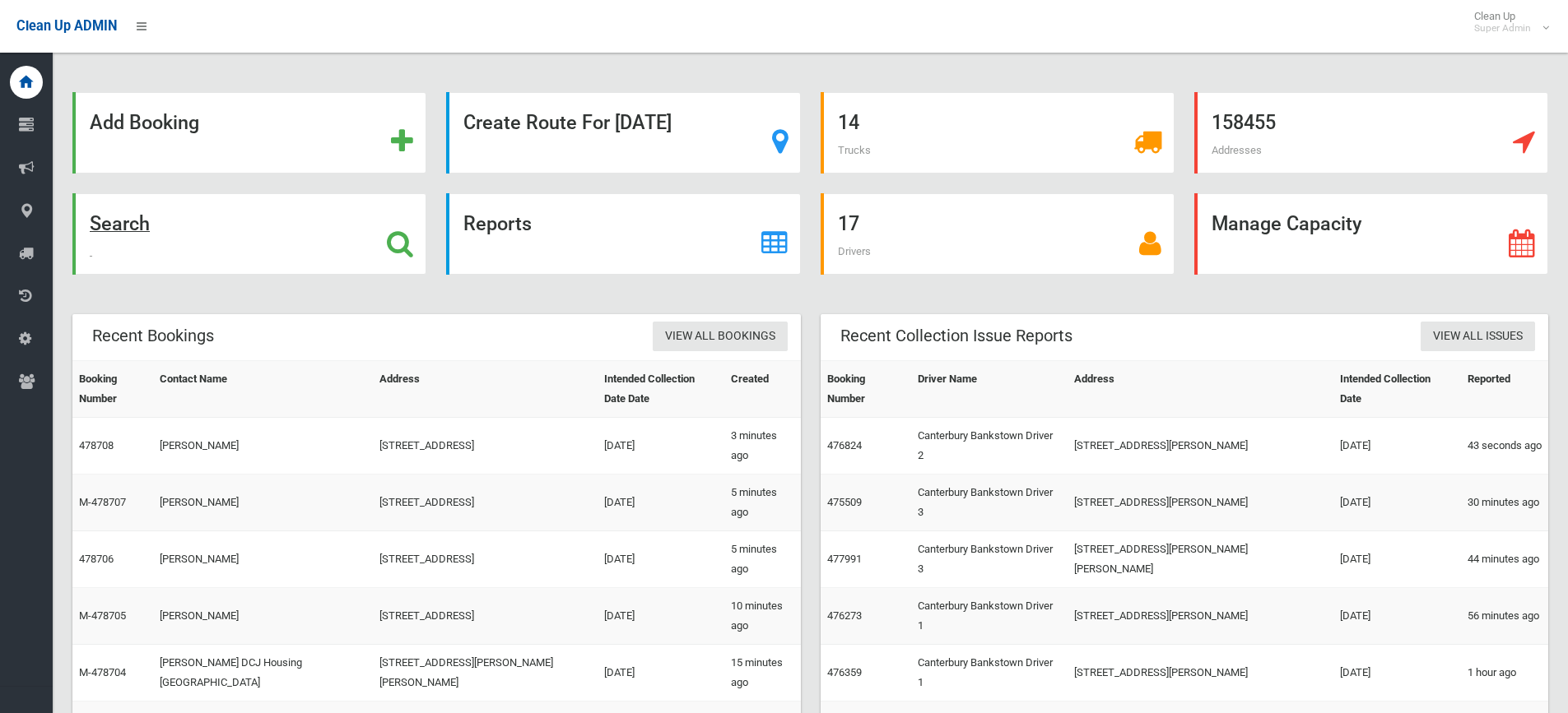
click at [126, 222] on strong "Search" at bounding box center [120, 224] width 60 height 23
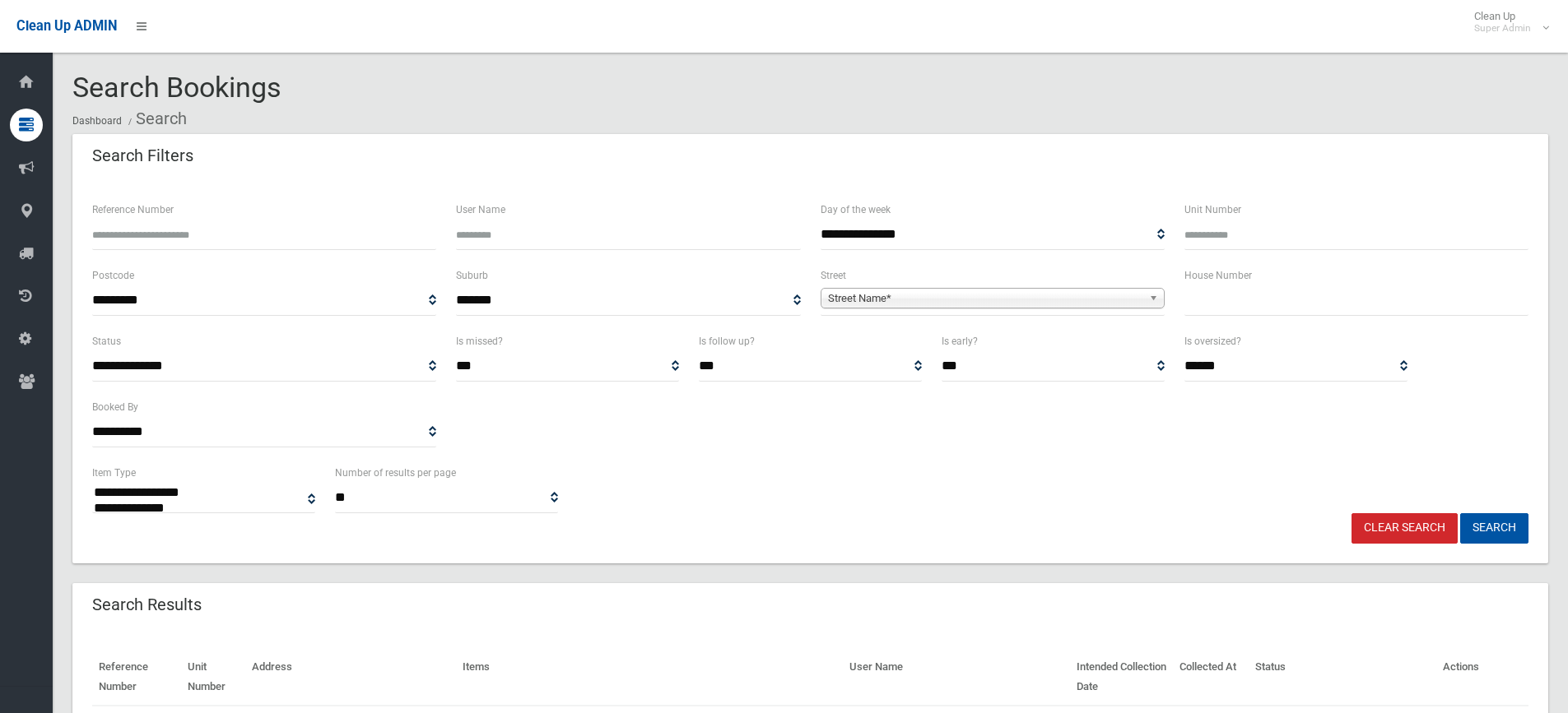
select select
click at [1219, 298] on input "text" at bounding box center [1355, 300] width 344 height 31
type input "**"
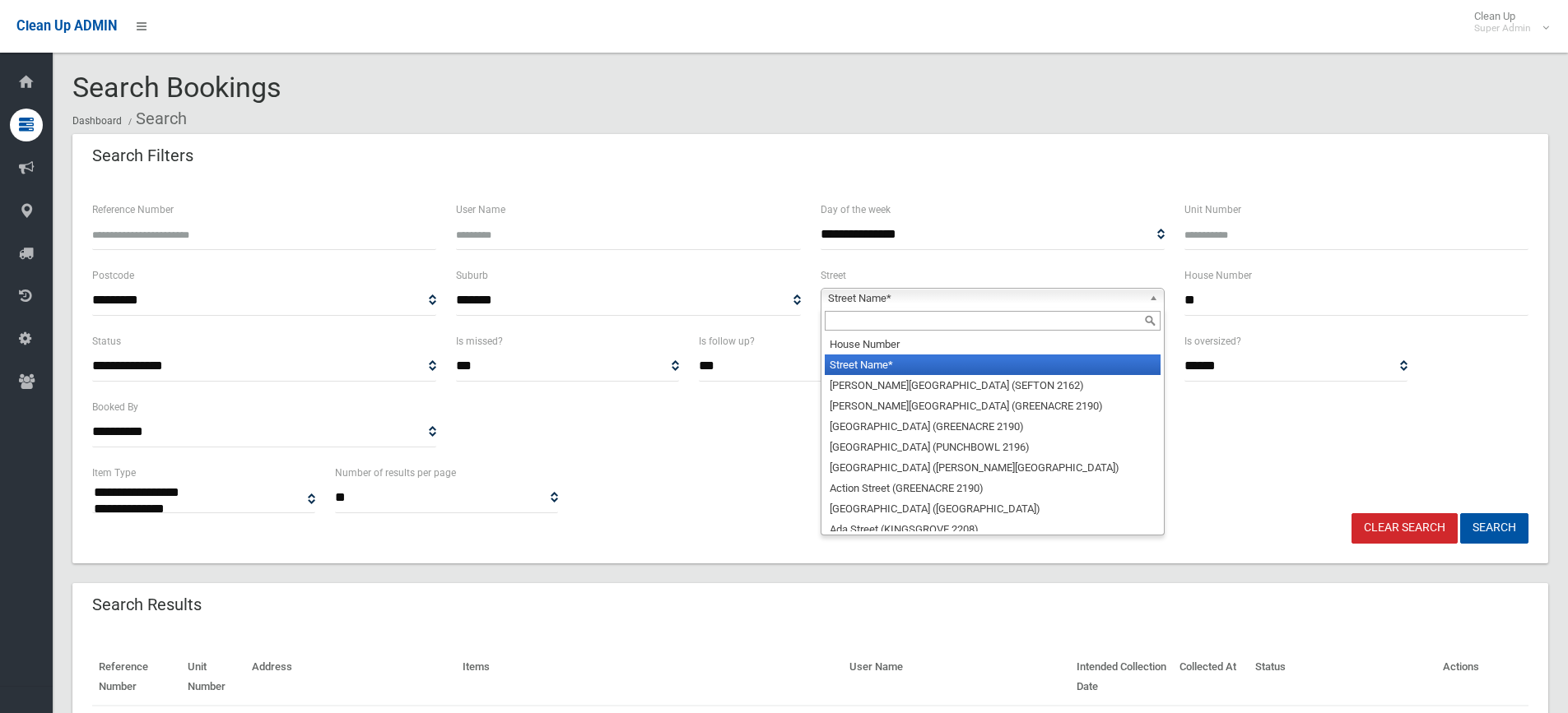
drag, startPoint x: 852, startPoint y: 297, endPoint x: 854, endPoint y: 314, distance: 17.1
click at [852, 298] on span "Street Name*" at bounding box center [984, 298] width 314 height 20
click at [854, 314] on input "text" at bounding box center [992, 320] width 336 height 20
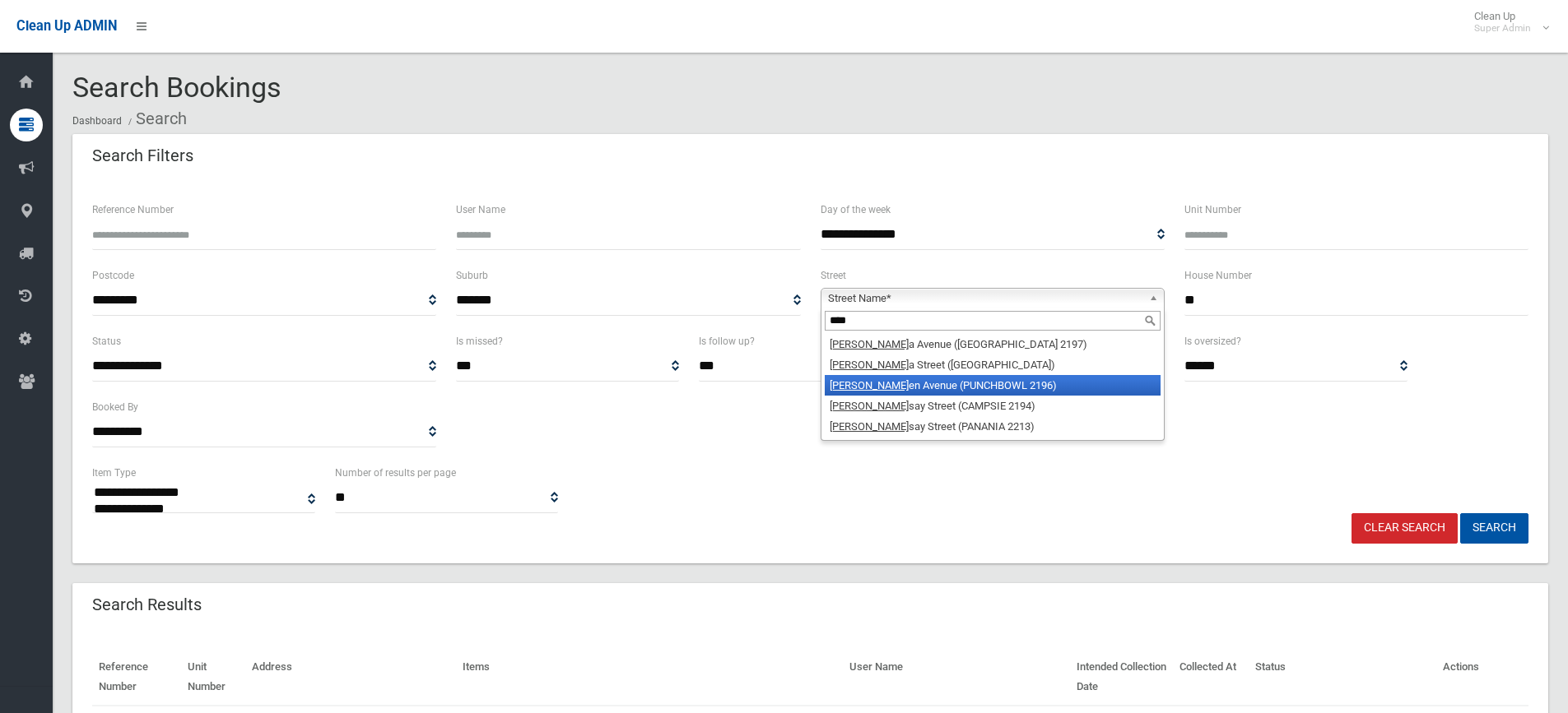
type input "****"
click at [900, 392] on li "Lind en Avenue (PUNCHBOWL 2196)" at bounding box center [992, 386] width 336 height 21
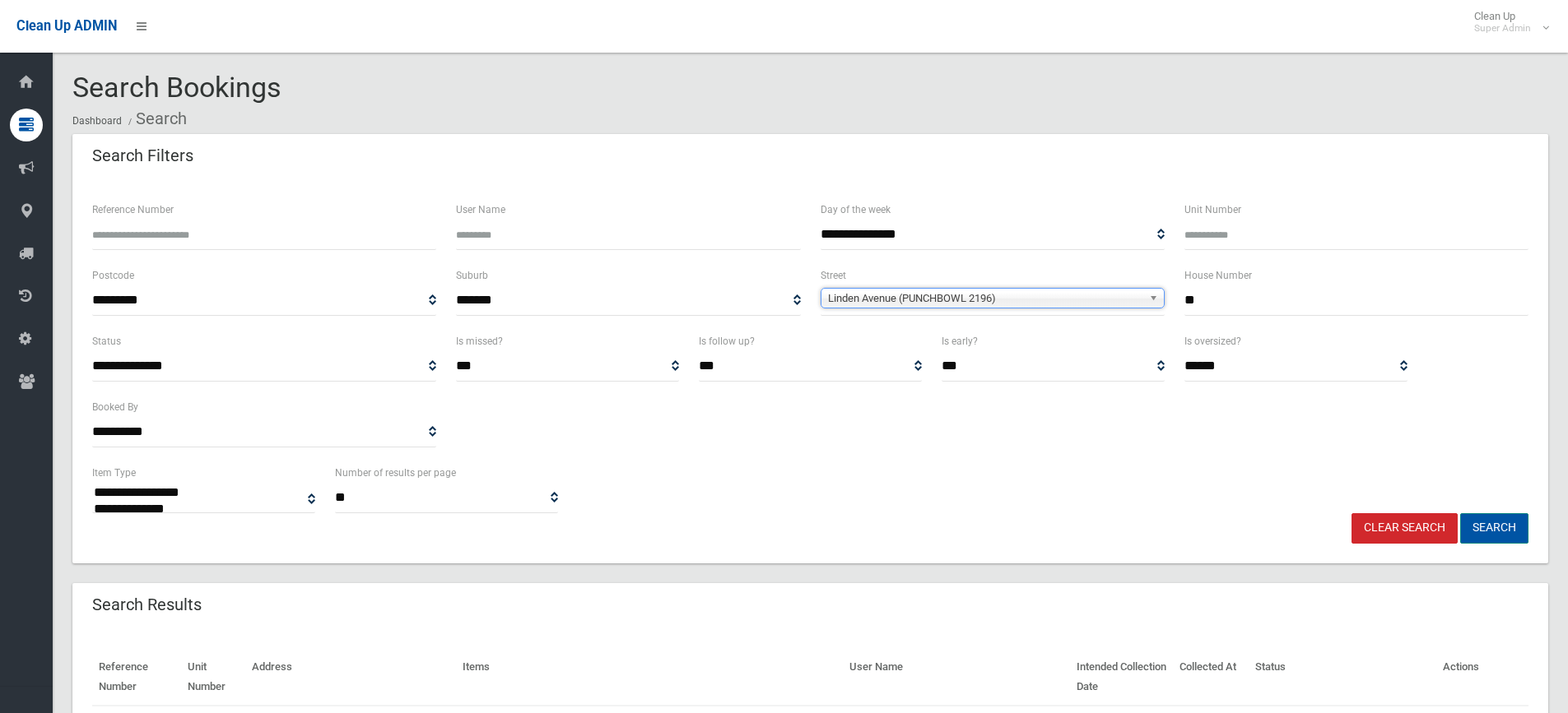
click at [1493, 517] on button "Search" at bounding box center [1494, 528] width 68 height 31
select select
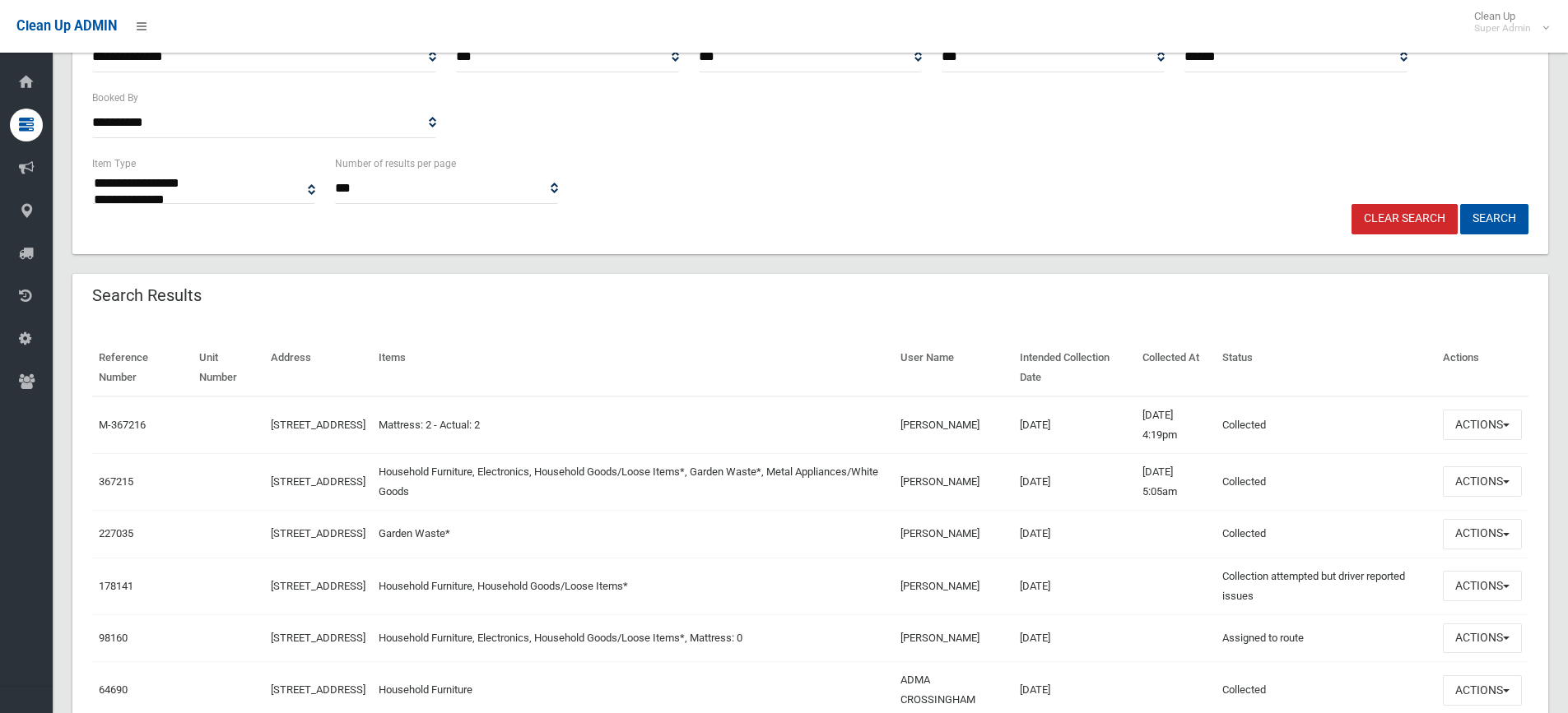
scroll to position [411, 0]
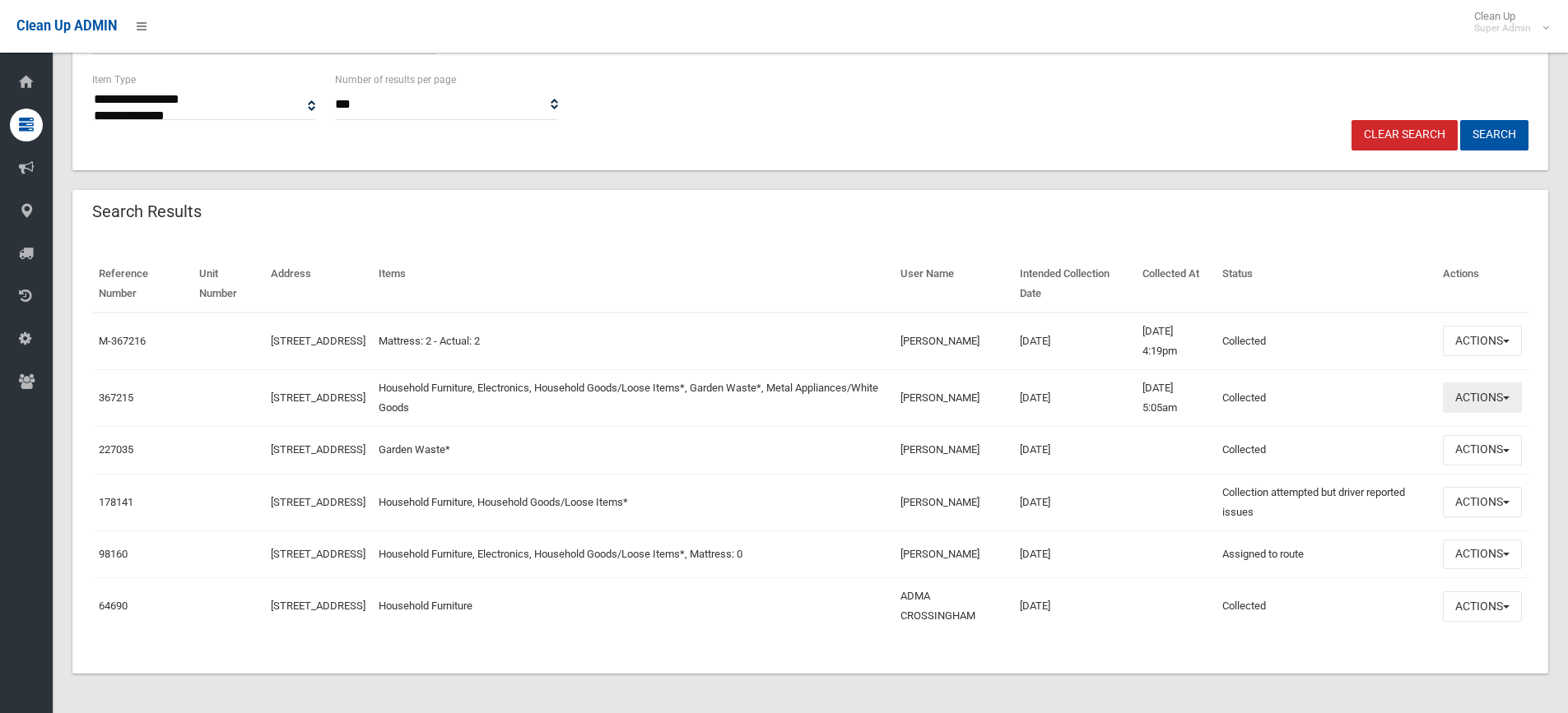
click at [1453, 387] on button "Actions" at bounding box center [1482, 397] width 79 height 31
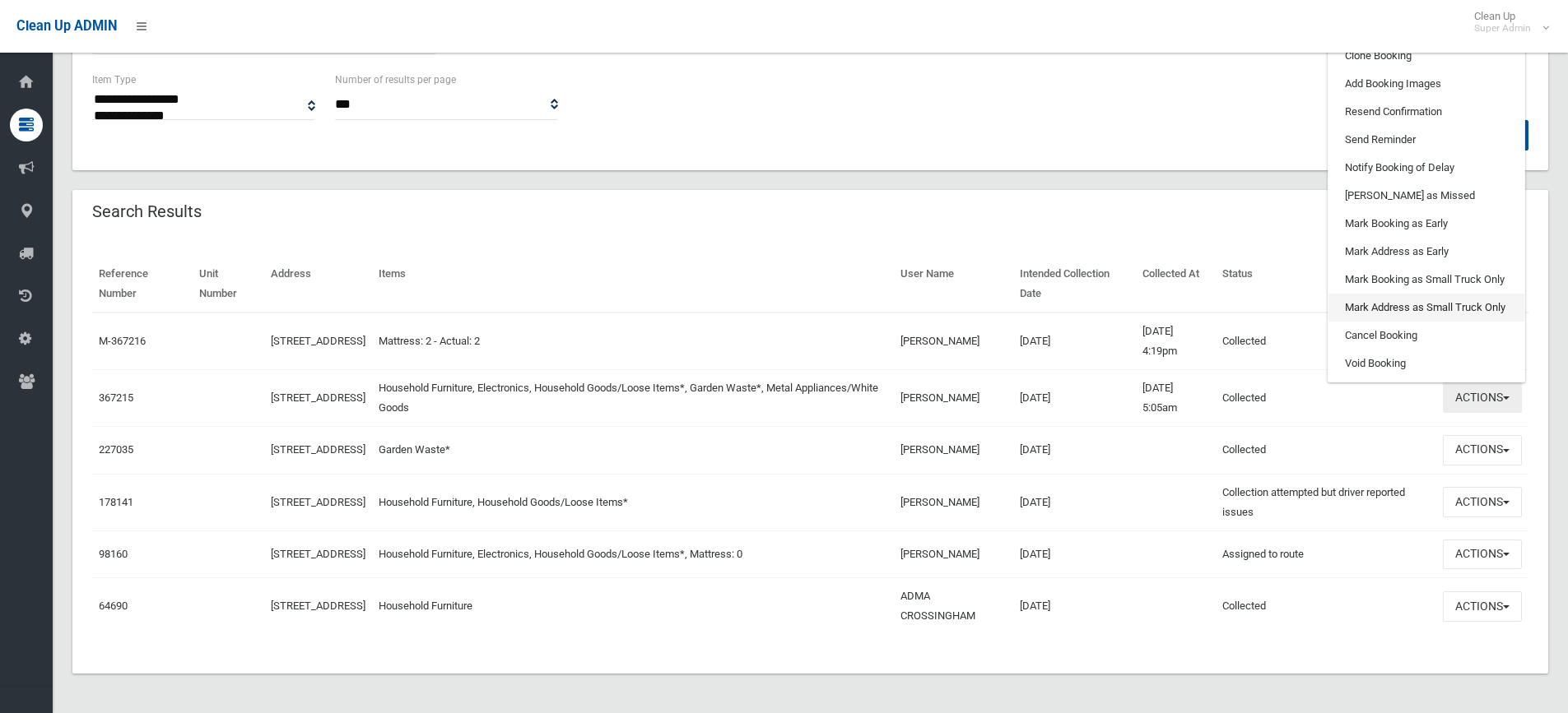
scroll to position [164, 0]
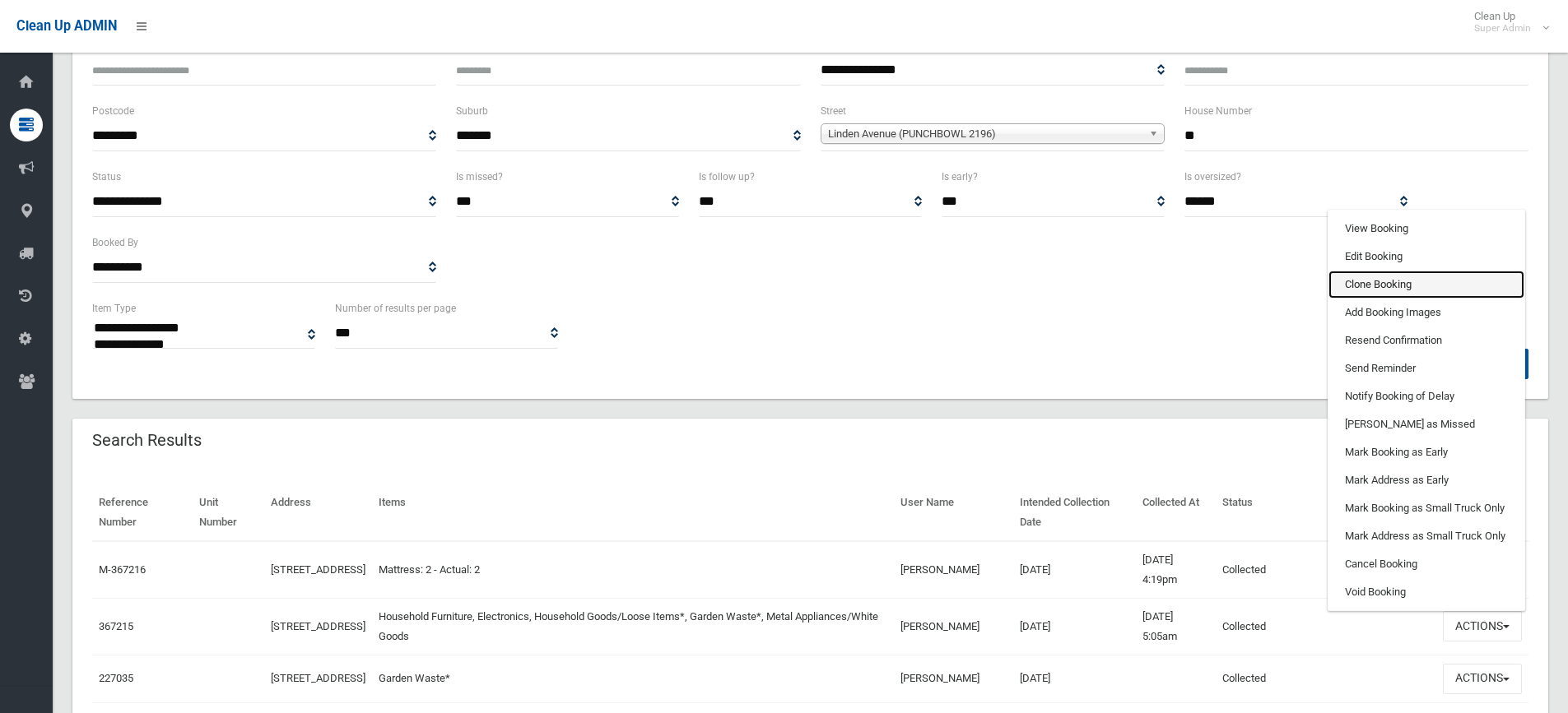
click at [1372, 275] on link "Clone Booking" at bounding box center [1426, 284] width 196 height 28
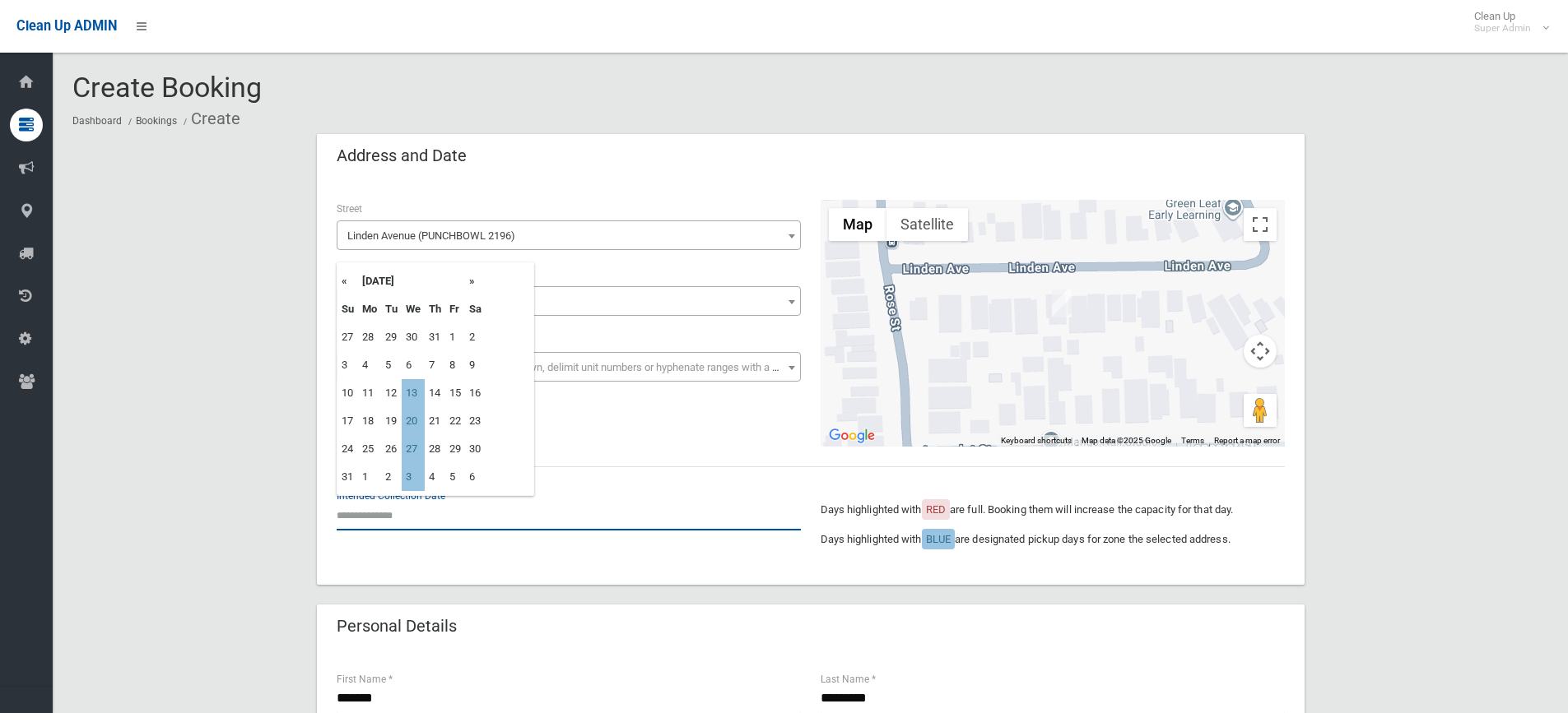
click at [411, 509] on input "text" at bounding box center [569, 515] width 464 height 31
click at [408, 416] on td "20" at bounding box center [413, 422] width 23 height 28
type input "**********"
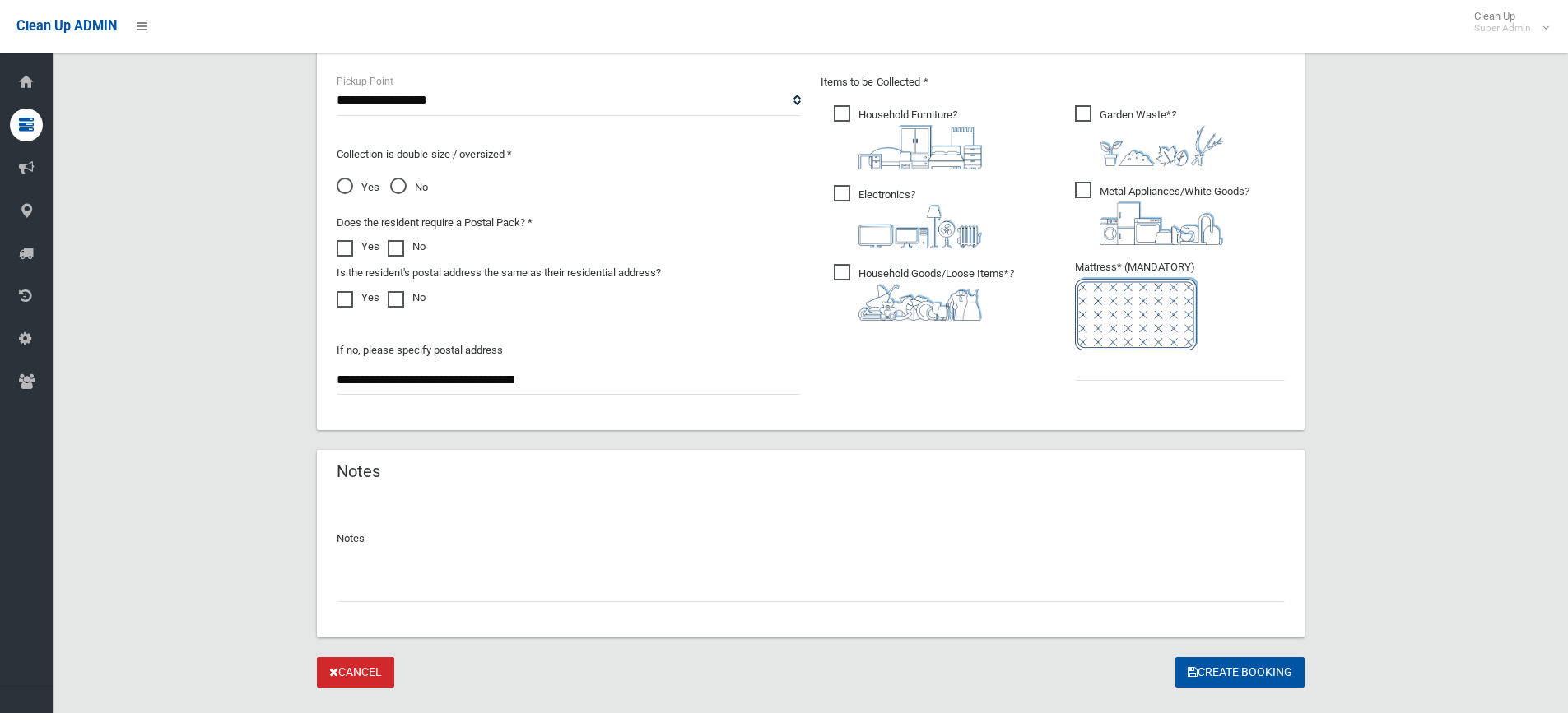
scroll to position [915, 0]
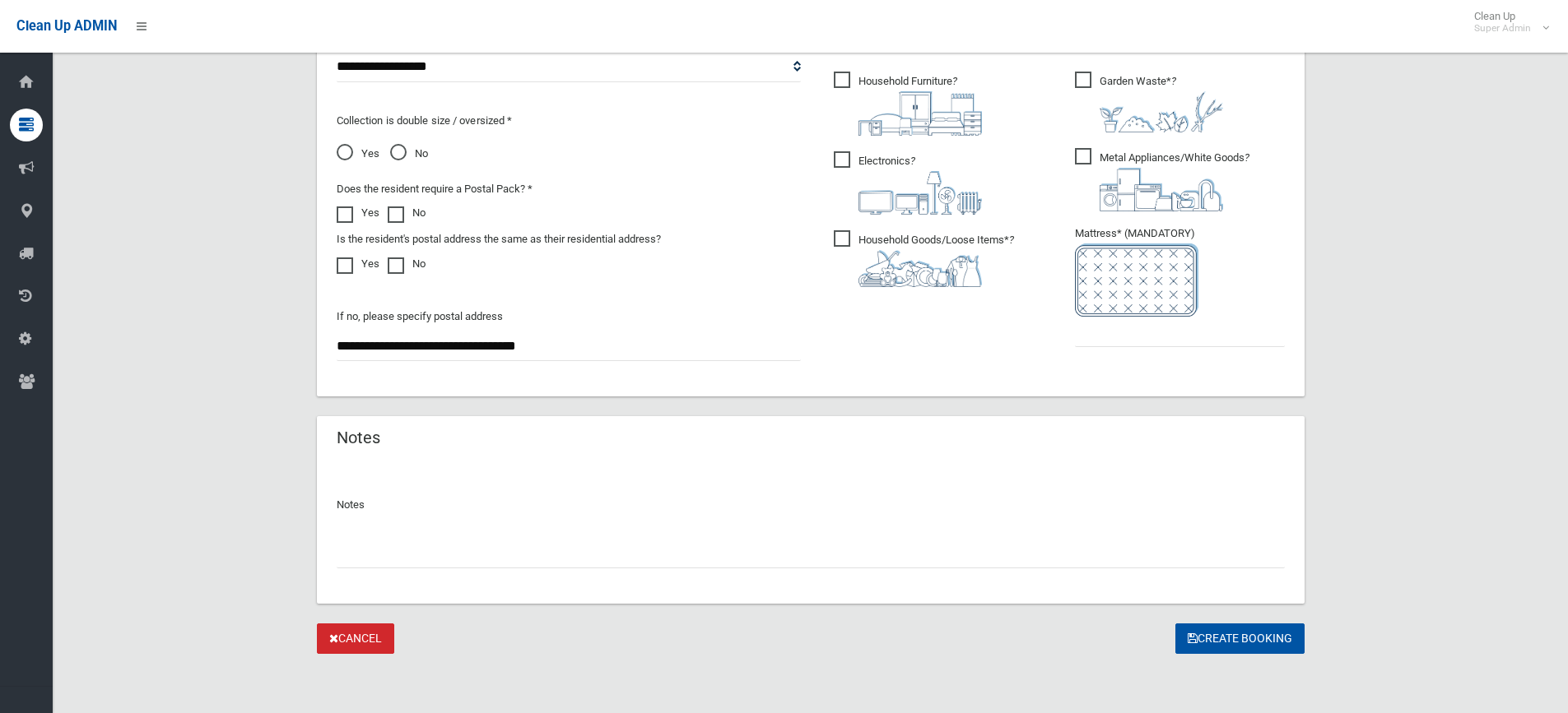
click at [560, 546] on input "text" at bounding box center [810, 553] width 948 height 31
type input "**********"
click at [1122, 333] on input "text" at bounding box center [1180, 332] width 210 height 31
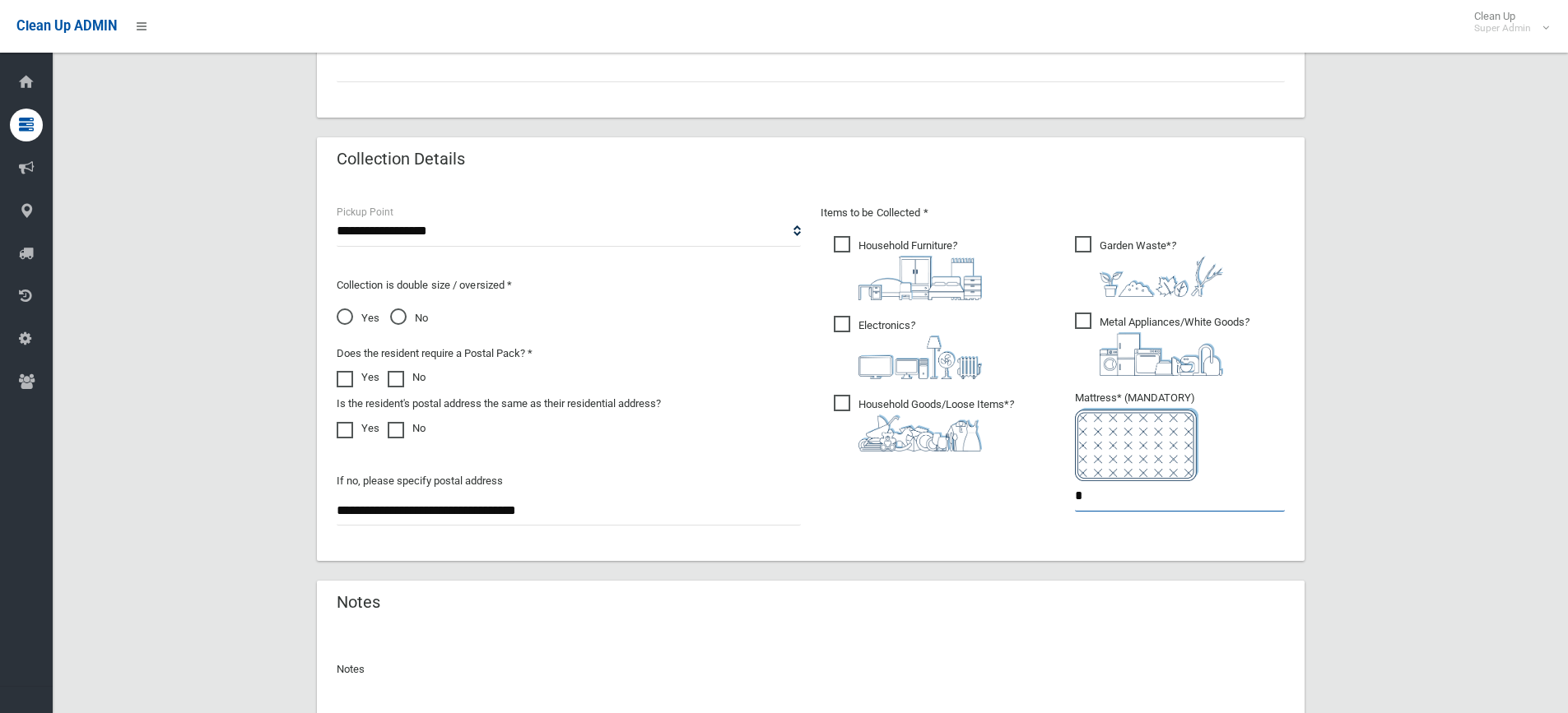
type input "*"
drag, startPoint x: 353, startPoint y: 321, endPoint x: 461, endPoint y: 339, distance: 109.5
click at [353, 322] on span "Yes" at bounding box center [358, 318] width 43 height 20
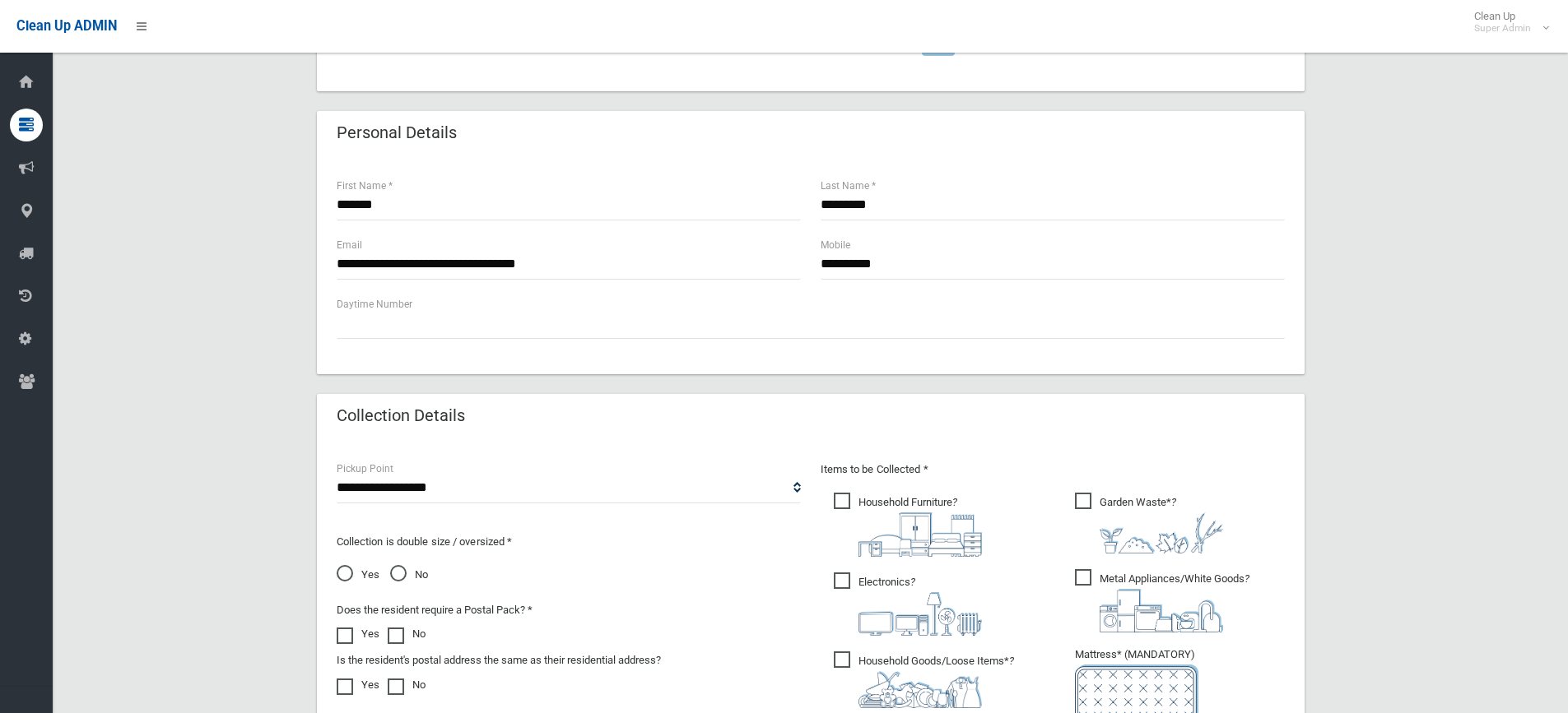
scroll to position [915, 0]
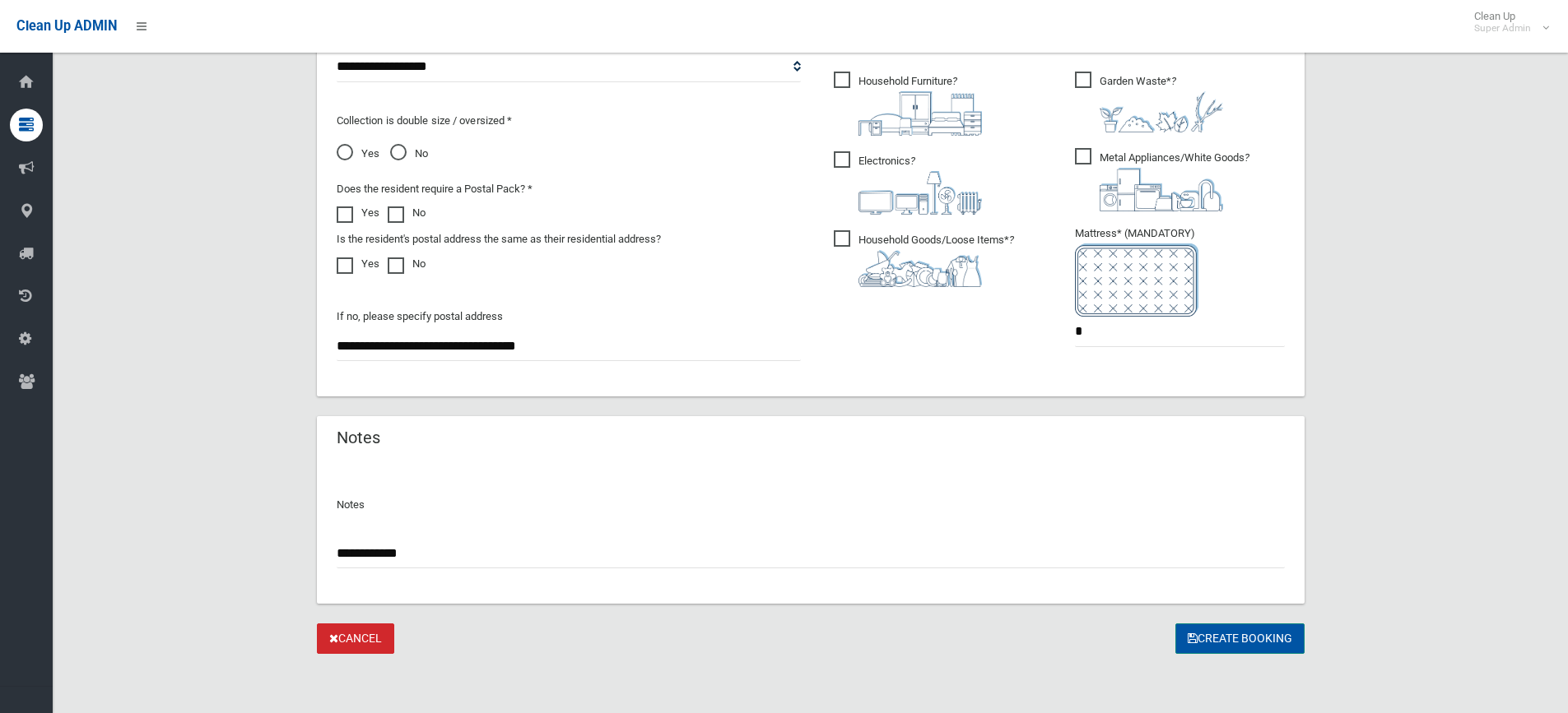
click at [1200, 629] on button "Create Booking" at bounding box center [1240, 639] width 130 height 31
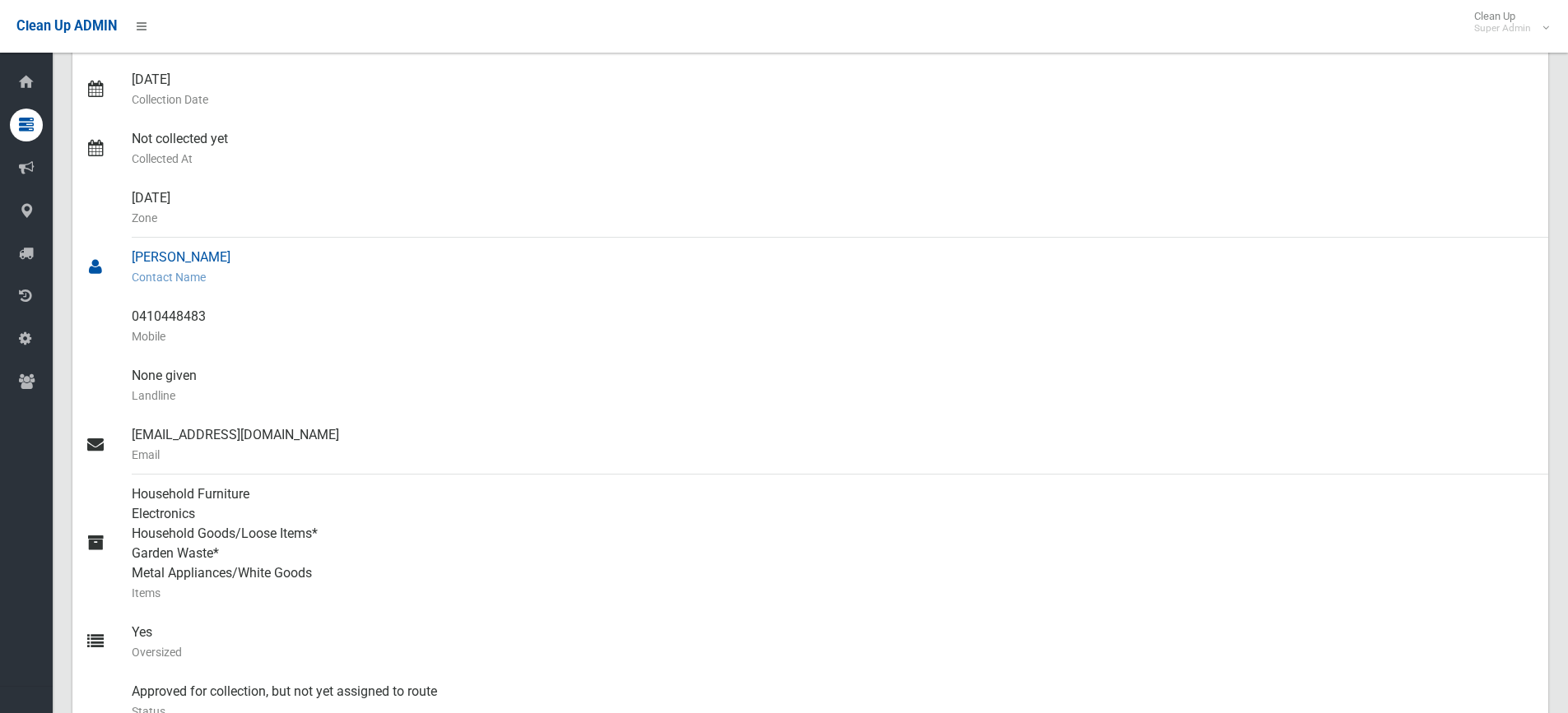
scroll to position [82, 0]
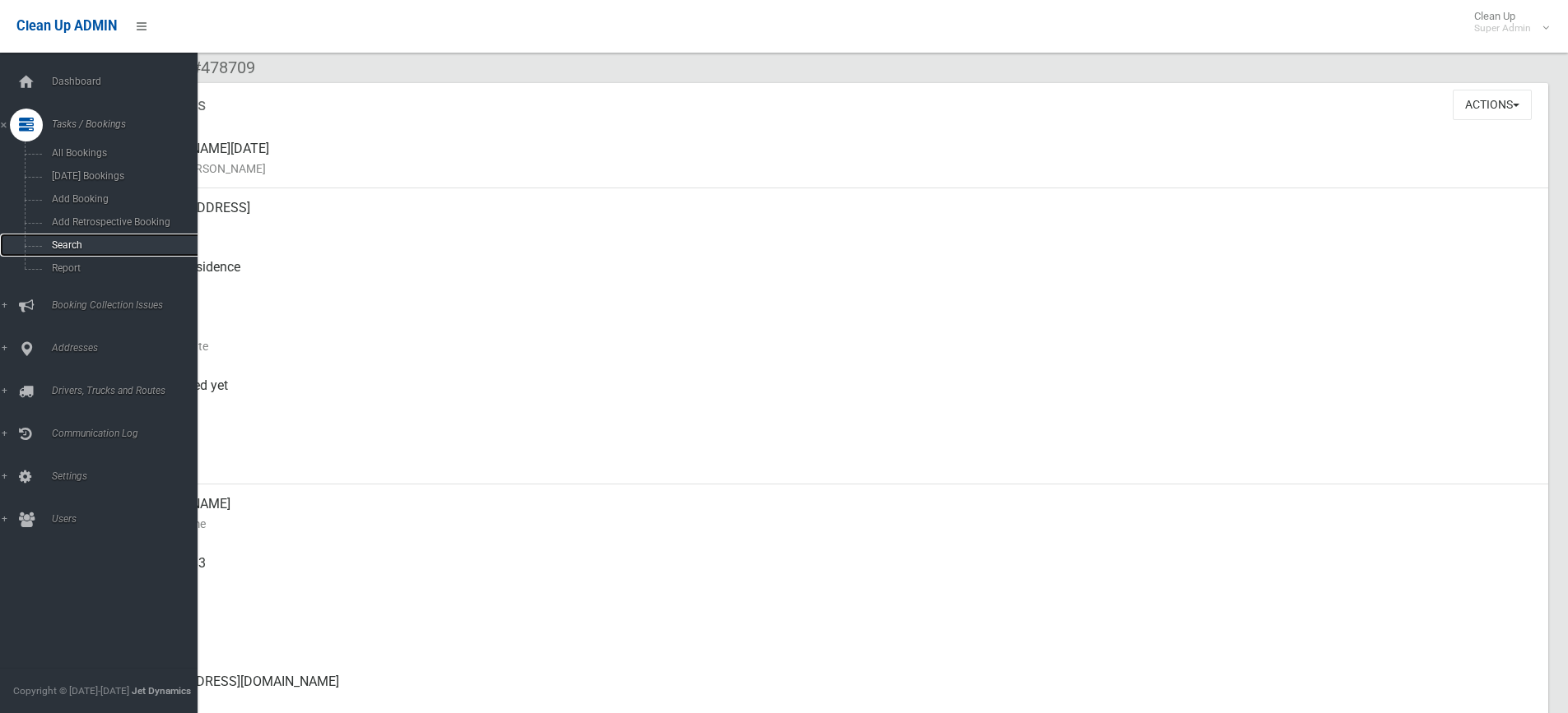
click at [83, 247] on span "Search" at bounding box center [122, 245] width 149 height 11
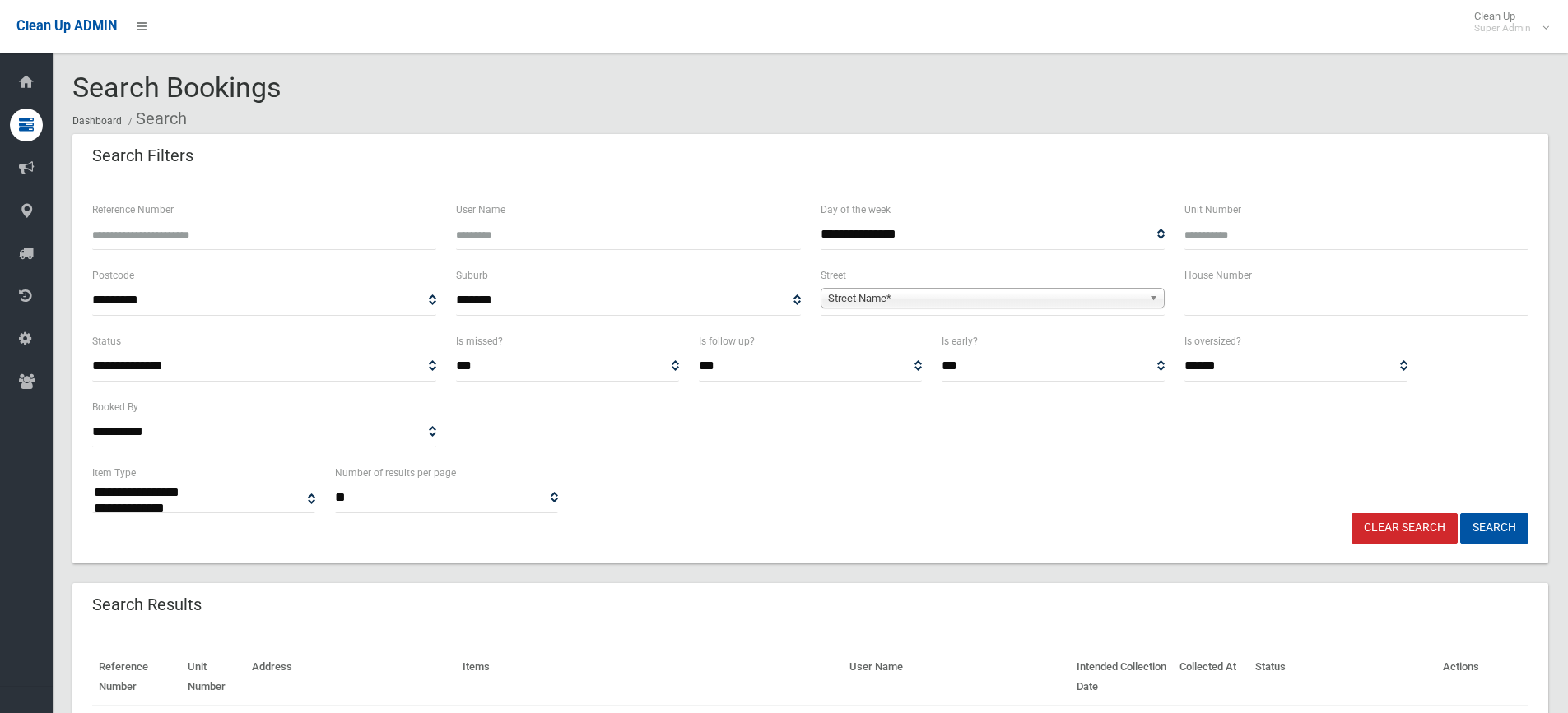
select select
drag, startPoint x: 0, startPoint y: 0, endPoint x: 857, endPoint y: 325, distance: 916.6
click at [933, 297] on span "Street Name*" at bounding box center [984, 298] width 314 height 20
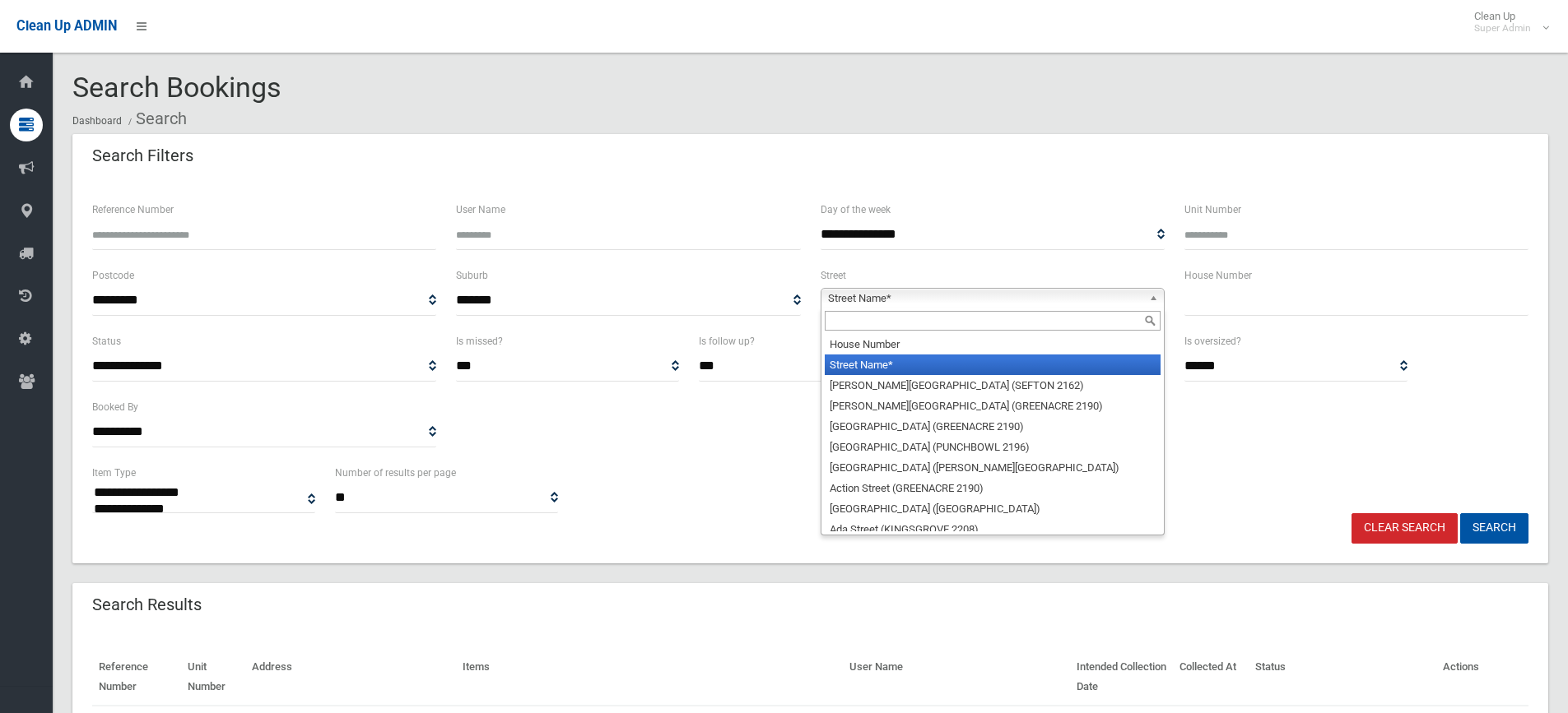
click at [855, 325] on input "text" at bounding box center [992, 320] width 336 height 20
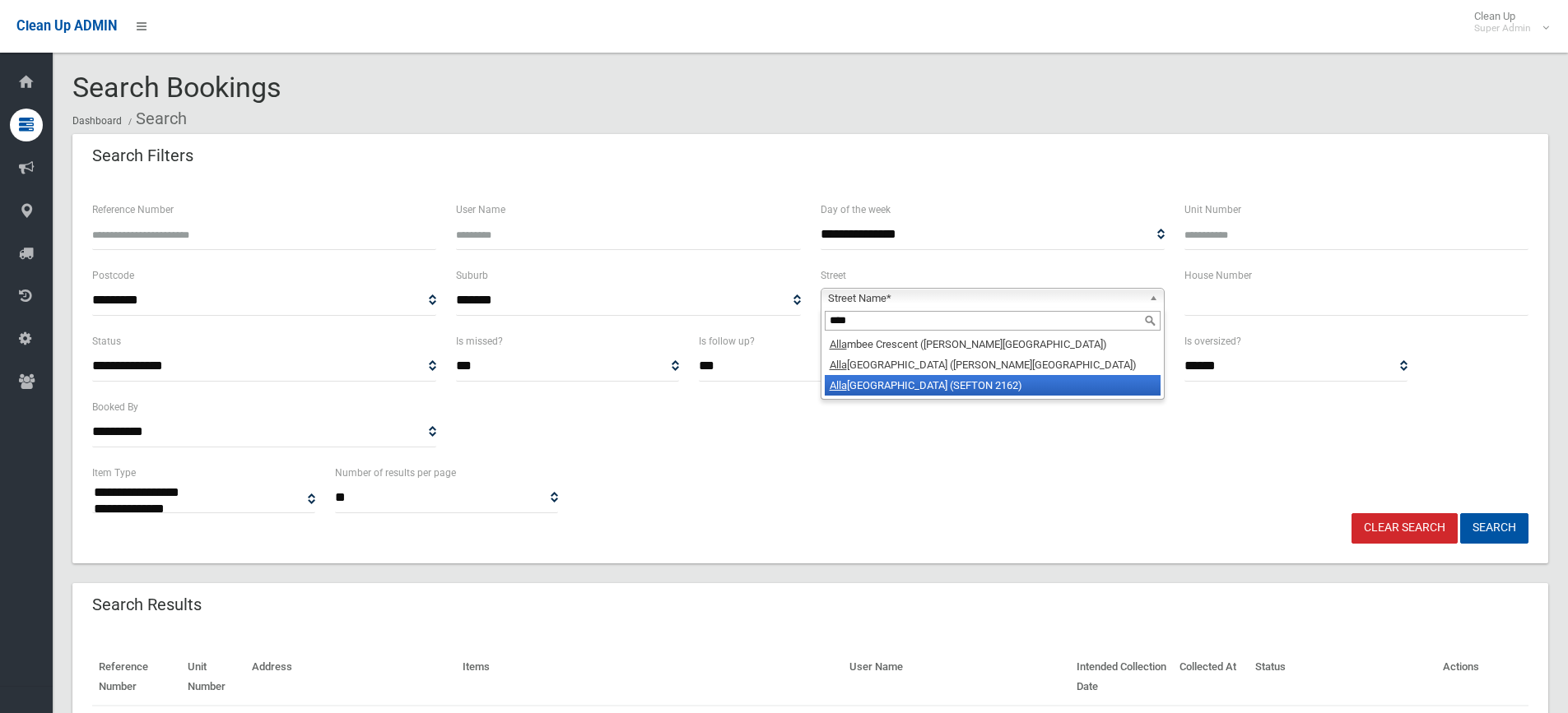
type input "****"
click at [914, 395] on li "Alla wah Avenue (SEFTON 2162)" at bounding box center [992, 386] width 336 height 21
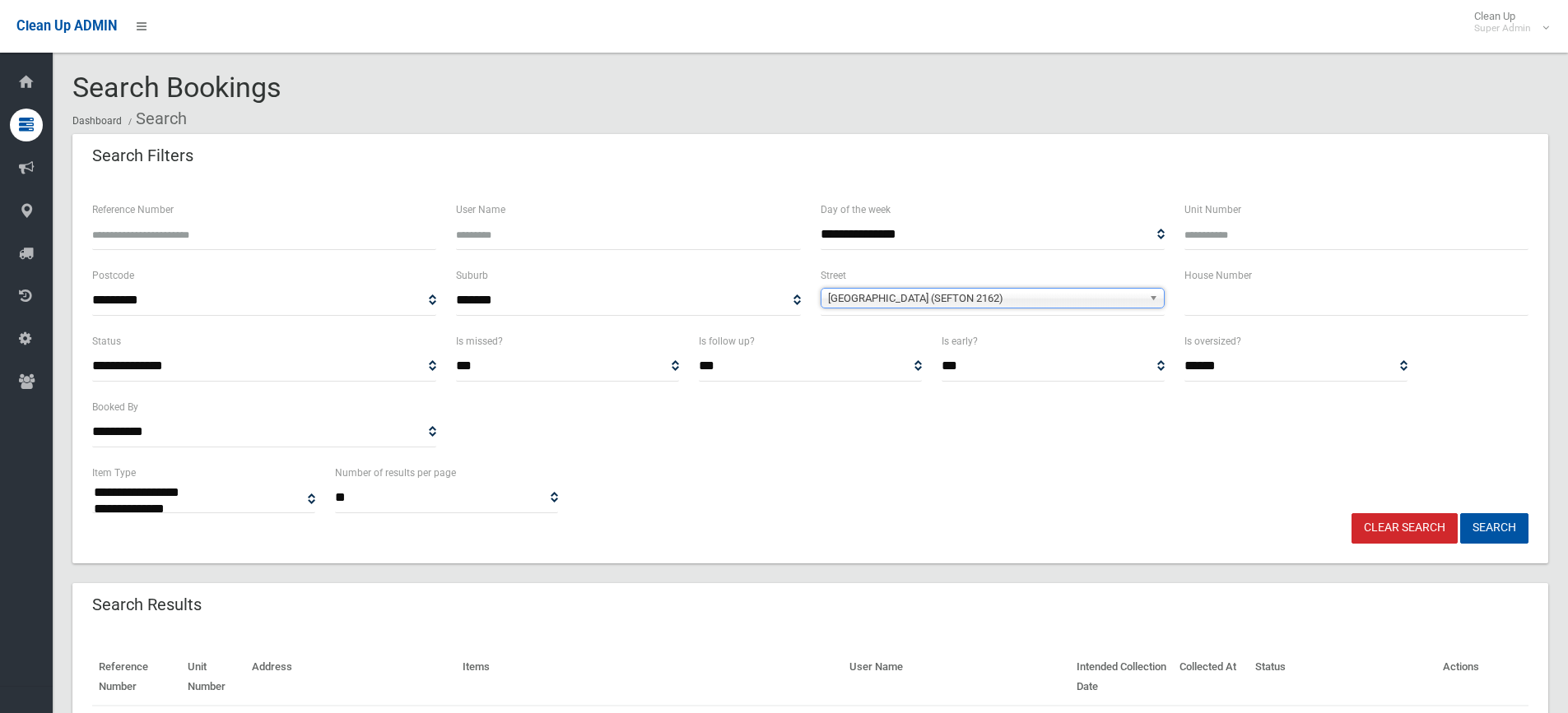
click at [1231, 310] on input "text" at bounding box center [1355, 300] width 344 height 31
type input "**"
click at [1472, 526] on button "Search" at bounding box center [1494, 528] width 68 height 31
select select
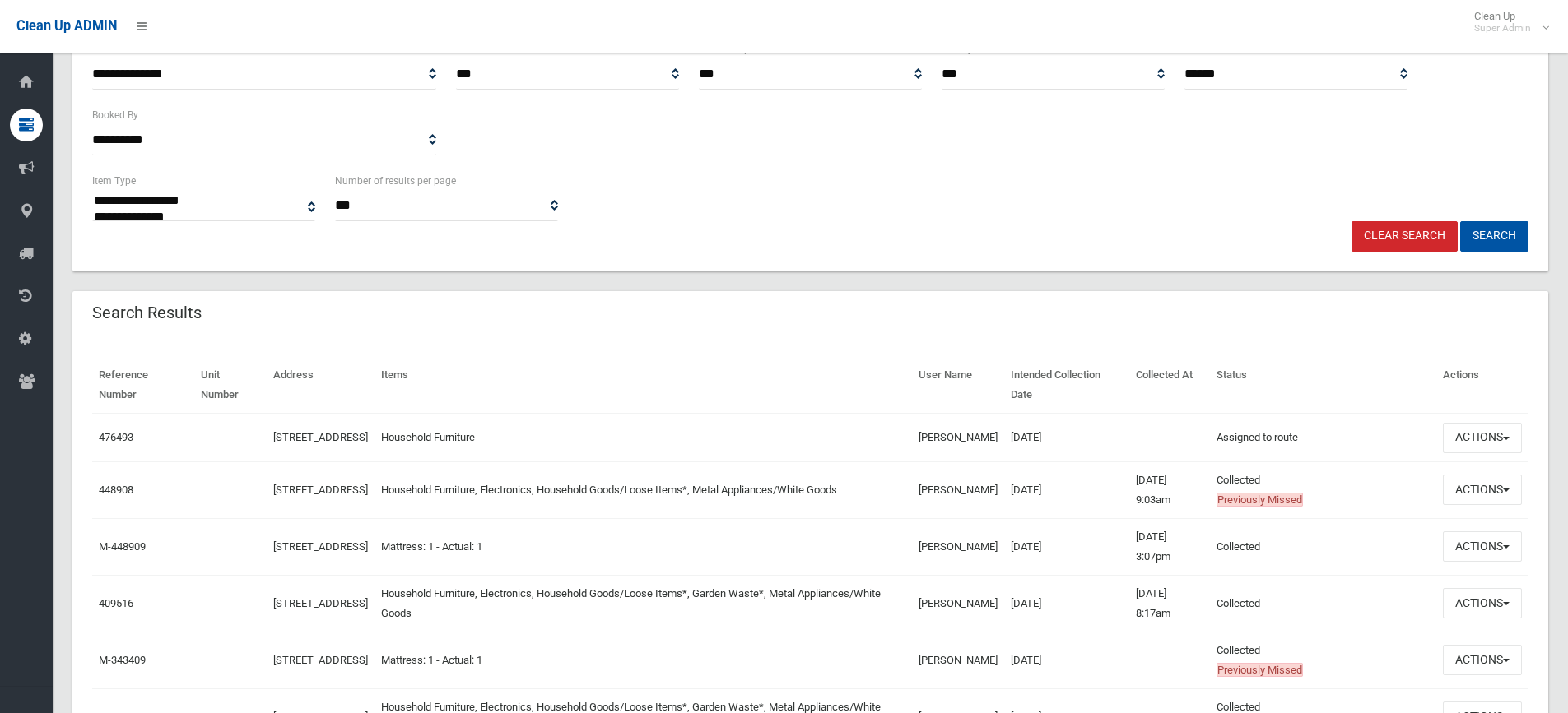
scroll to position [329, 0]
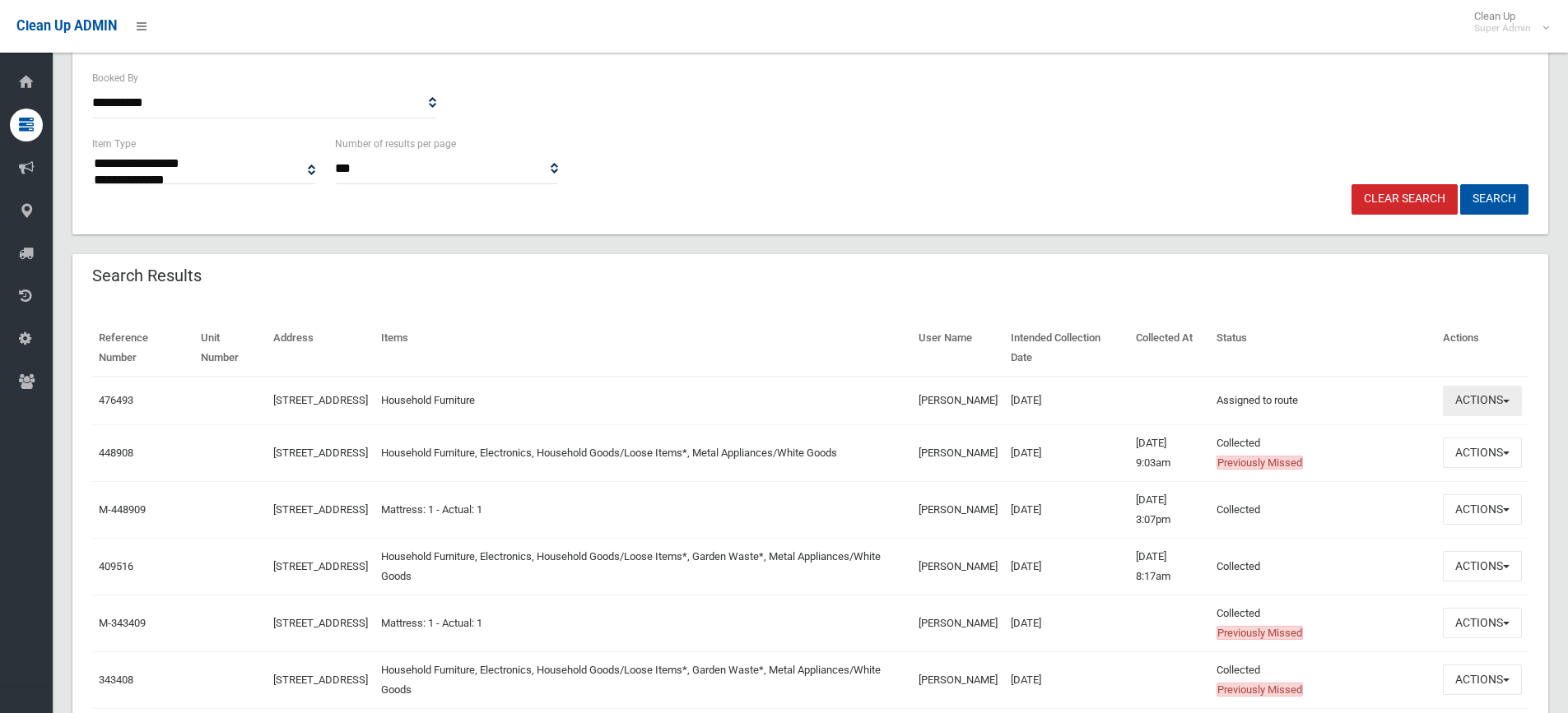
click at [1486, 415] on button "Actions" at bounding box center [1482, 401] width 79 height 31
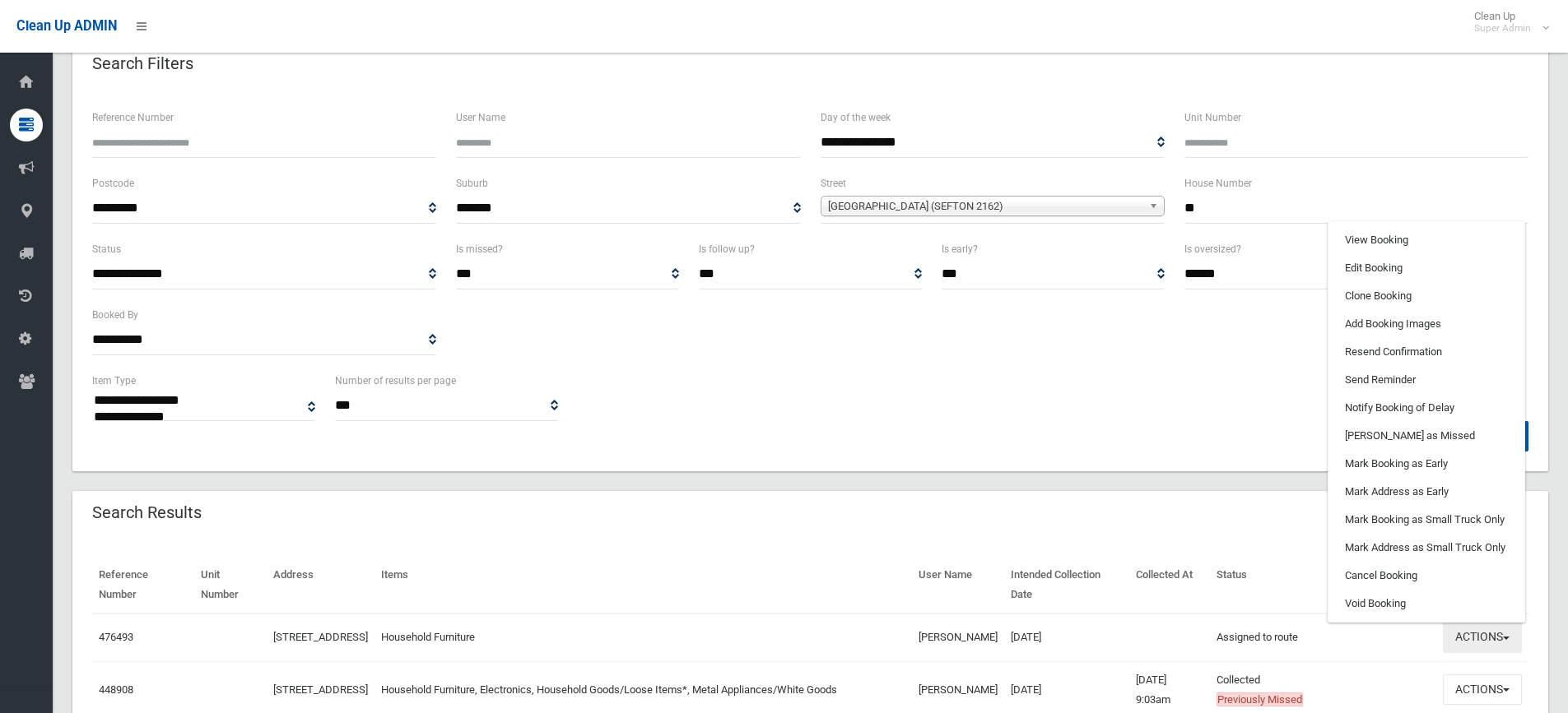
scroll to position [82, 0]
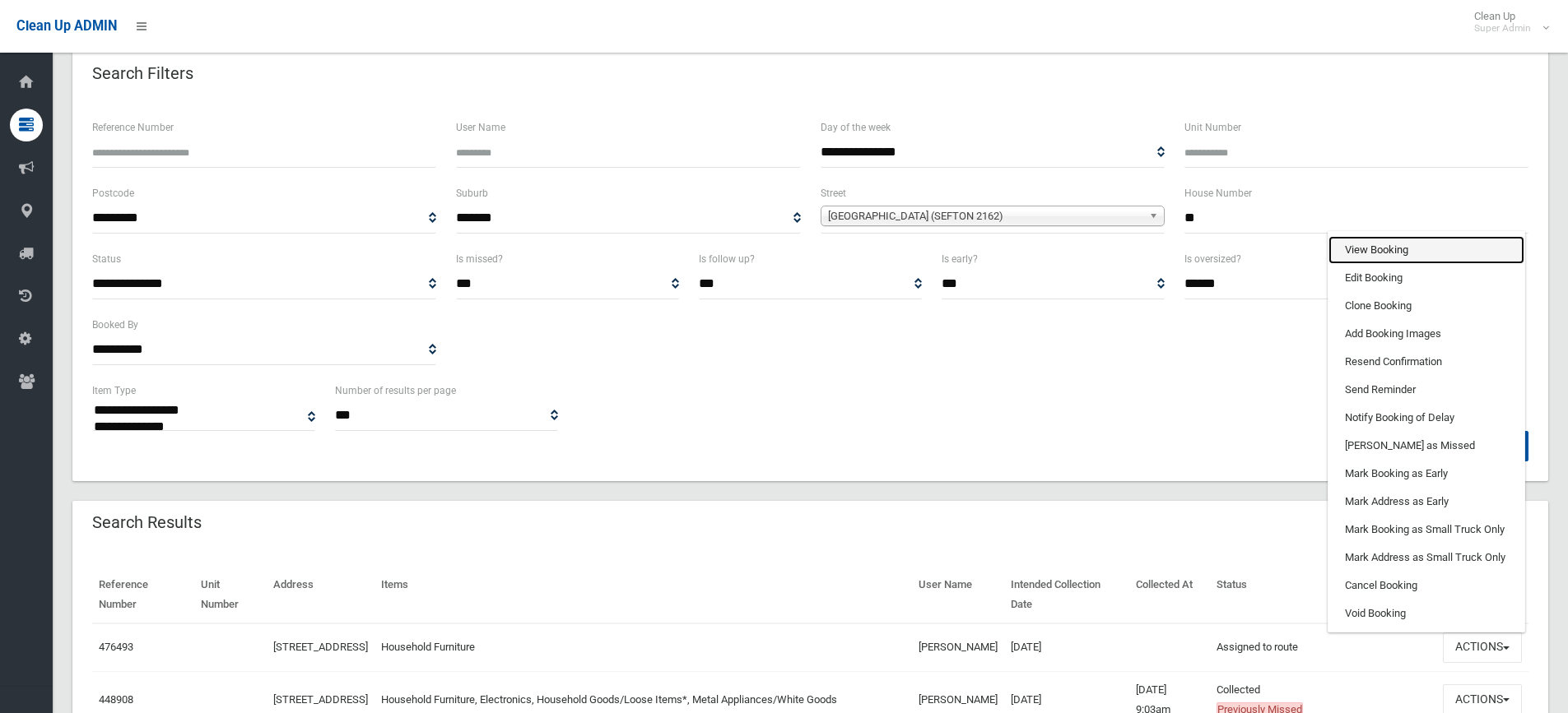
click at [1373, 255] on link "View Booking" at bounding box center [1426, 250] width 196 height 28
